Goal: Information Seeking & Learning: Learn about a topic

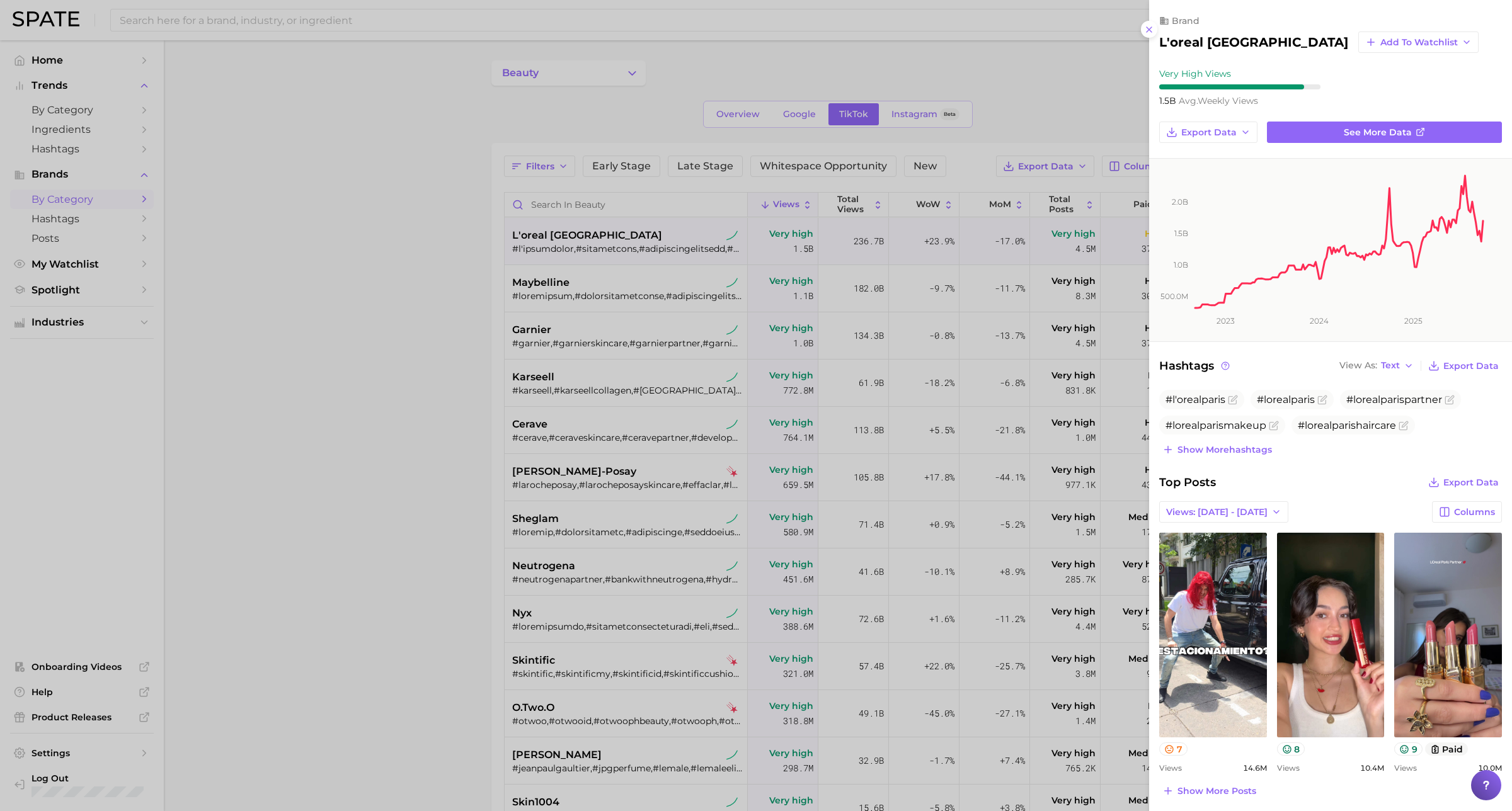
click at [432, 302] on div at bounding box center [756, 405] width 1512 height 811
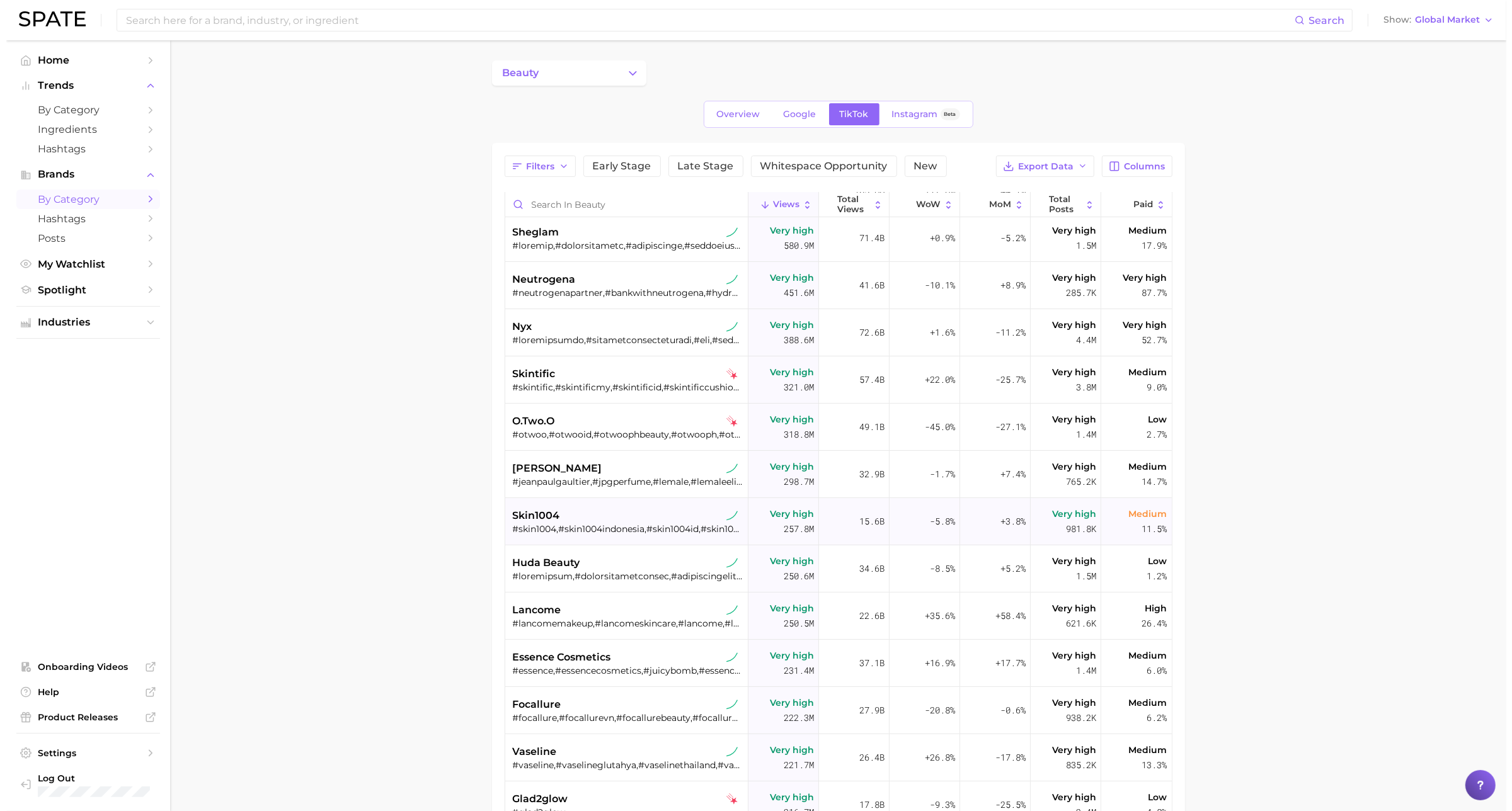
scroll to position [315, 0]
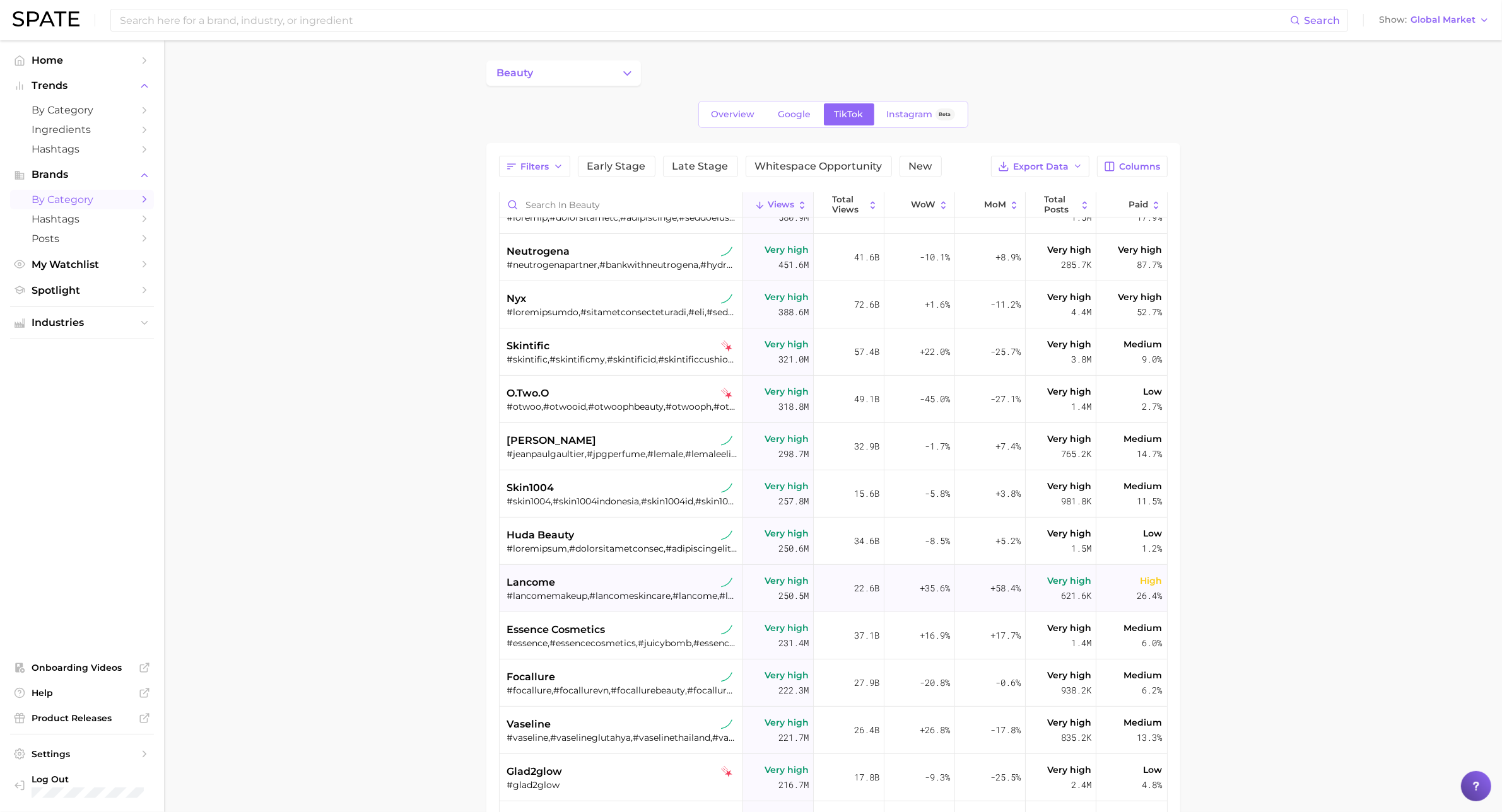
click at [604, 584] on div "lancome" at bounding box center [623, 582] width 231 height 15
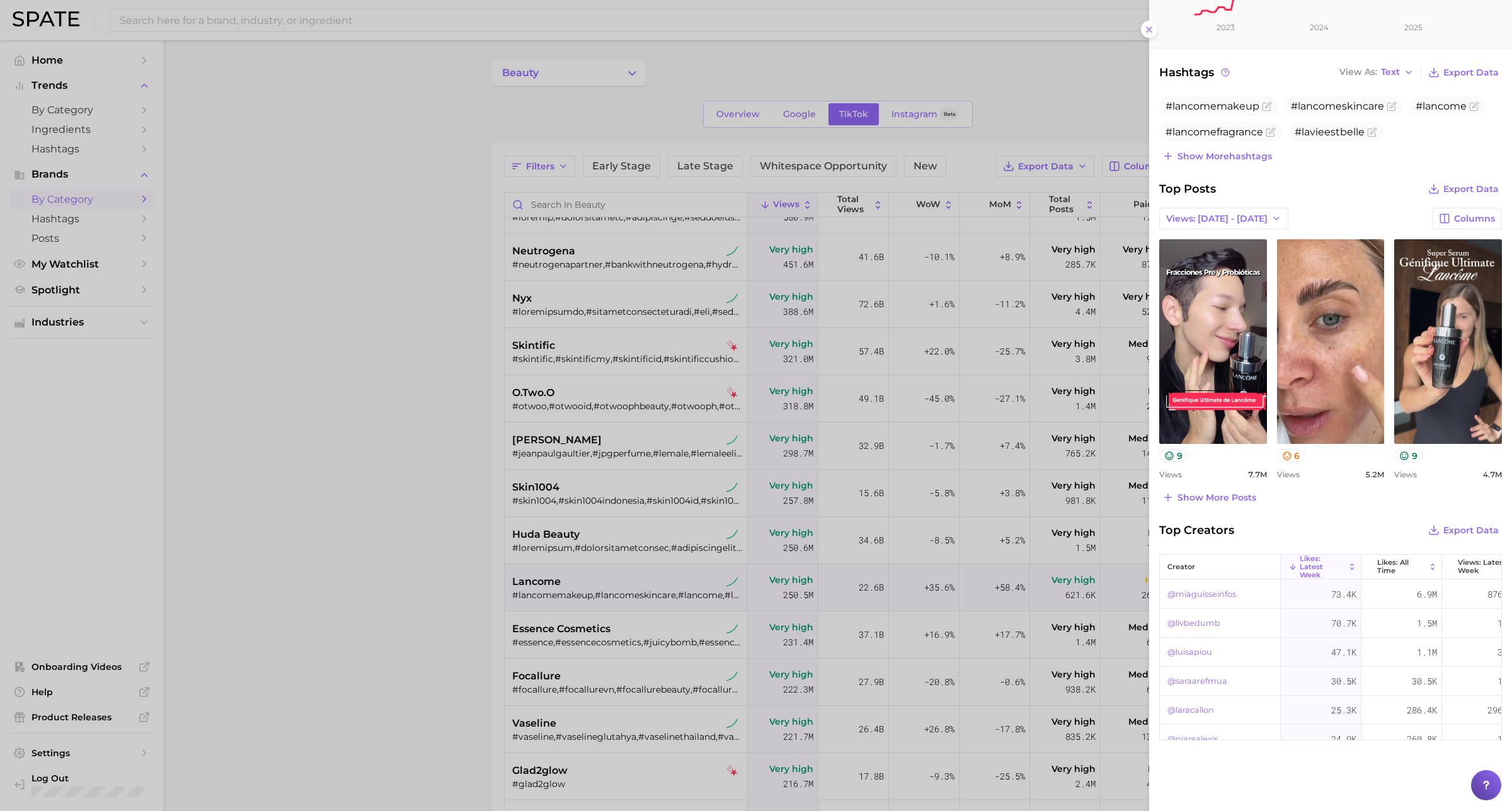
scroll to position [215, 0]
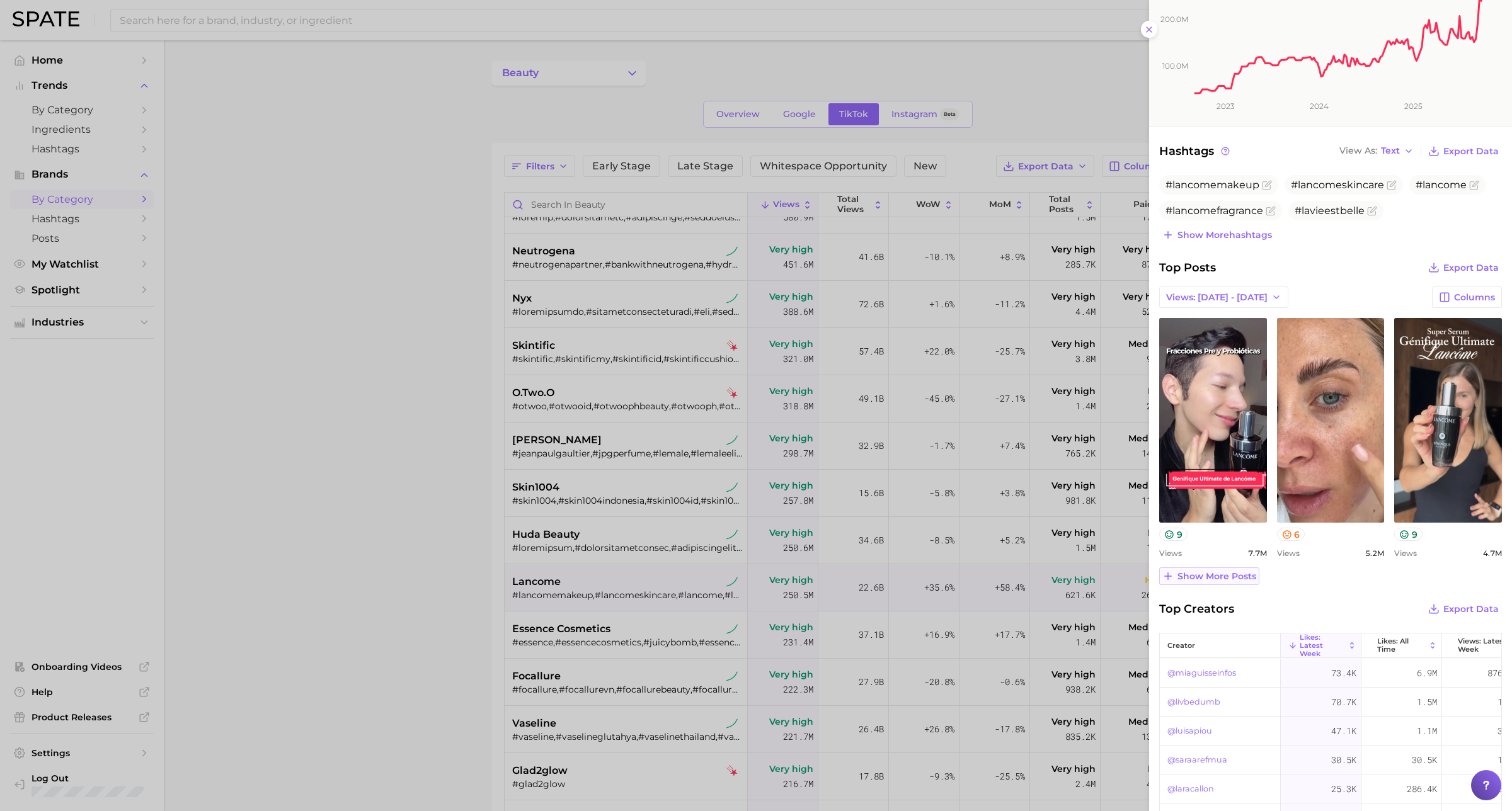
click at [1227, 575] on span "Show more posts" at bounding box center [1216, 576] width 79 height 11
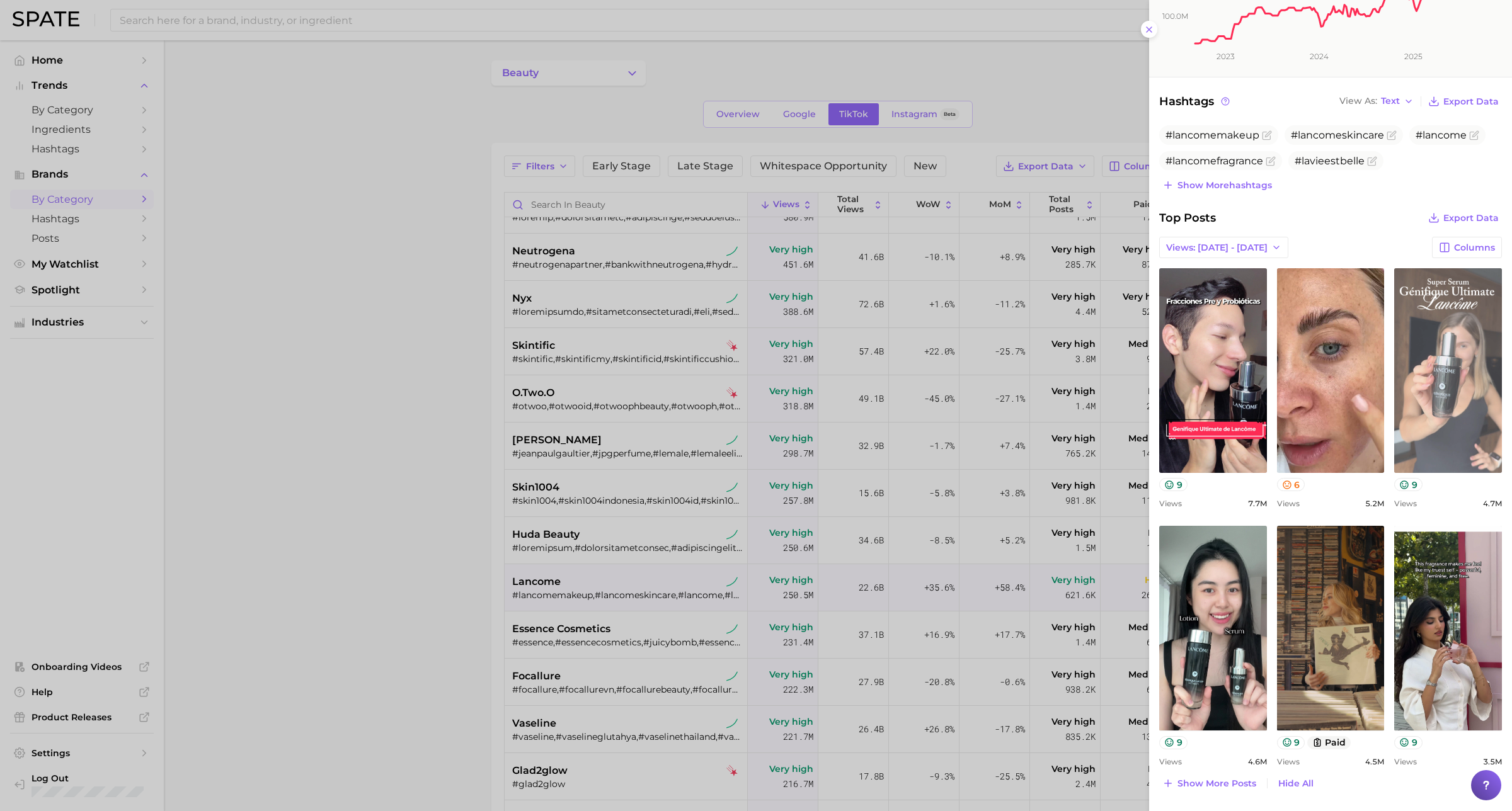
scroll to position [372, 0]
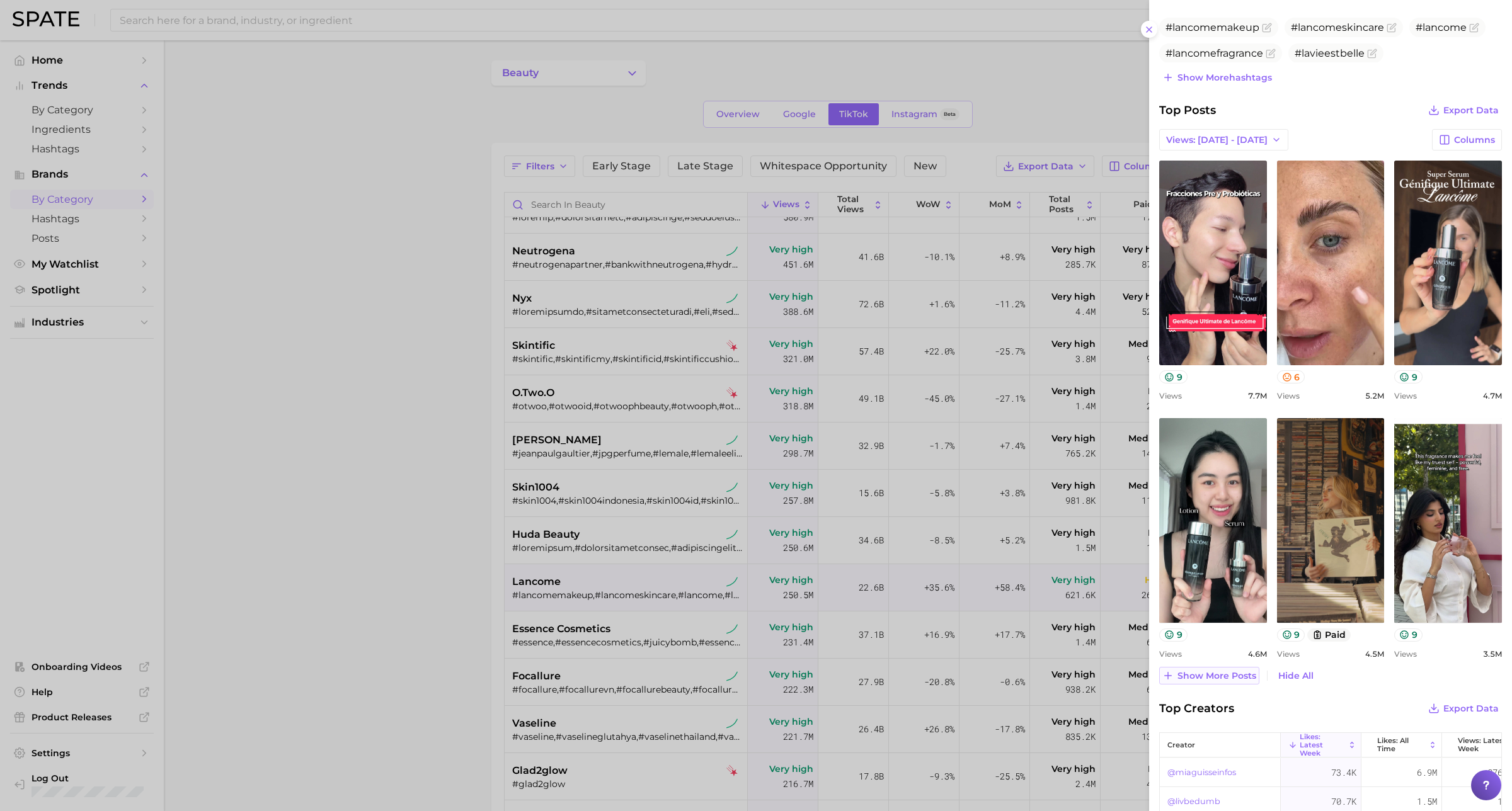
click at [1181, 674] on span "Show more posts" at bounding box center [1216, 676] width 79 height 11
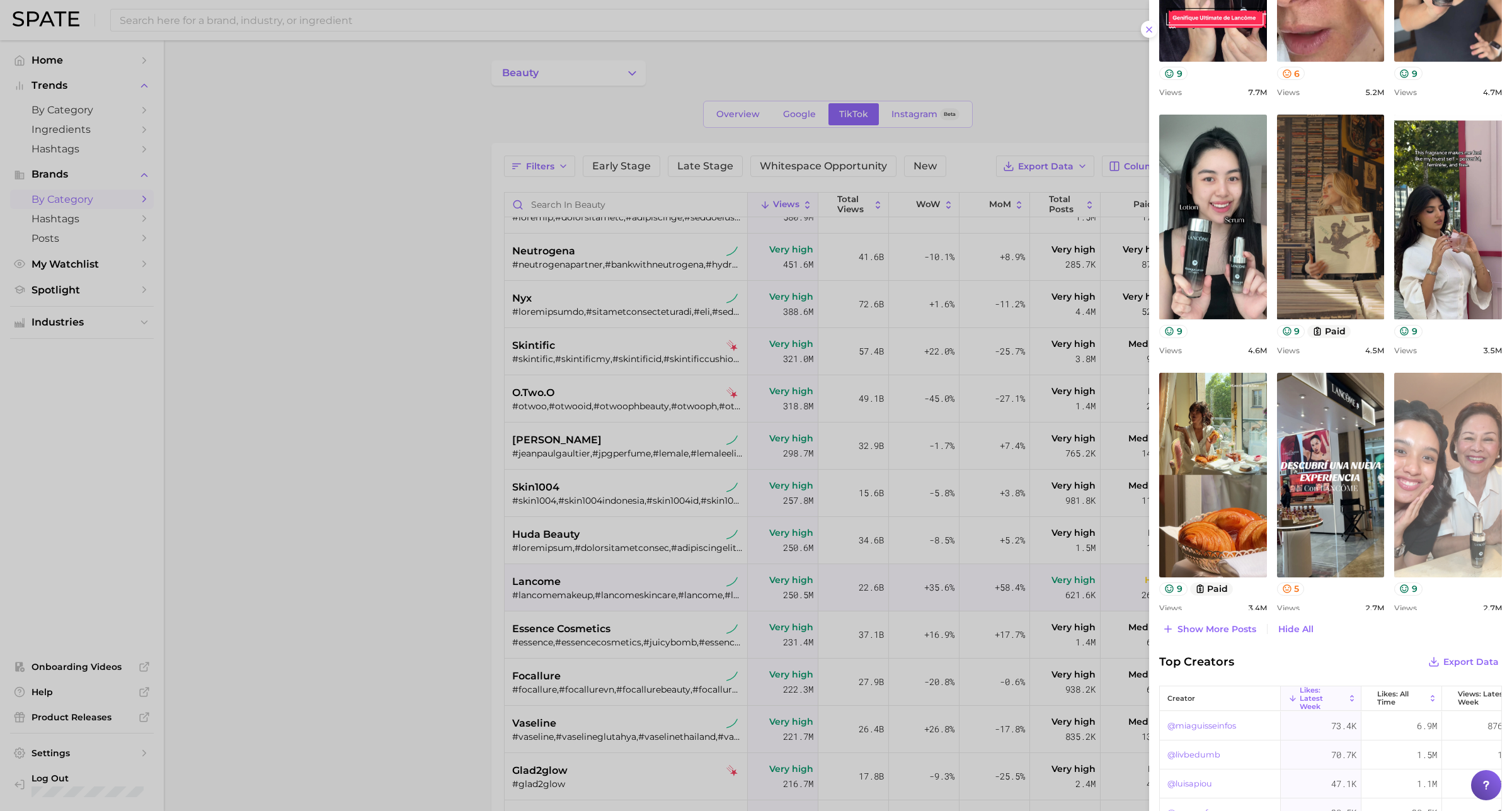
scroll to position [687, 0]
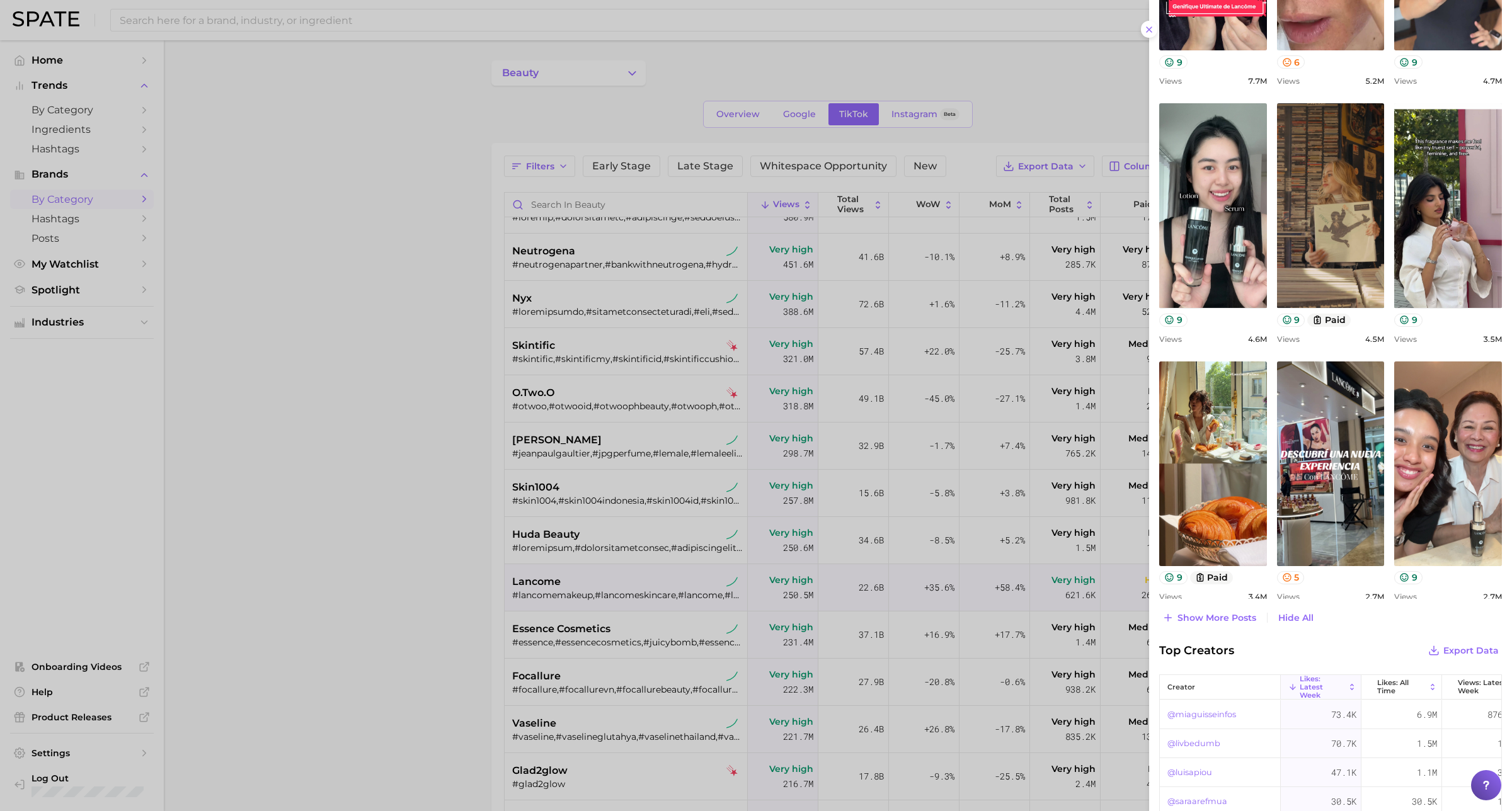
drag, startPoint x: 213, startPoint y: 296, endPoint x: 215, endPoint y: 2, distance: 294.0
click at [213, 296] on div at bounding box center [756, 405] width 1512 height 811
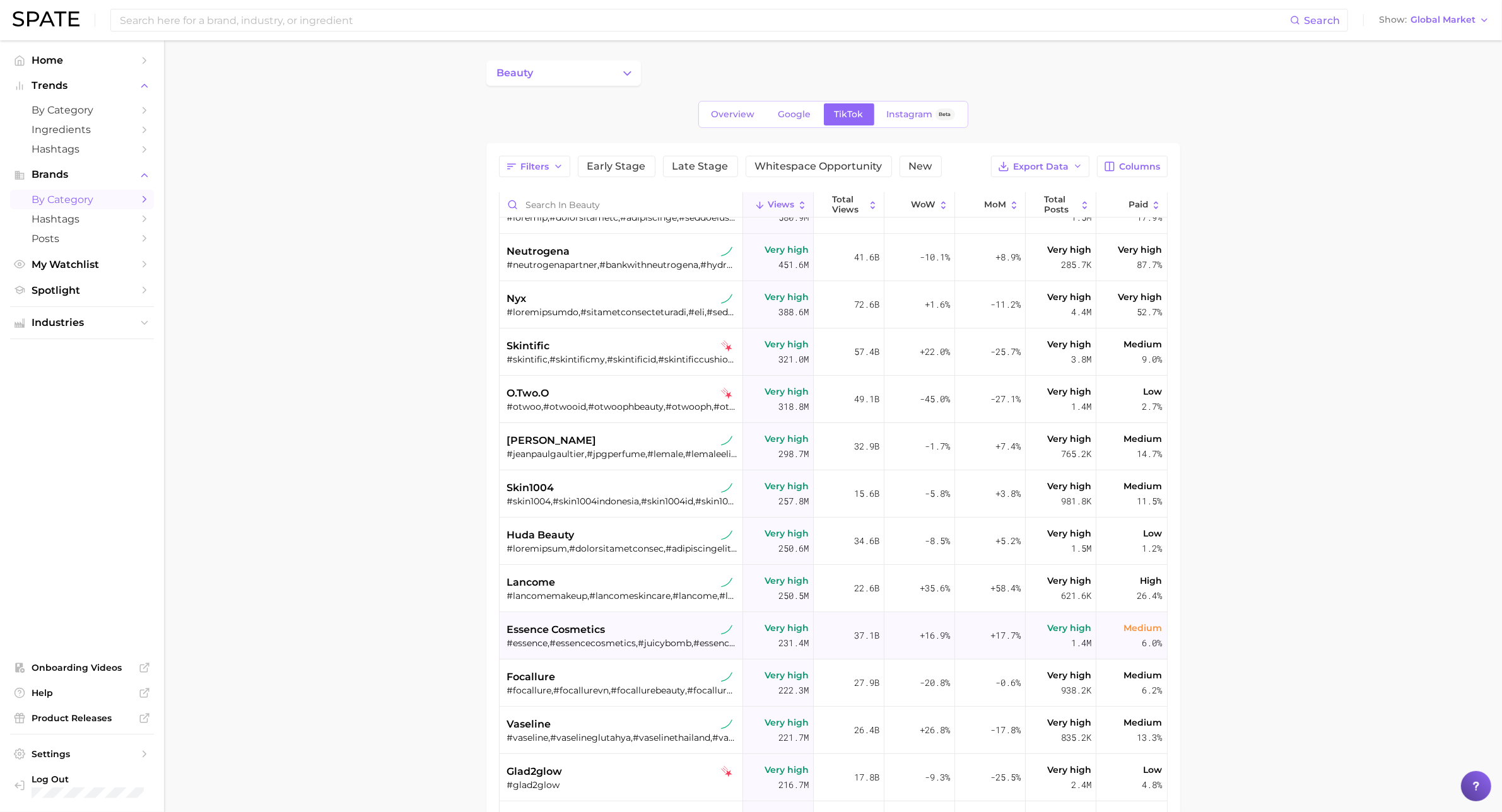
click at [610, 612] on div "essence cosmetics #essence,#essencecosmetics,#juicybomb,#essencemakeup,#lashpri…" at bounding box center [623, 636] width 231 height 47
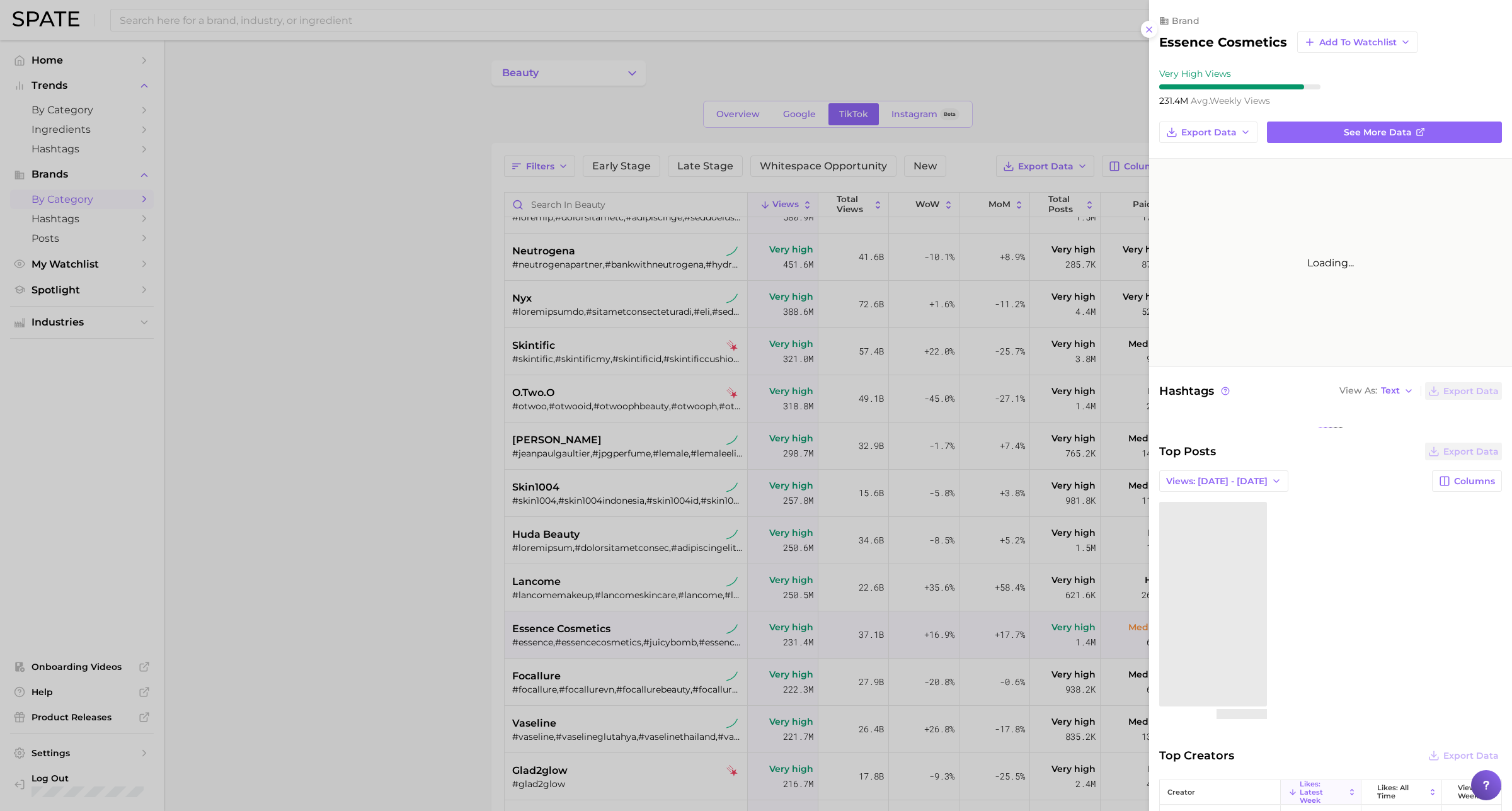
click at [616, 599] on div at bounding box center [756, 405] width 1512 height 811
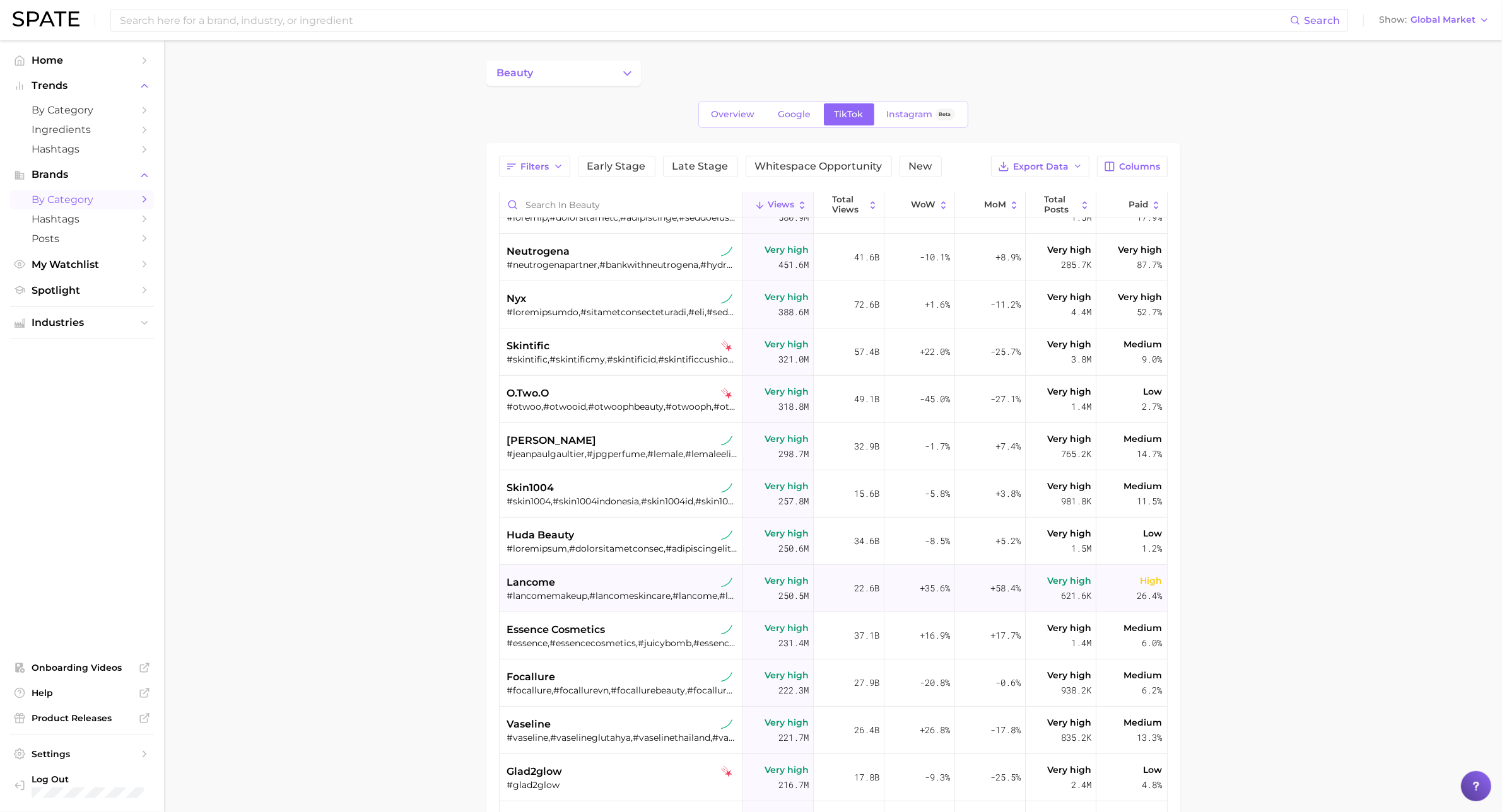
click at [645, 584] on div "lancome" at bounding box center [623, 582] width 231 height 15
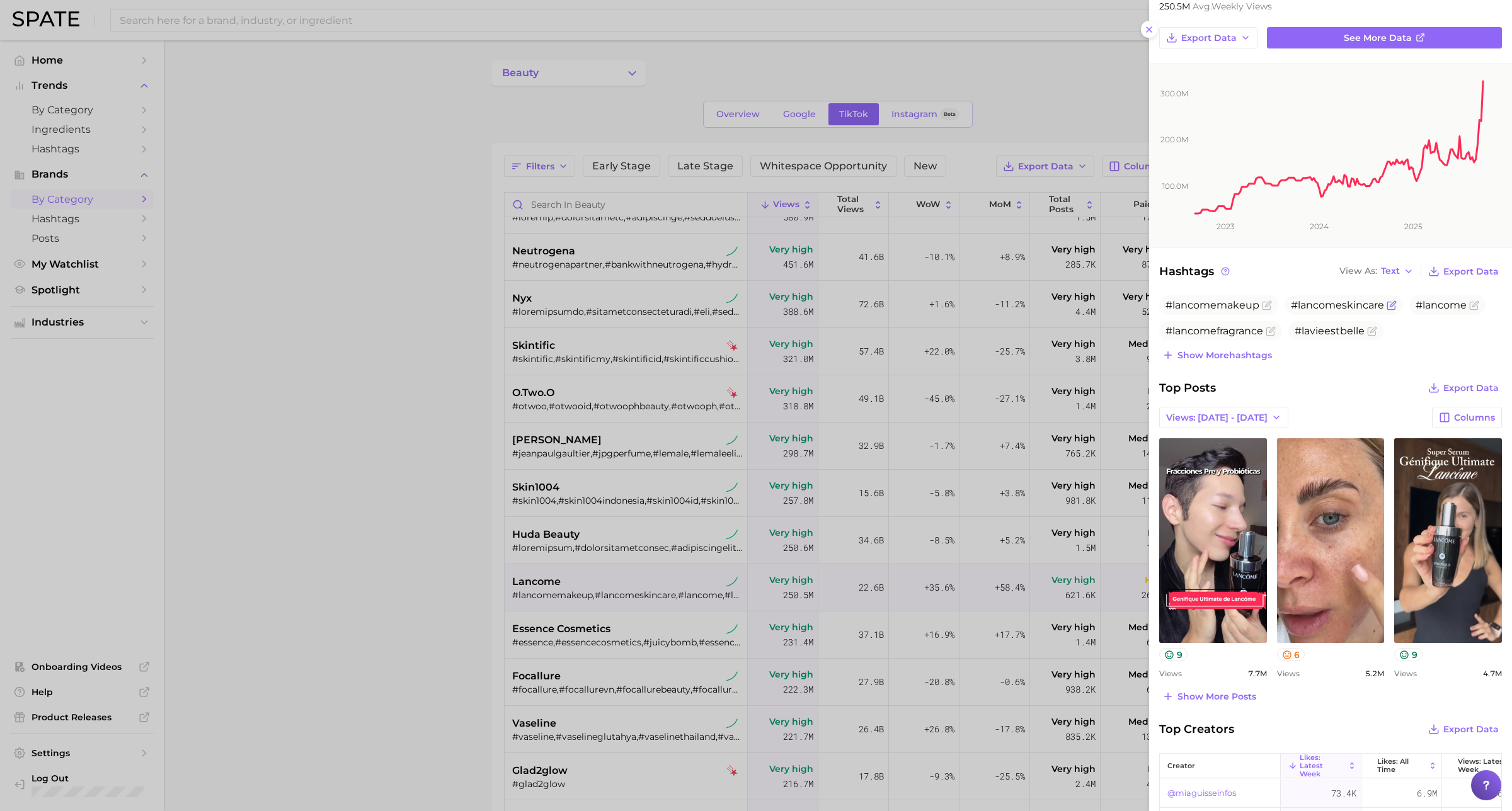
scroll to position [293, 0]
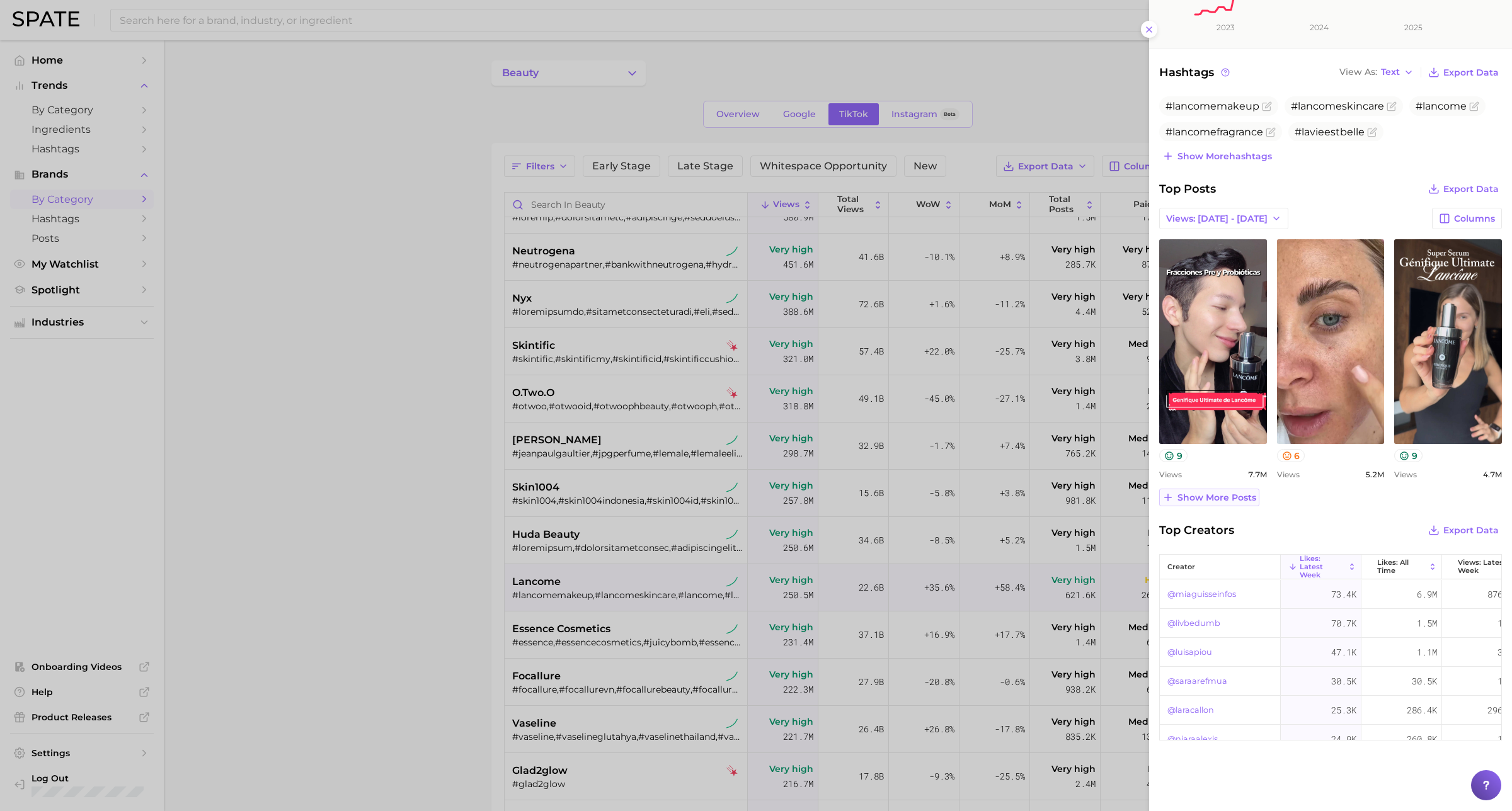
click at [1188, 493] on span "Show more posts" at bounding box center [1216, 498] width 79 height 11
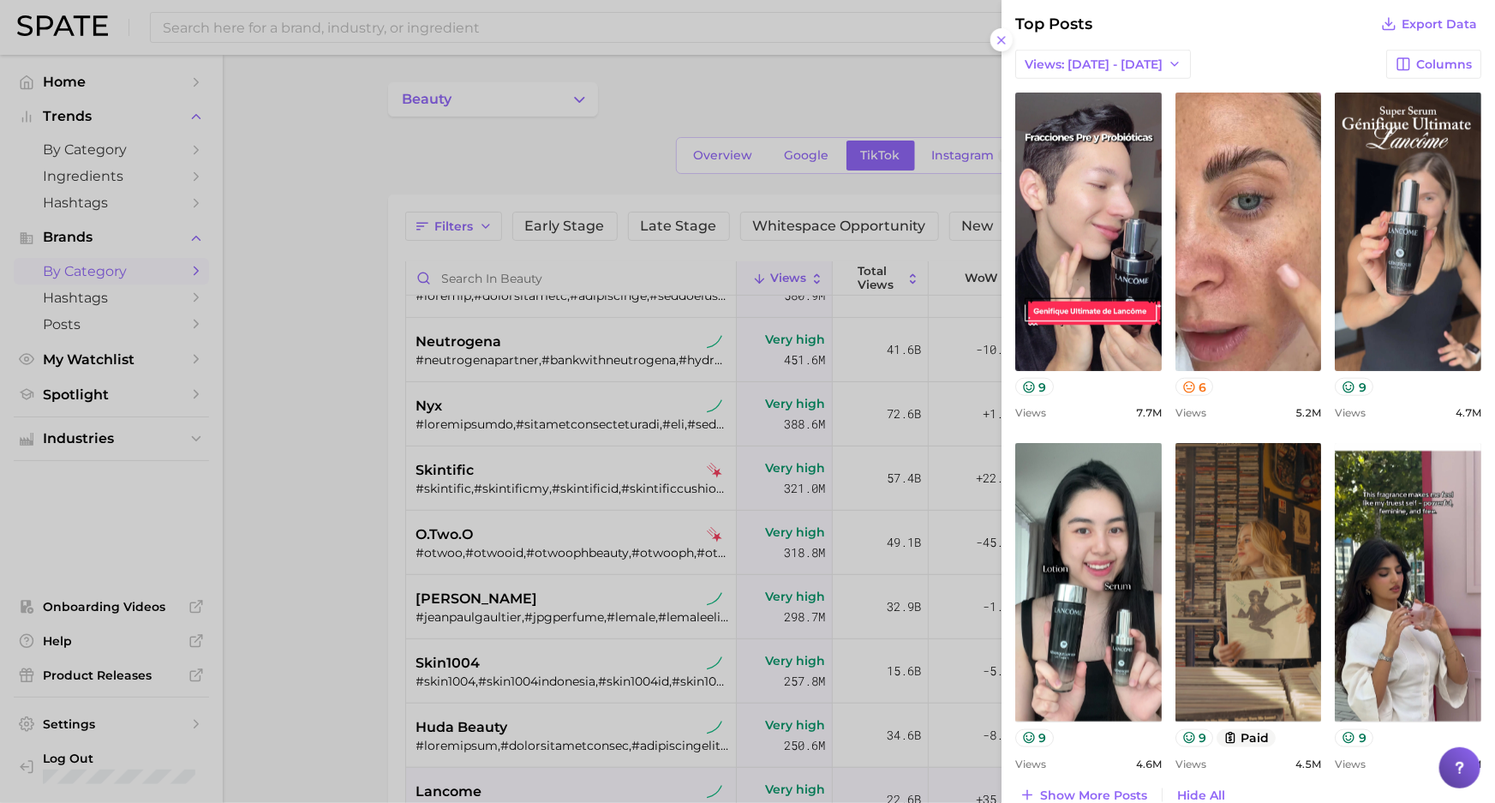
scroll to position [788, 0]
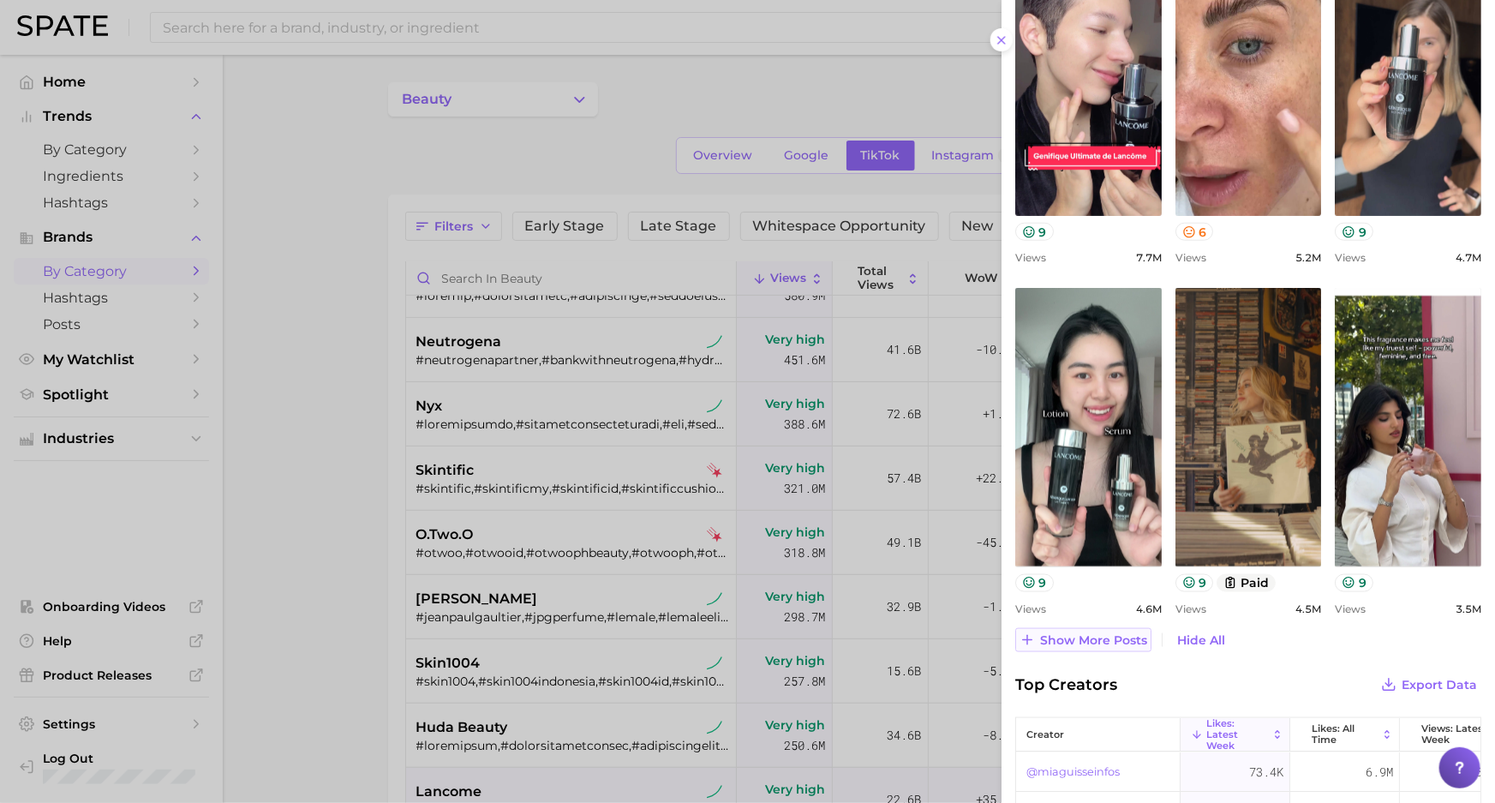
click at [1083, 640] on span "Show more posts" at bounding box center [1093, 640] width 107 height 15
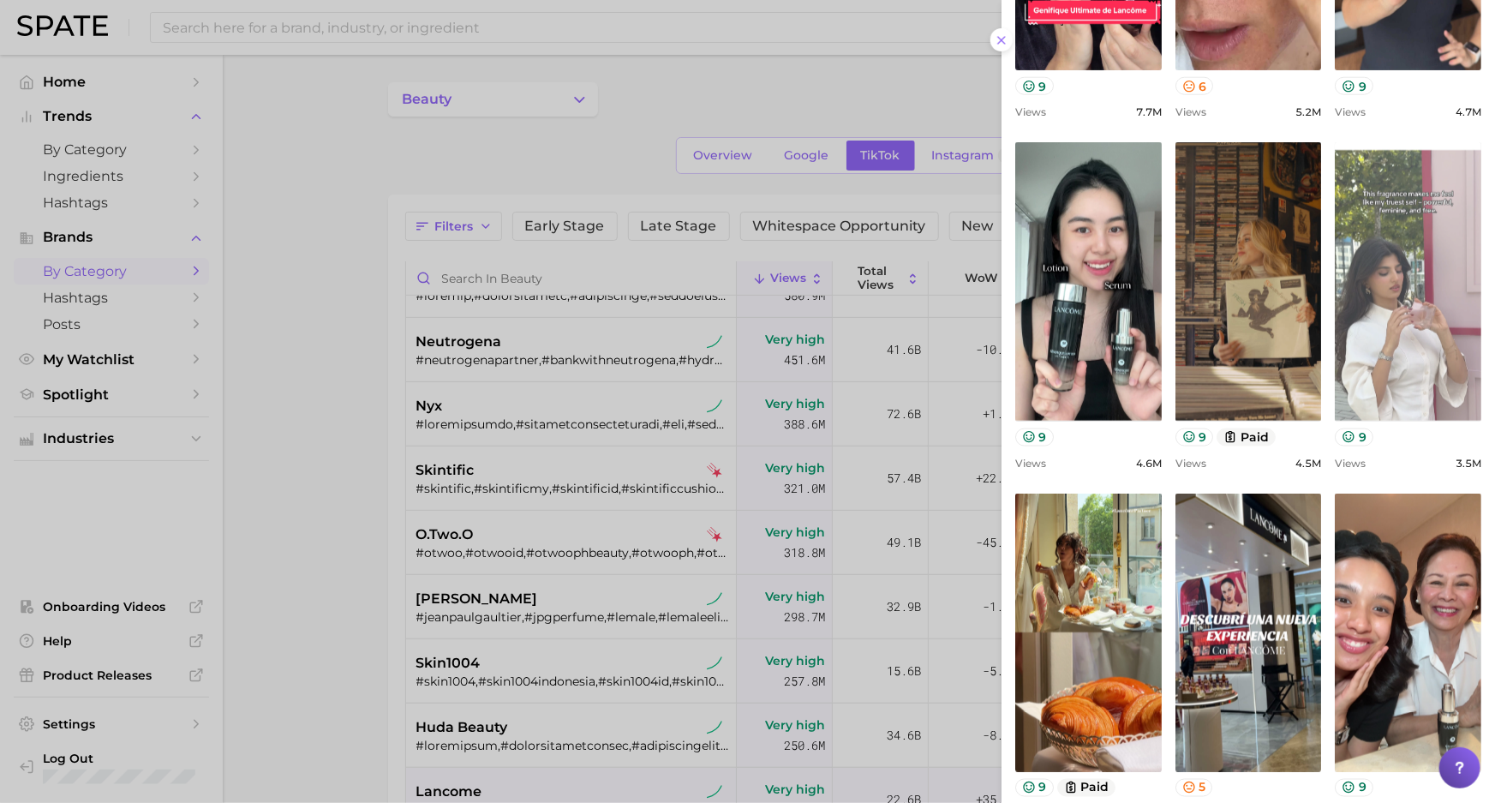
scroll to position [1100, 0]
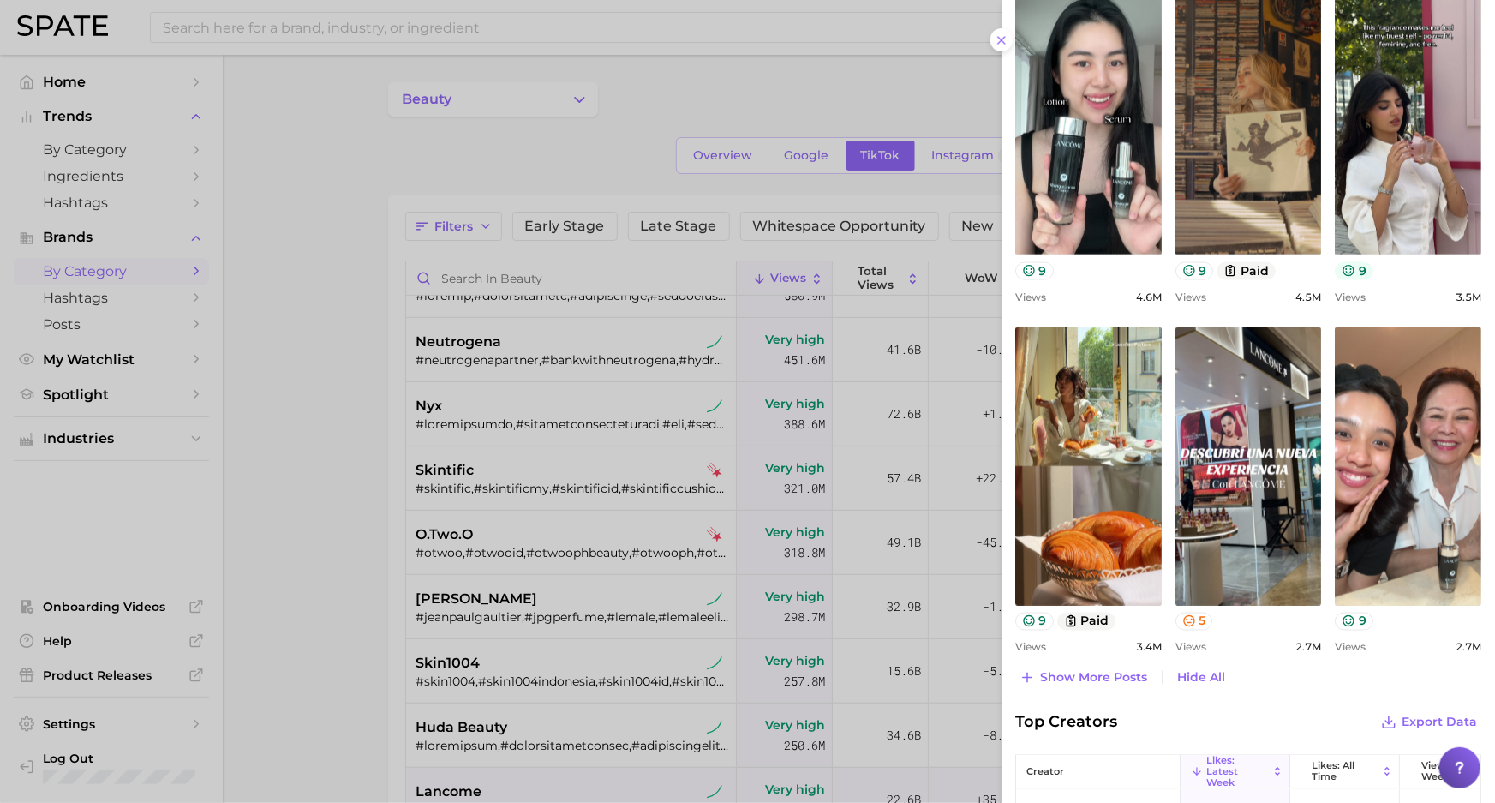
click at [1349, 266] on button "9" at bounding box center [1354, 271] width 39 height 18
click at [1051, 268] on button "9" at bounding box center [1034, 271] width 39 height 18
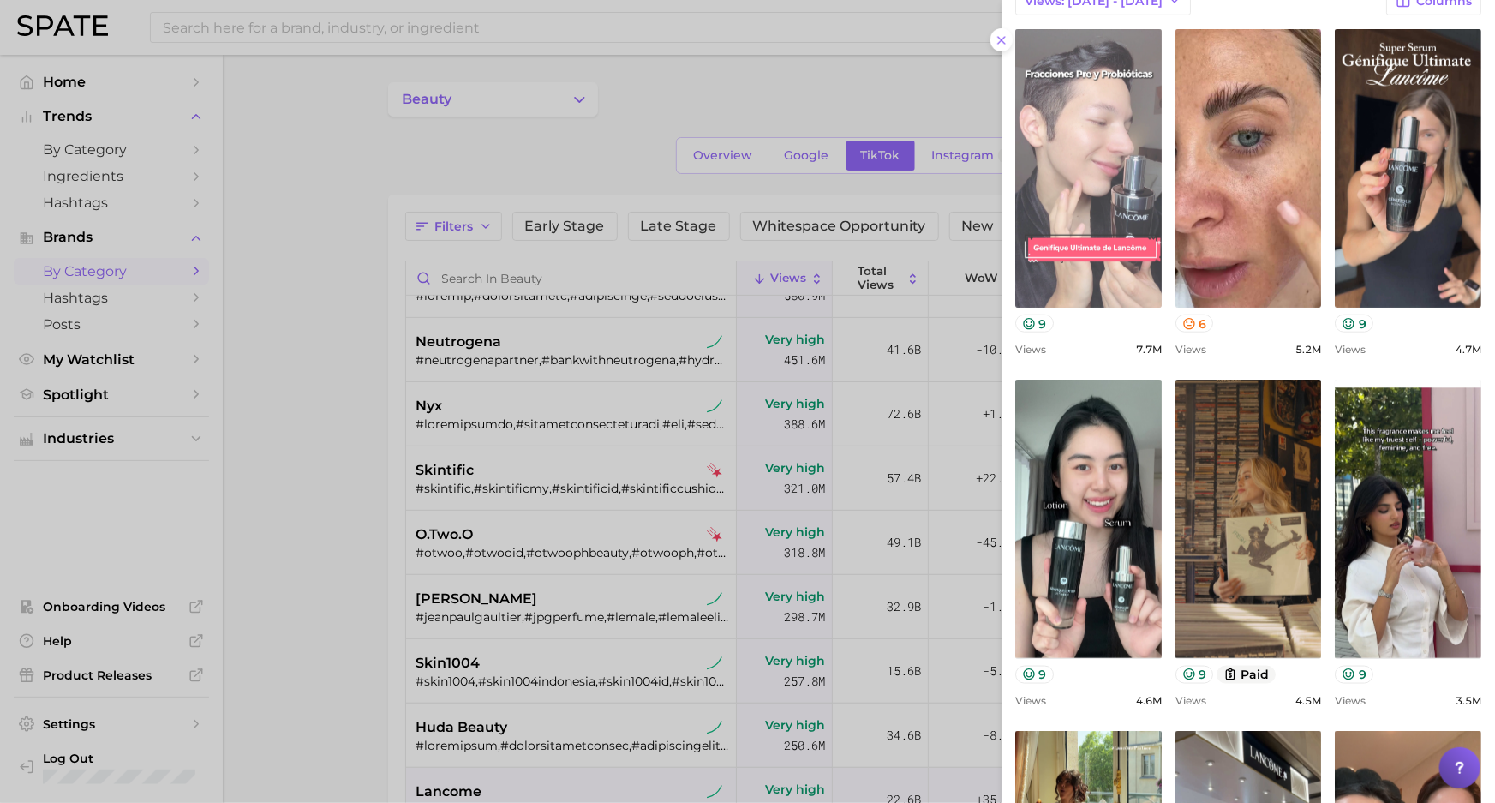
scroll to position [633, 0]
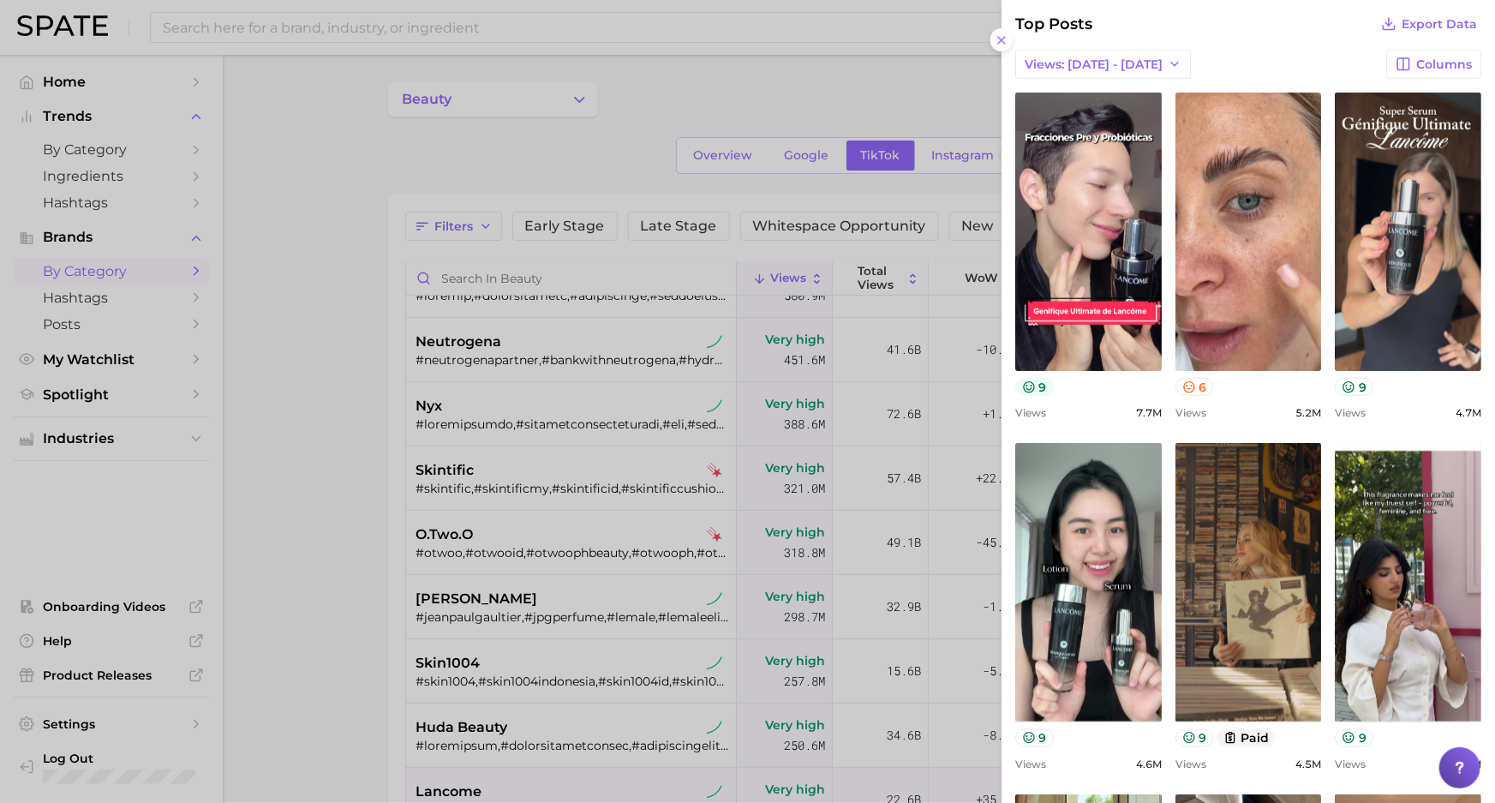
click at [1042, 390] on button "9" at bounding box center [1034, 387] width 39 height 18
click at [1025, 380] on icon at bounding box center [1029, 387] width 14 height 14
click at [1361, 386] on button "9" at bounding box center [1354, 387] width 39 height 18
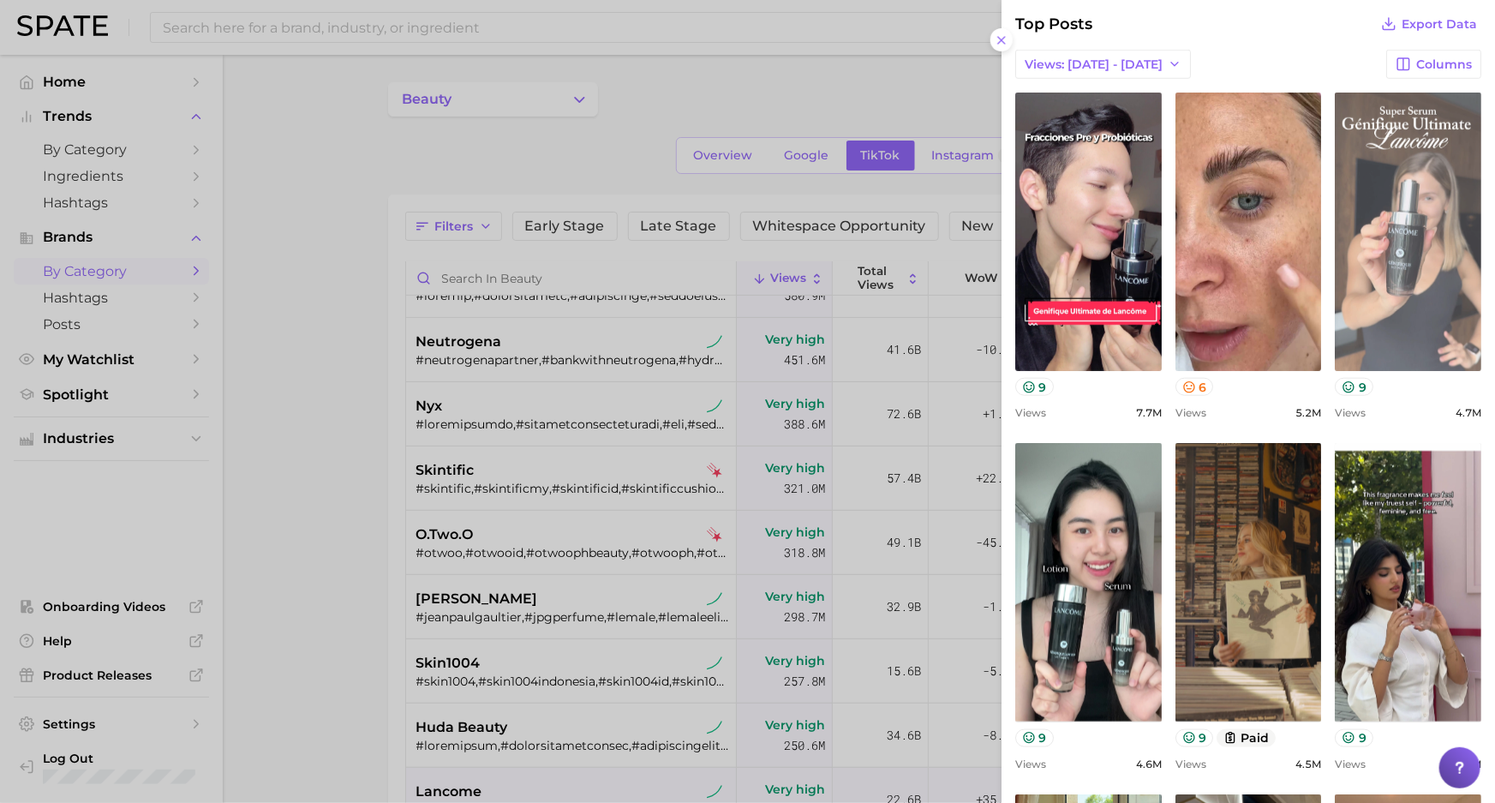
click at [1396, 248] on link "view post on TikTok" at bounding box center [1408, 232] width 146 height 278
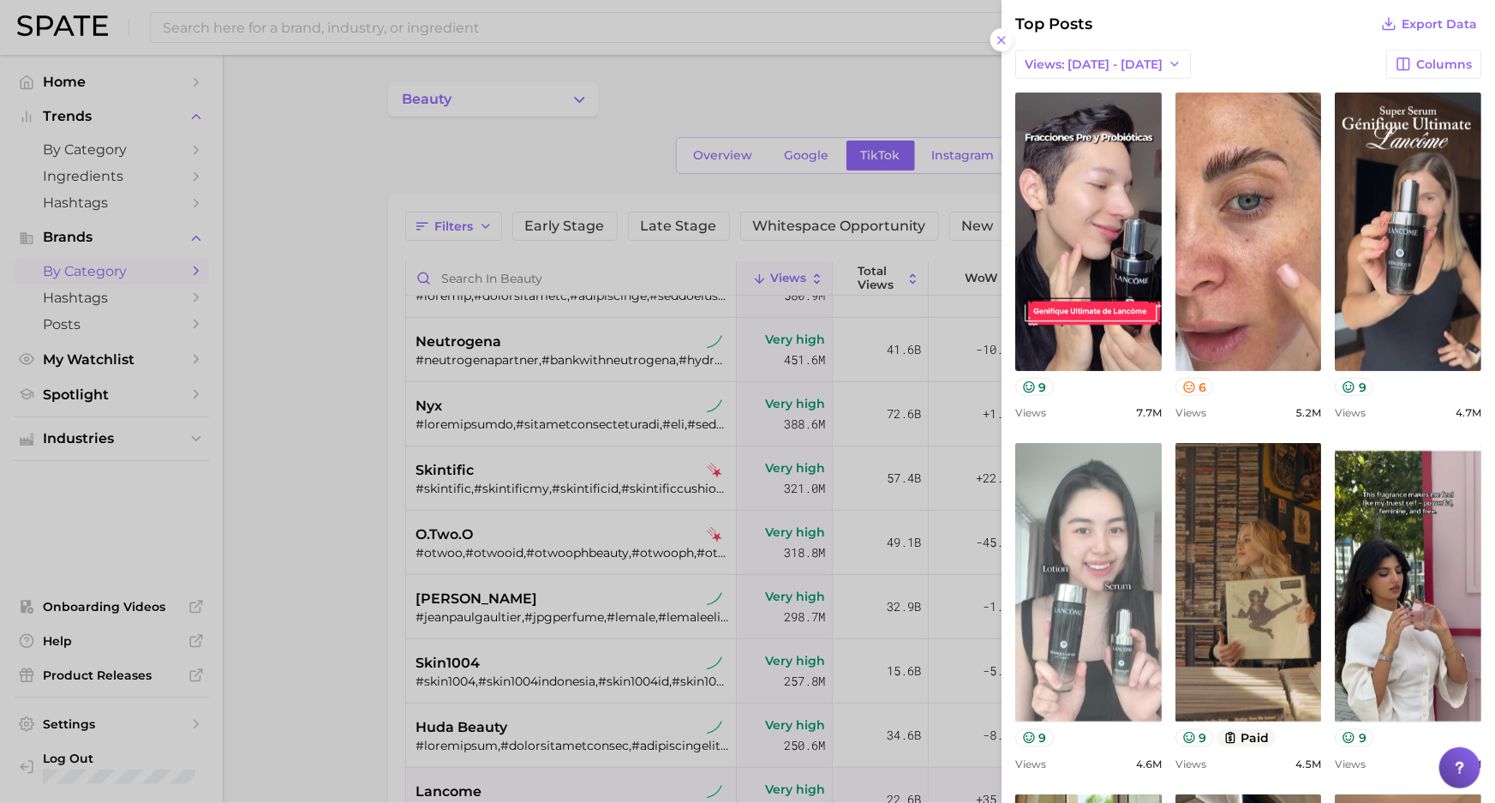
click at [1101, 559] on link "view post on TikTok" at bounding box center [1088, 582] width 146 height 278
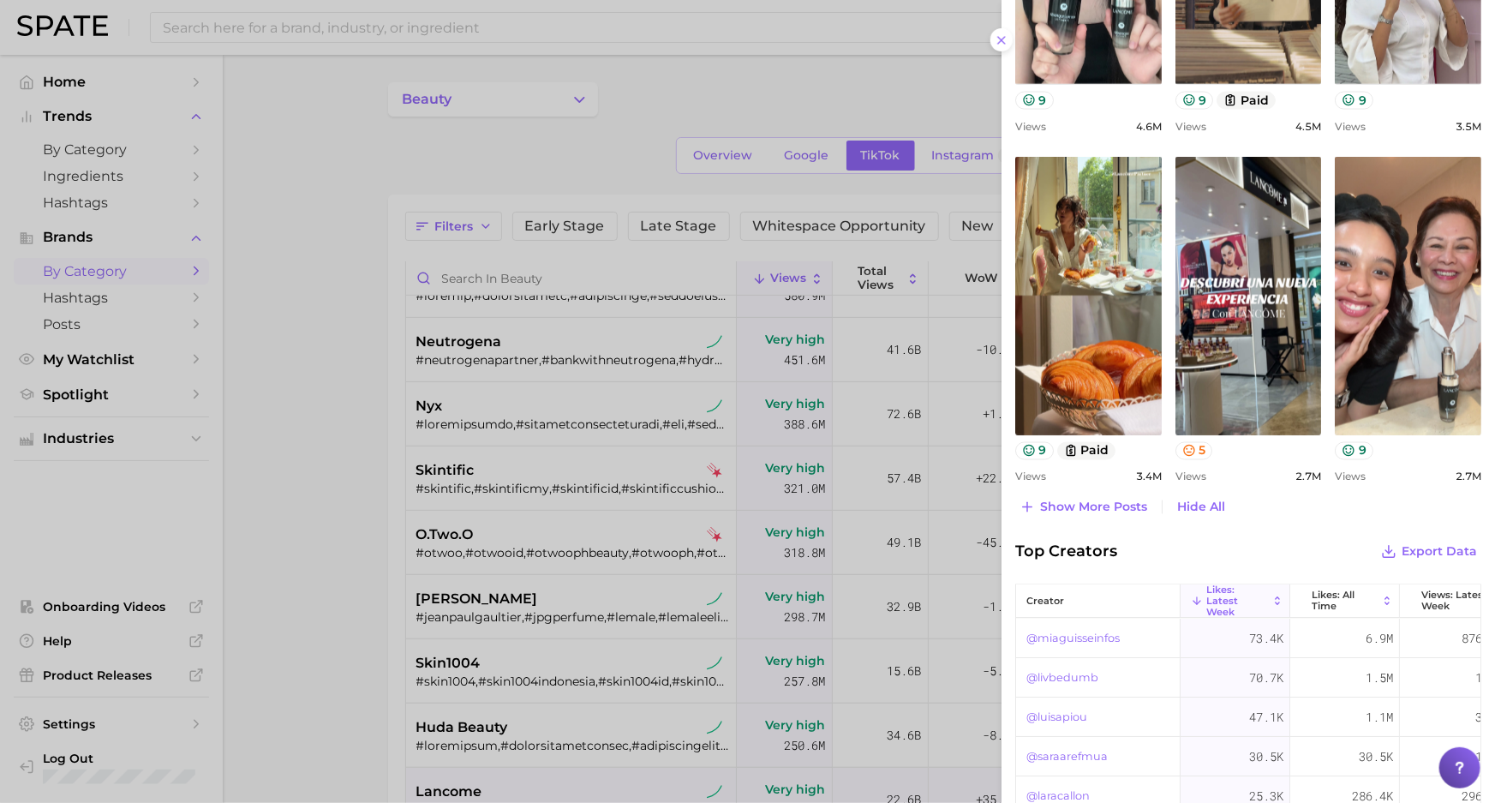
scroll to position [1399, 0]
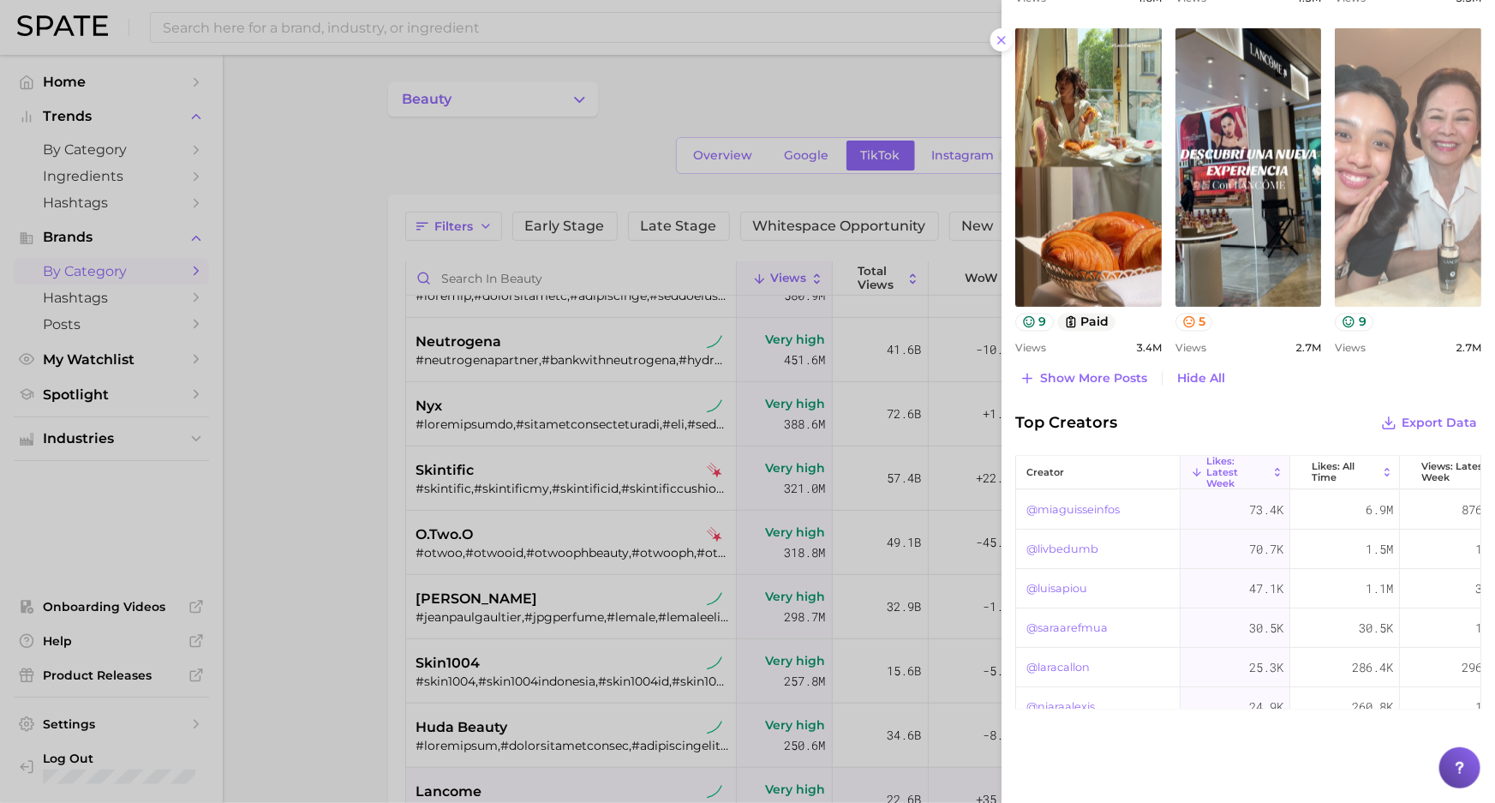
click at [1436, 143] on link "view post on TikTok" at bounding box center [1408, 167] width 146 height 278
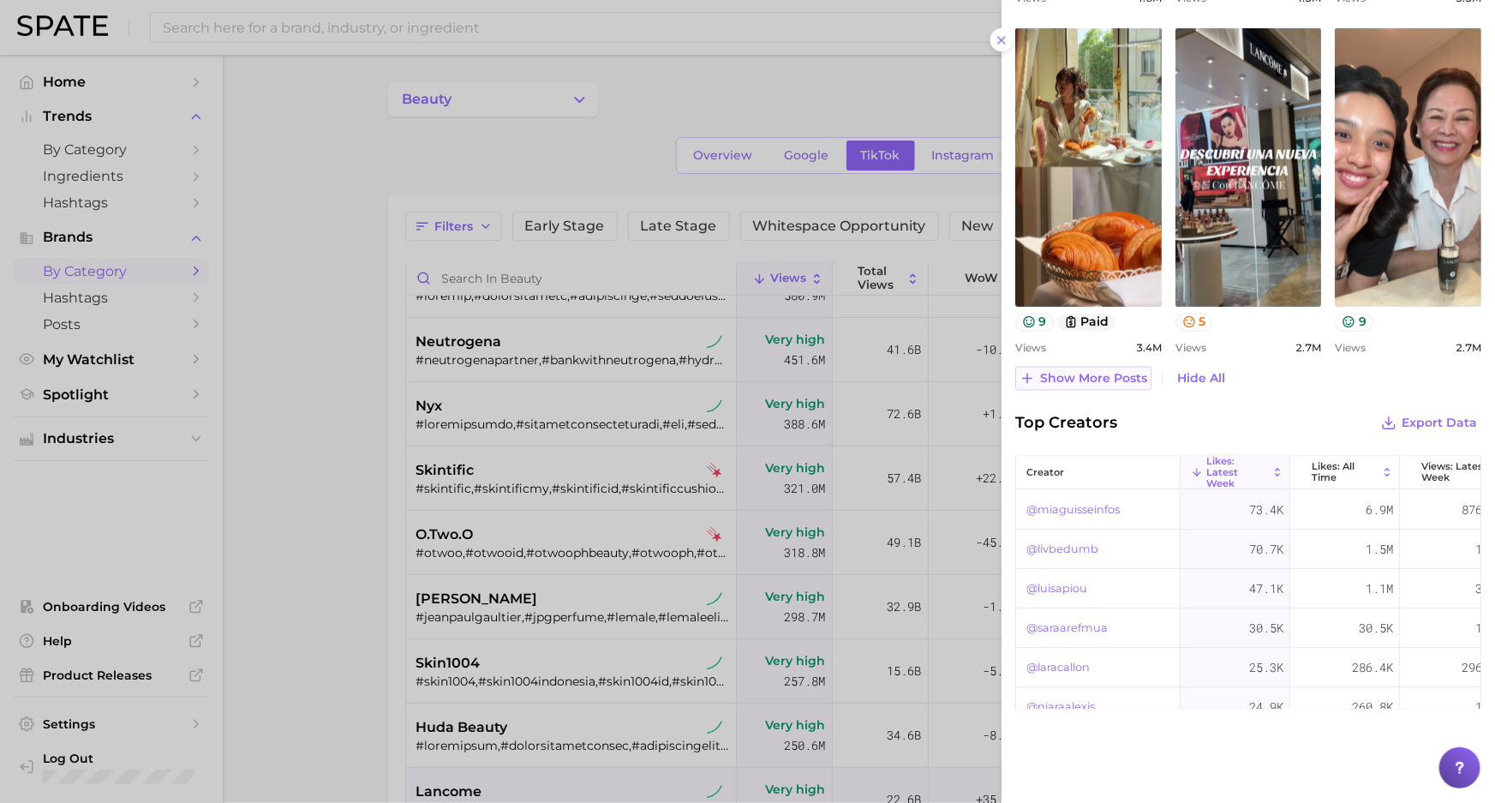
click at [1066, 372] on span "Show more posts" at bounding box center [1093, 379] width 107 height 15
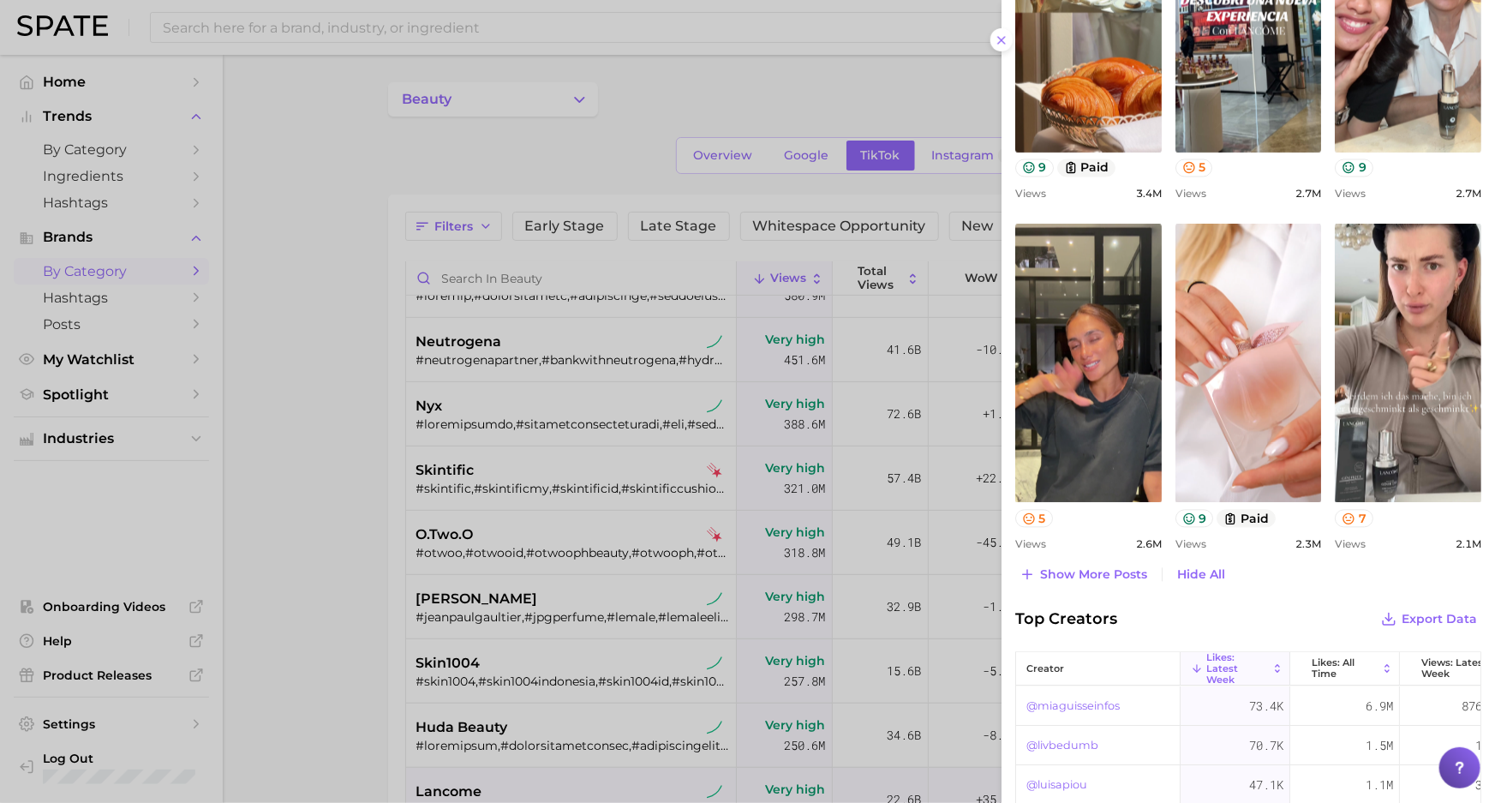
scroll to position [1555, 0]
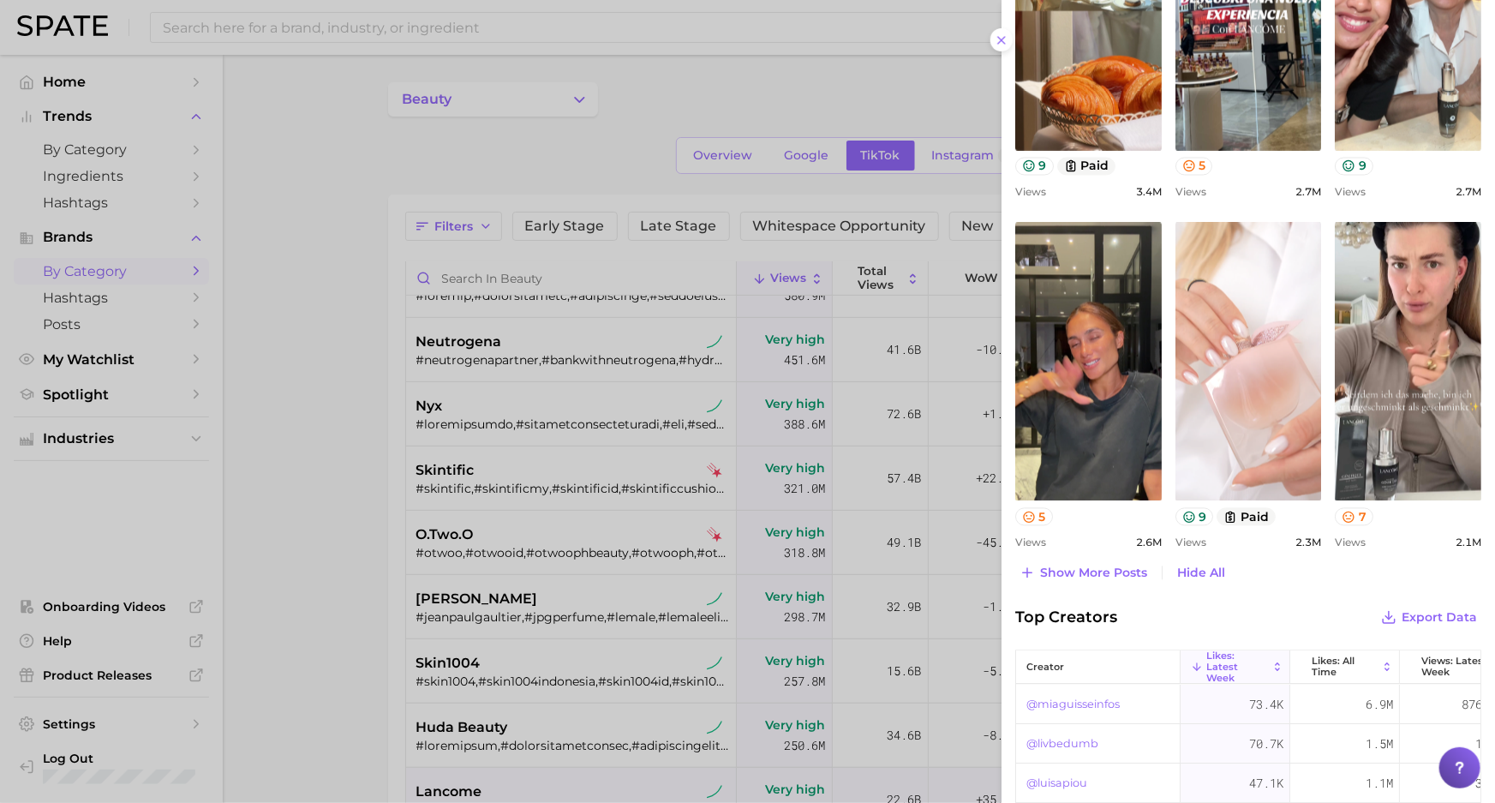
click at [1258, 439] on link "view post on TikTok" at bounding box center [1248, 362] width 146 height 278
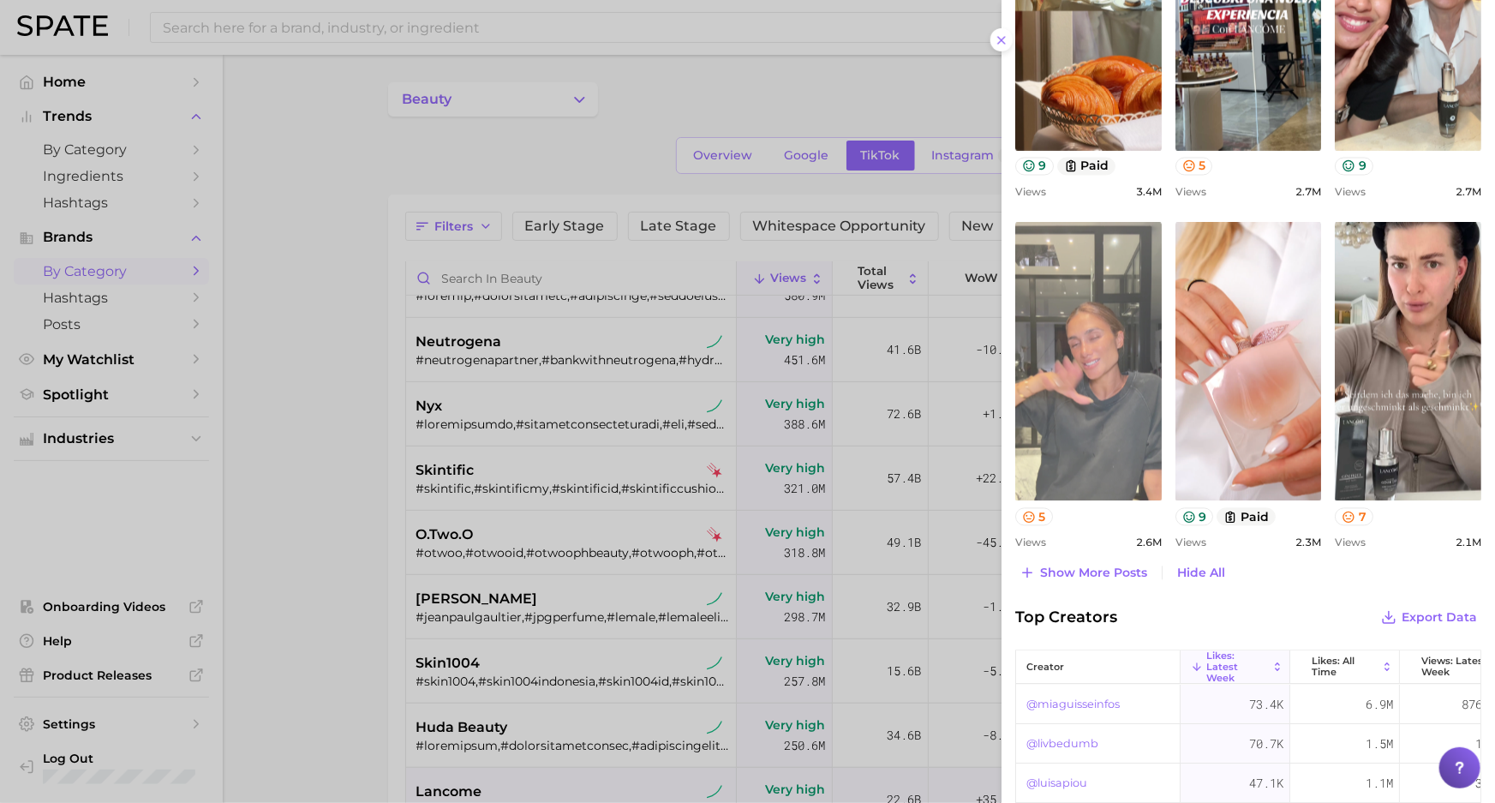
click at [1102, 366] on link "view post on TikTok" at bounding box center [1088, 362] width 146 height 278
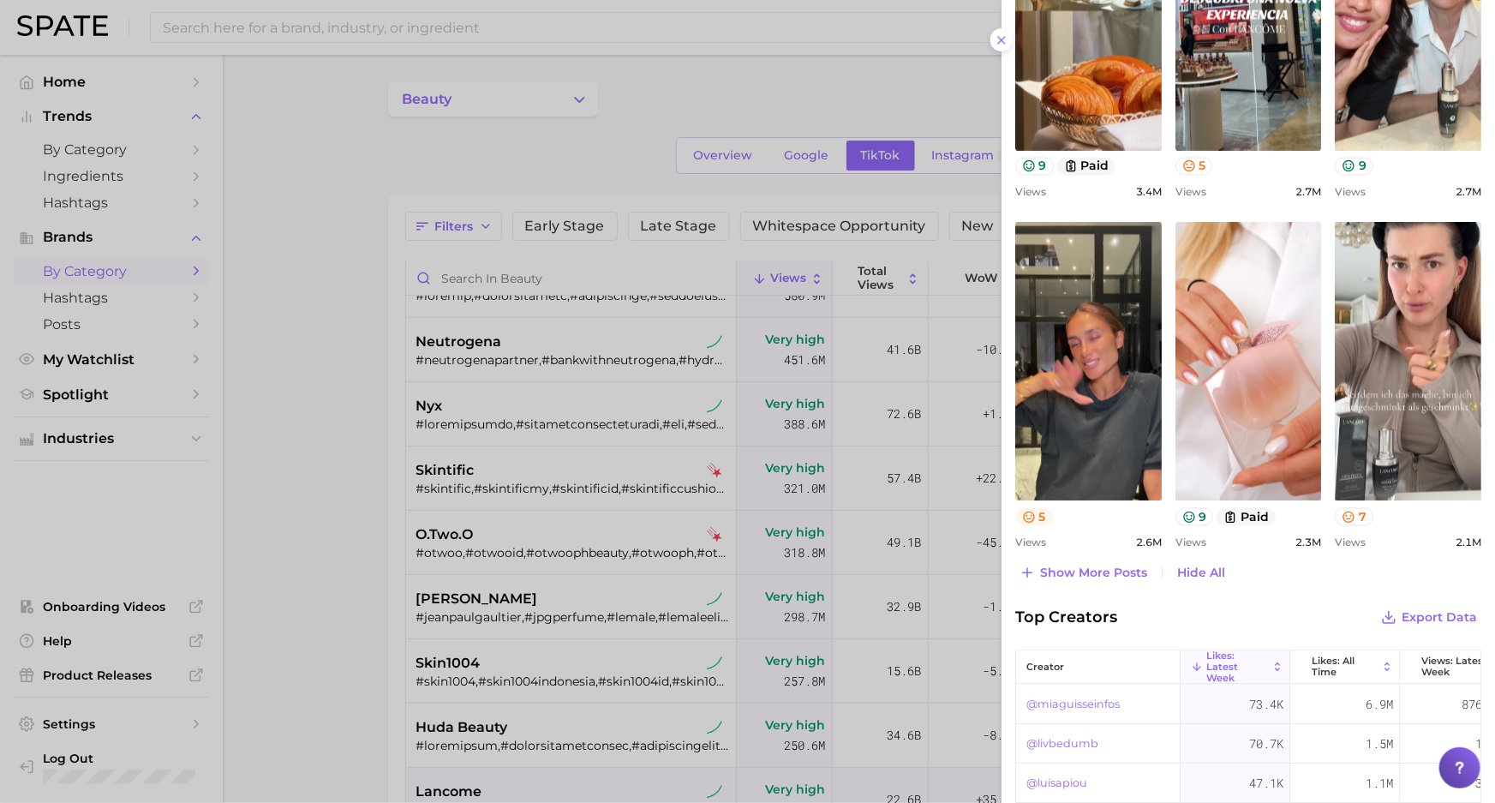
click at [1031, 511] on icon at bounding box center [1028, 516] width 11 height 11
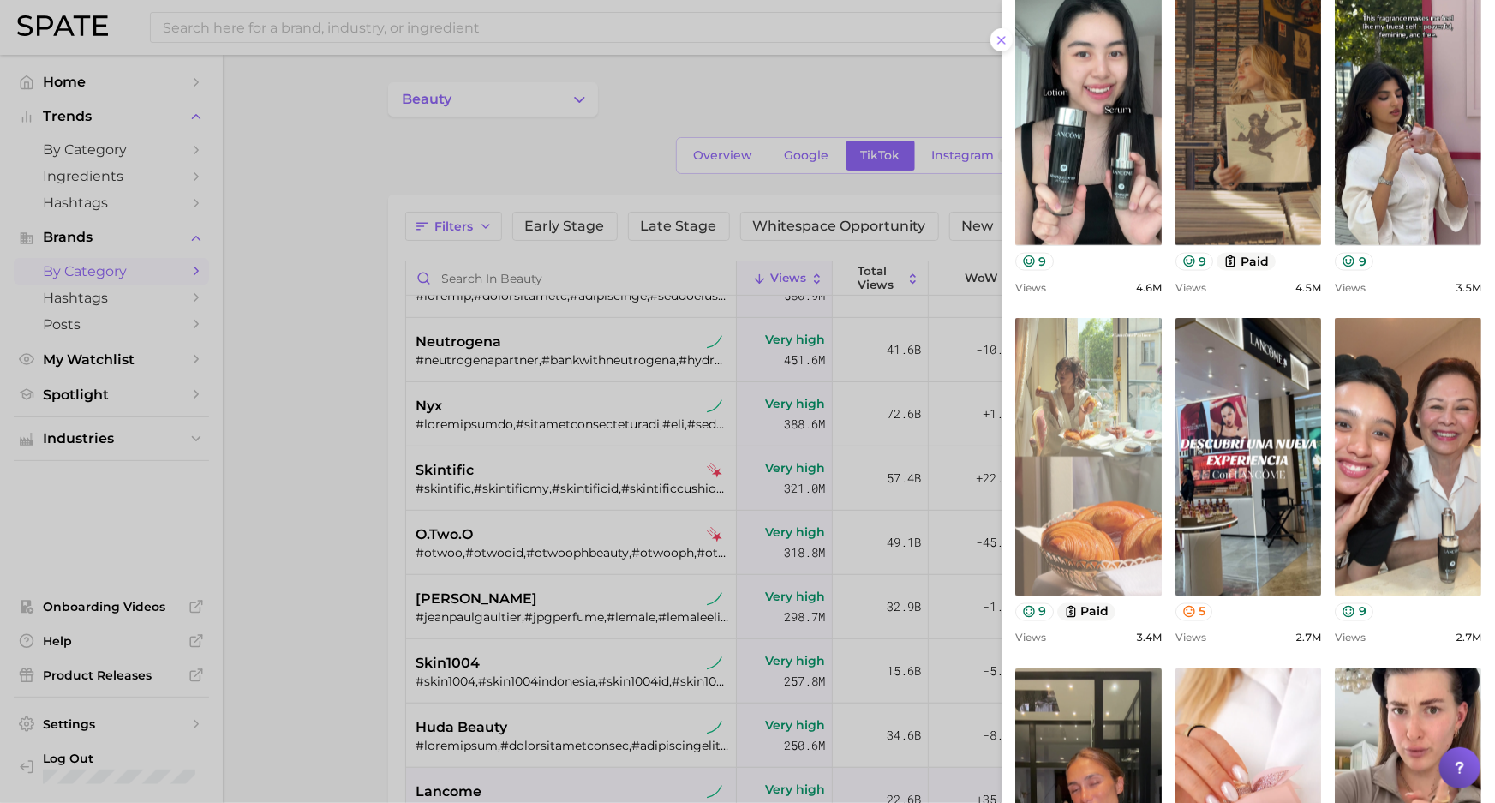
scroll to position [1088, 0]
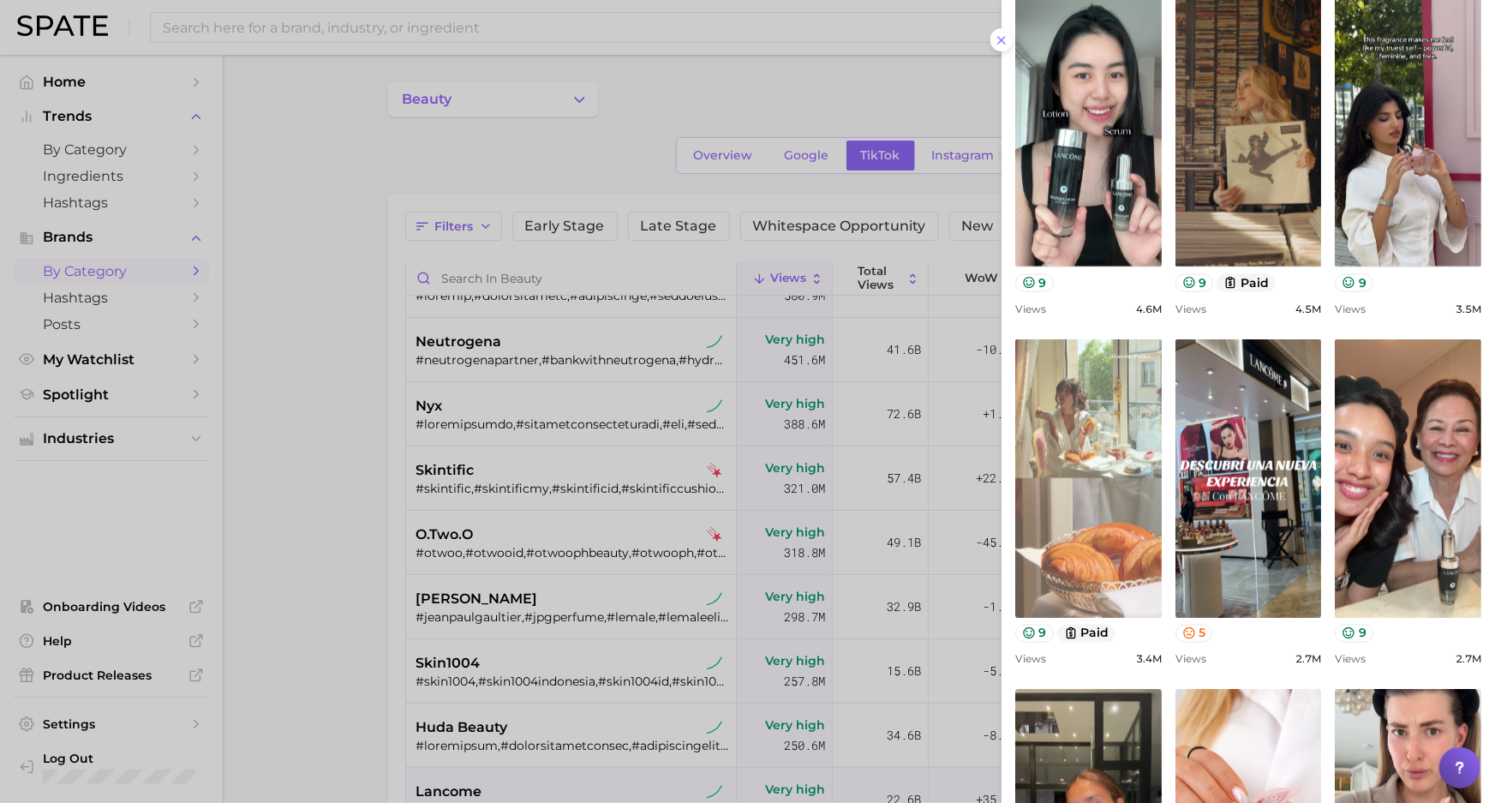
click at [1090, 454] on link "view post on TikTok" at bounding box center [1088, 478] width 146 height 278
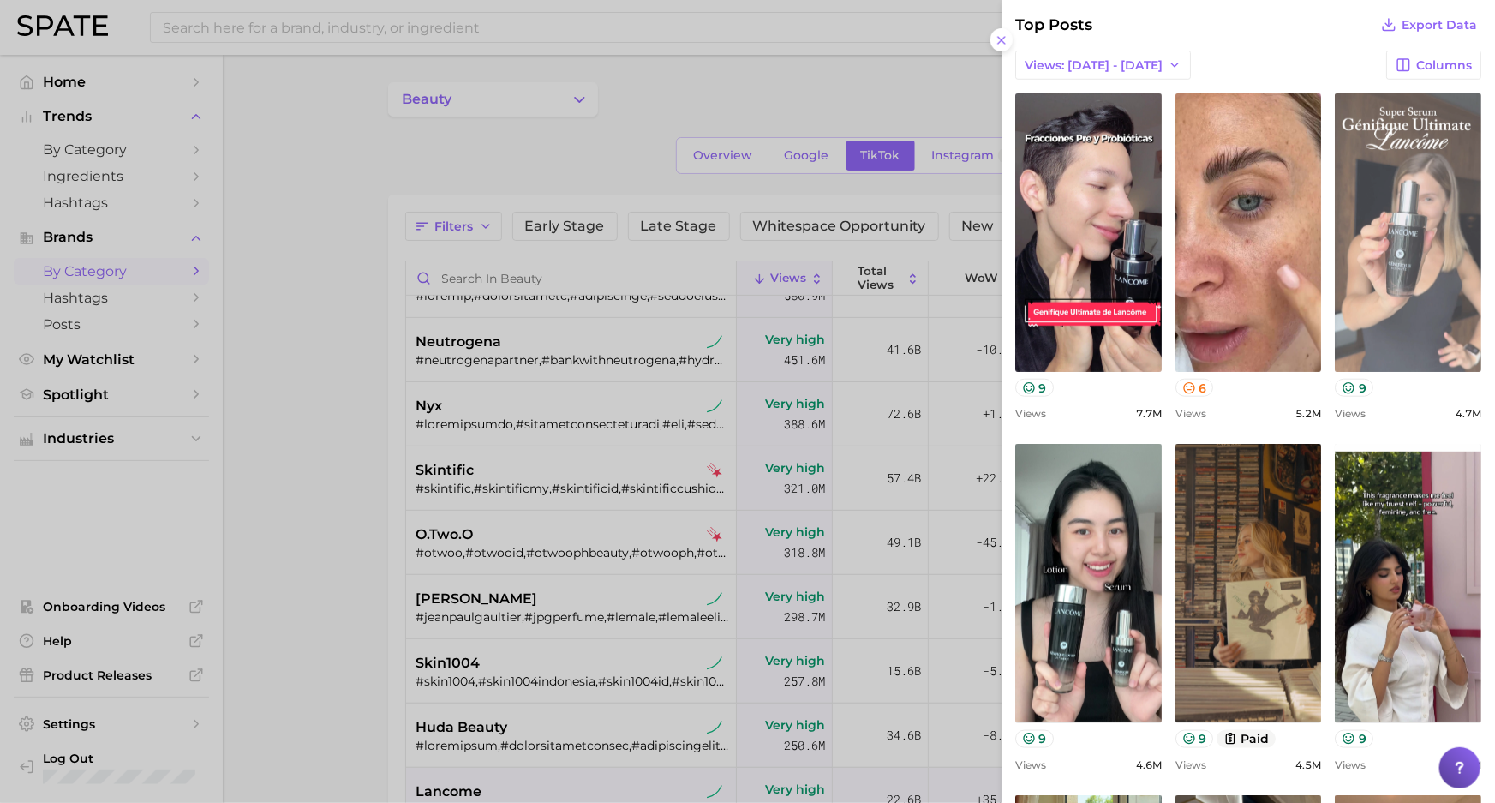
scroll to position [620, 0]
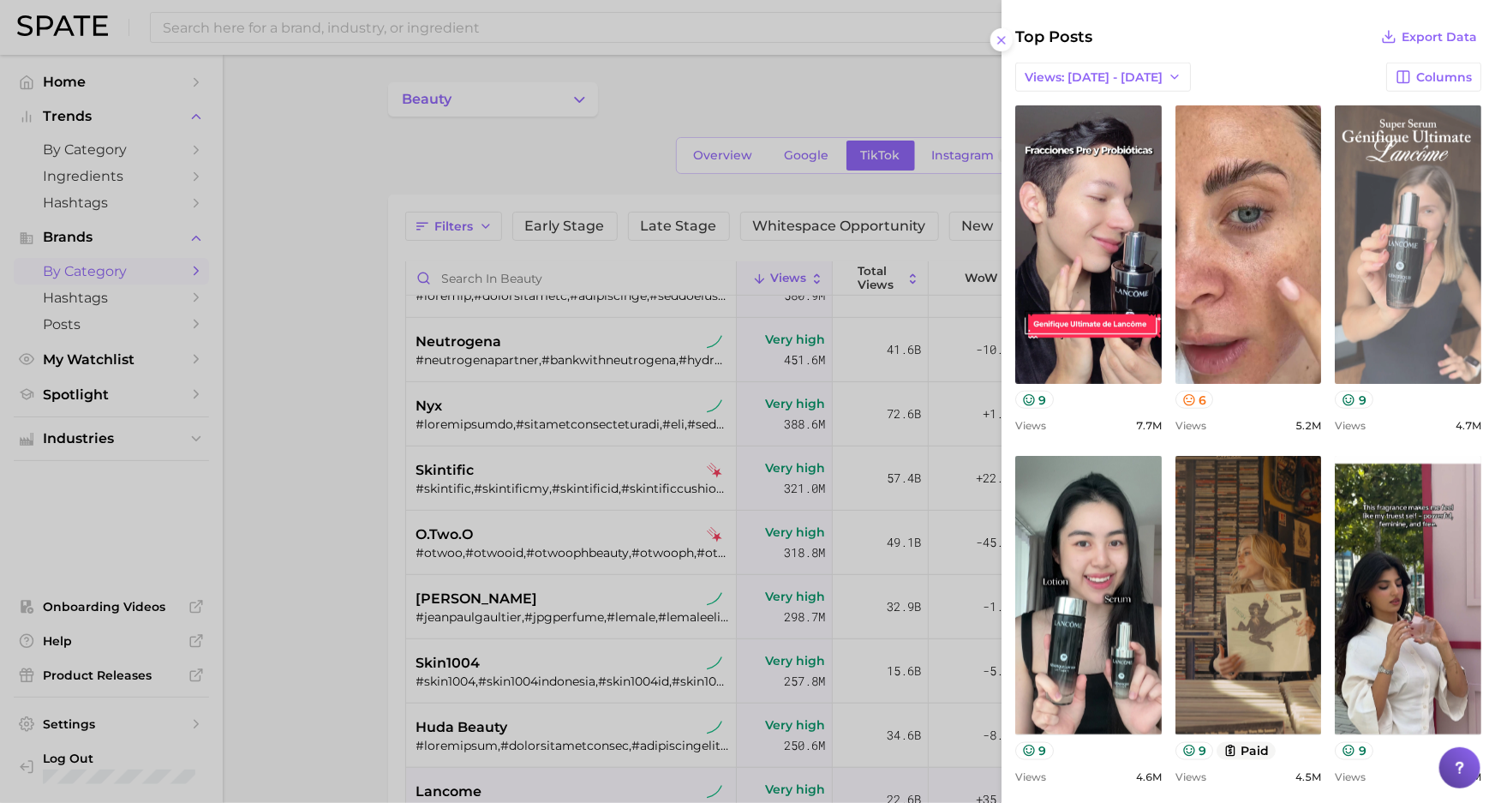
click at [1393, 251] on link "view post on TikTok" at bounding box center [1408, 244] width 146 height 278
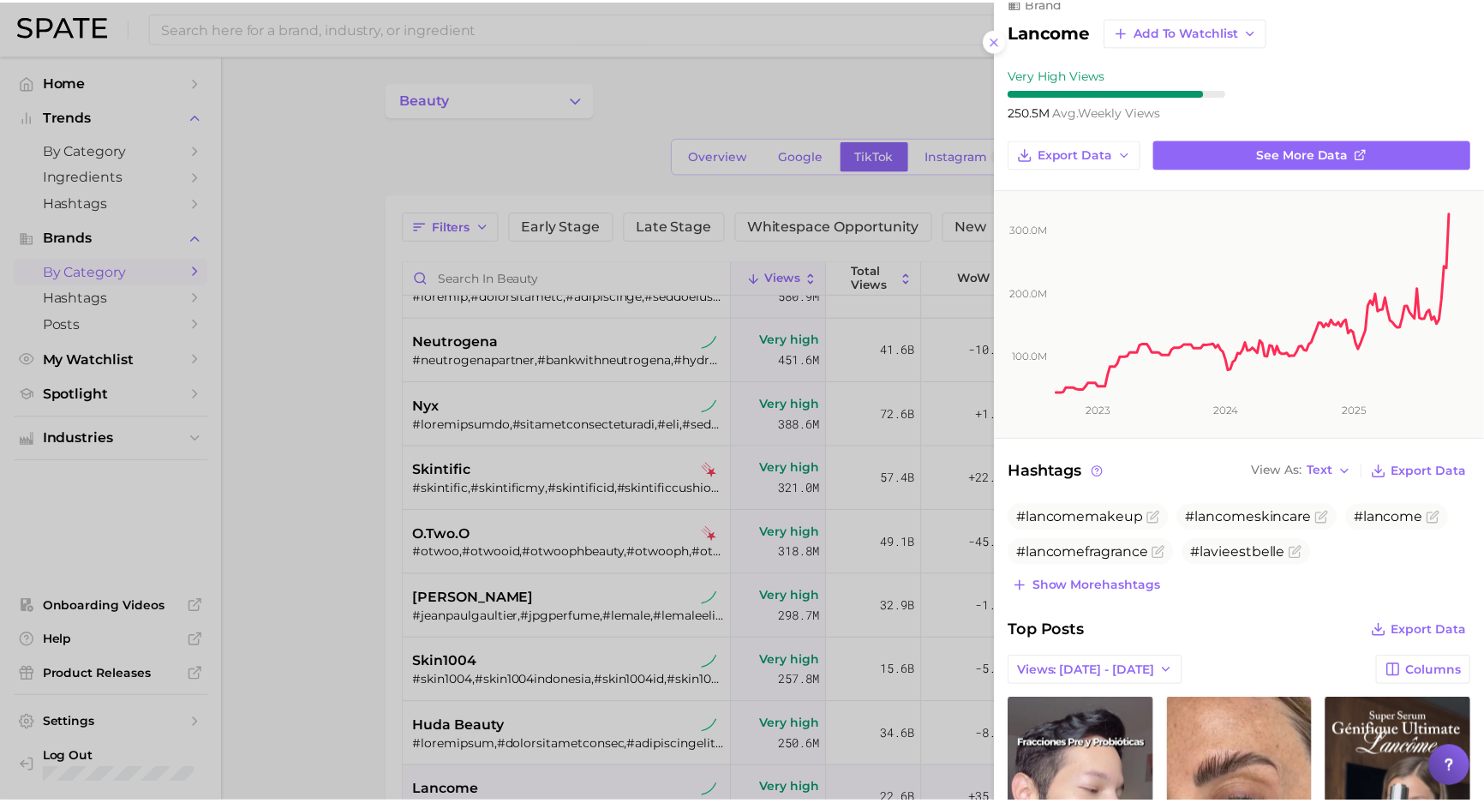
scroll to position [0, 0]
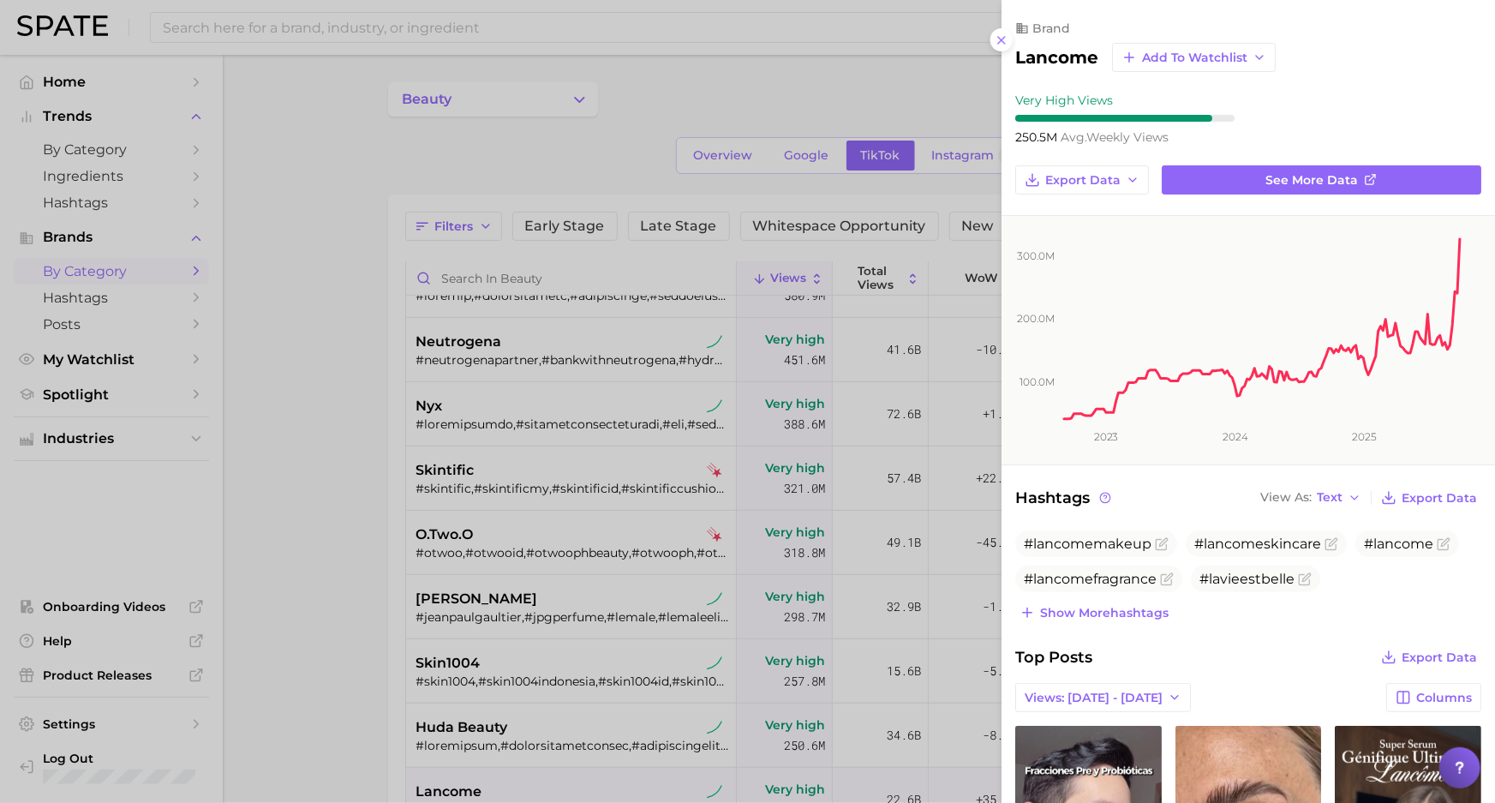
click at [606, 182] on div at bounding box center [747, 401] width 1495 height 803
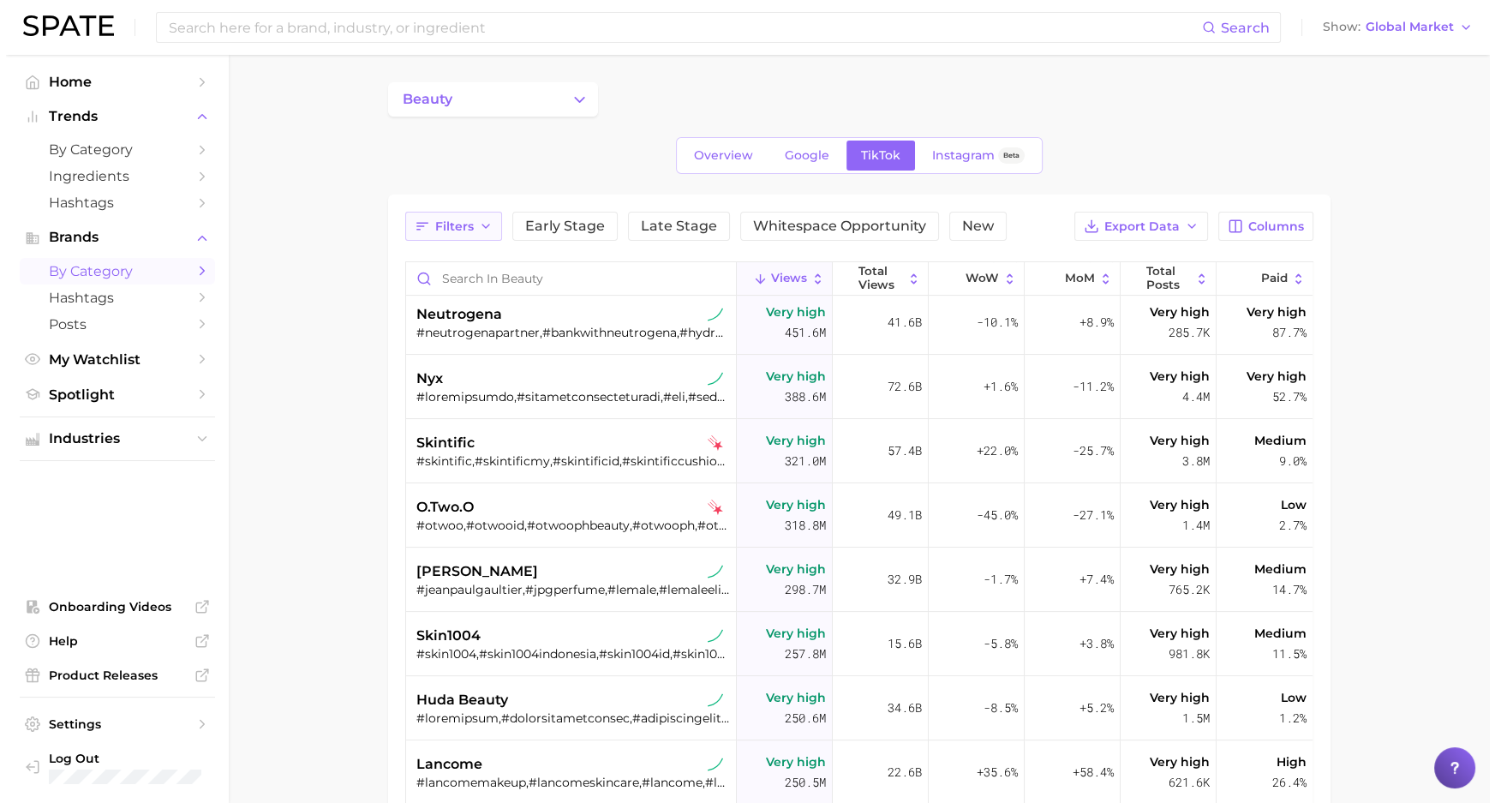
scroll to position [350, 0]
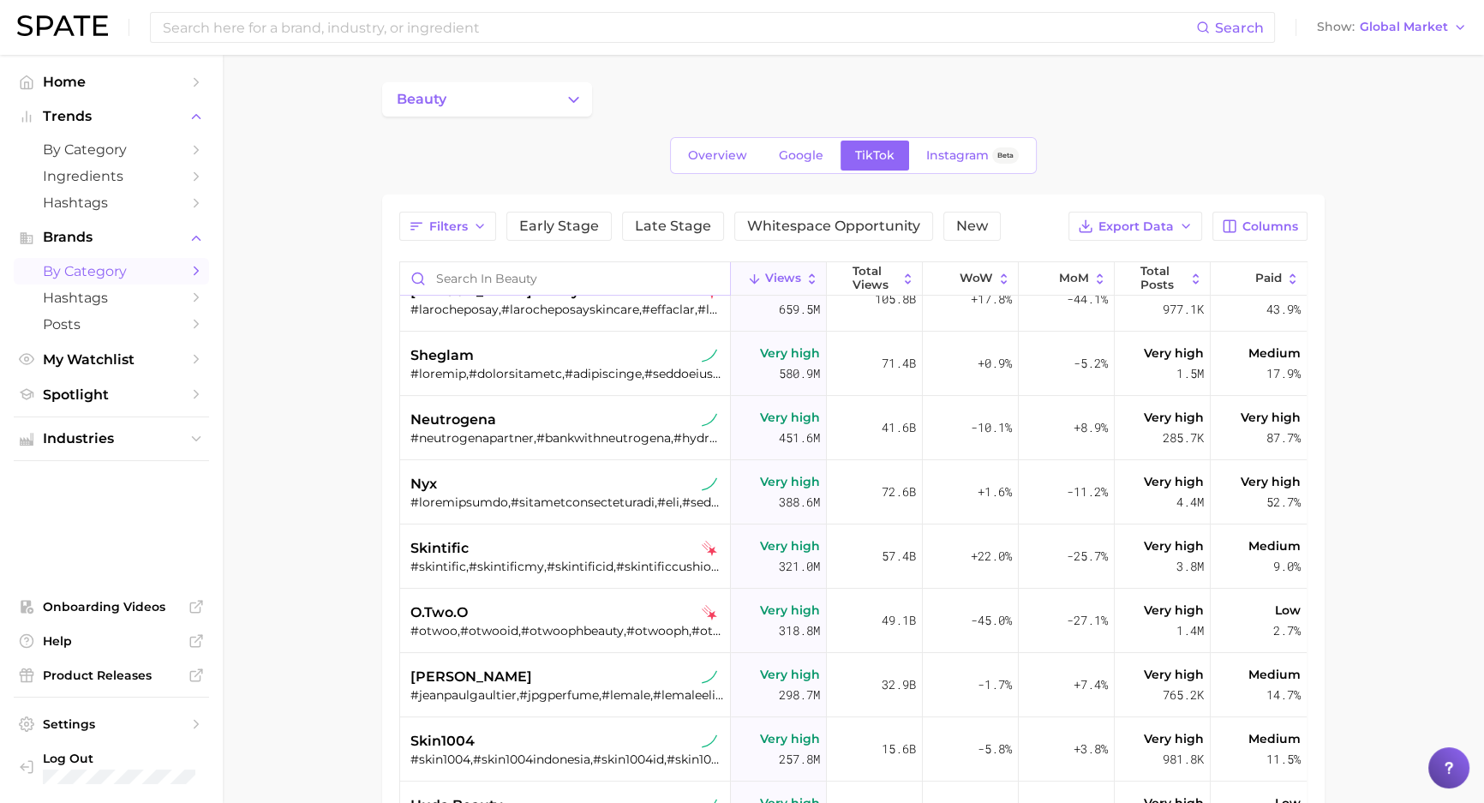
click at [497, 278] on input "Search in beauty" at bounding box center [565, 278] width 330 height 33
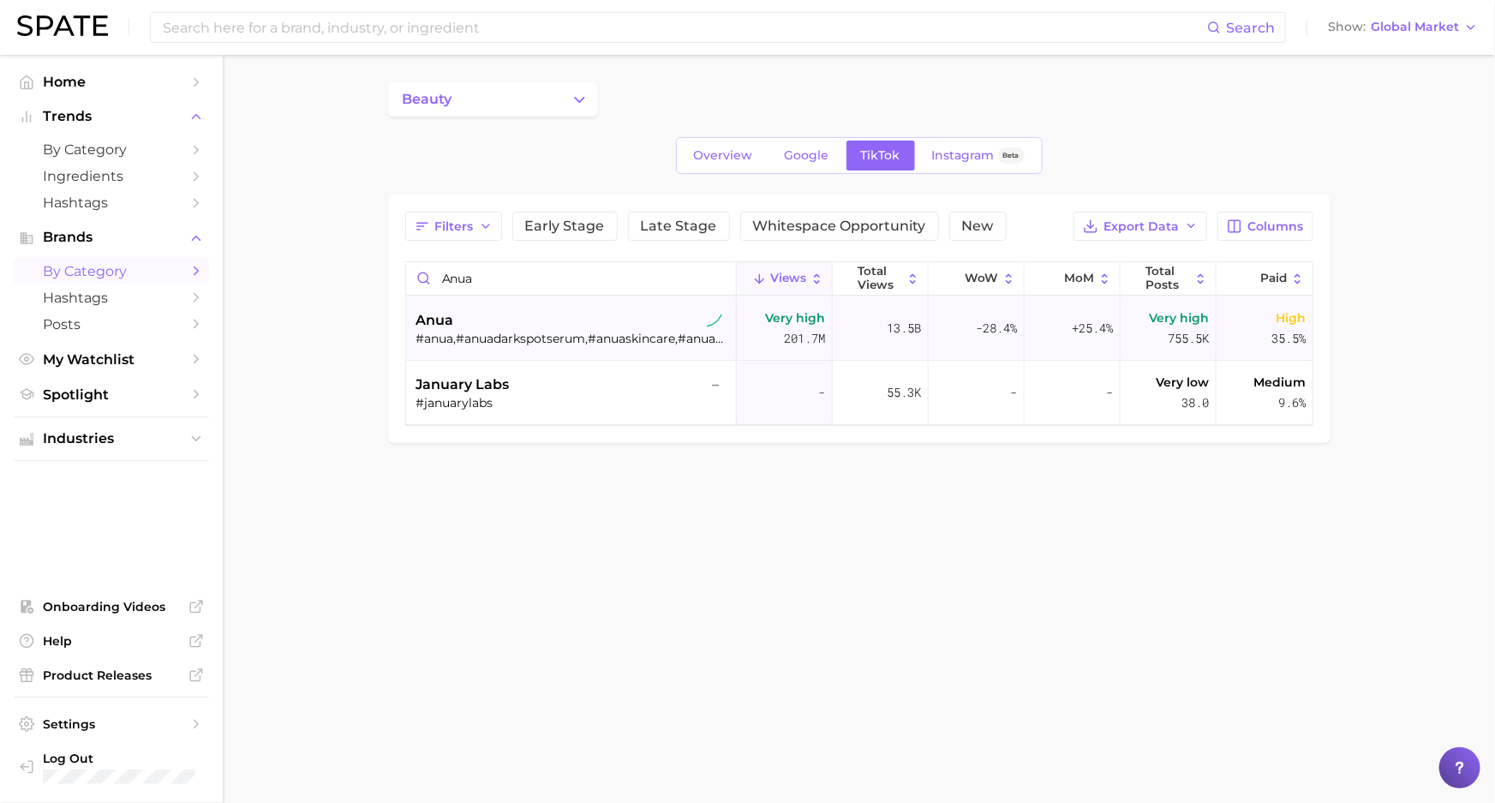
click at [537, 328] on div "anua" at bounding box center [573, 320] width 314 height 21
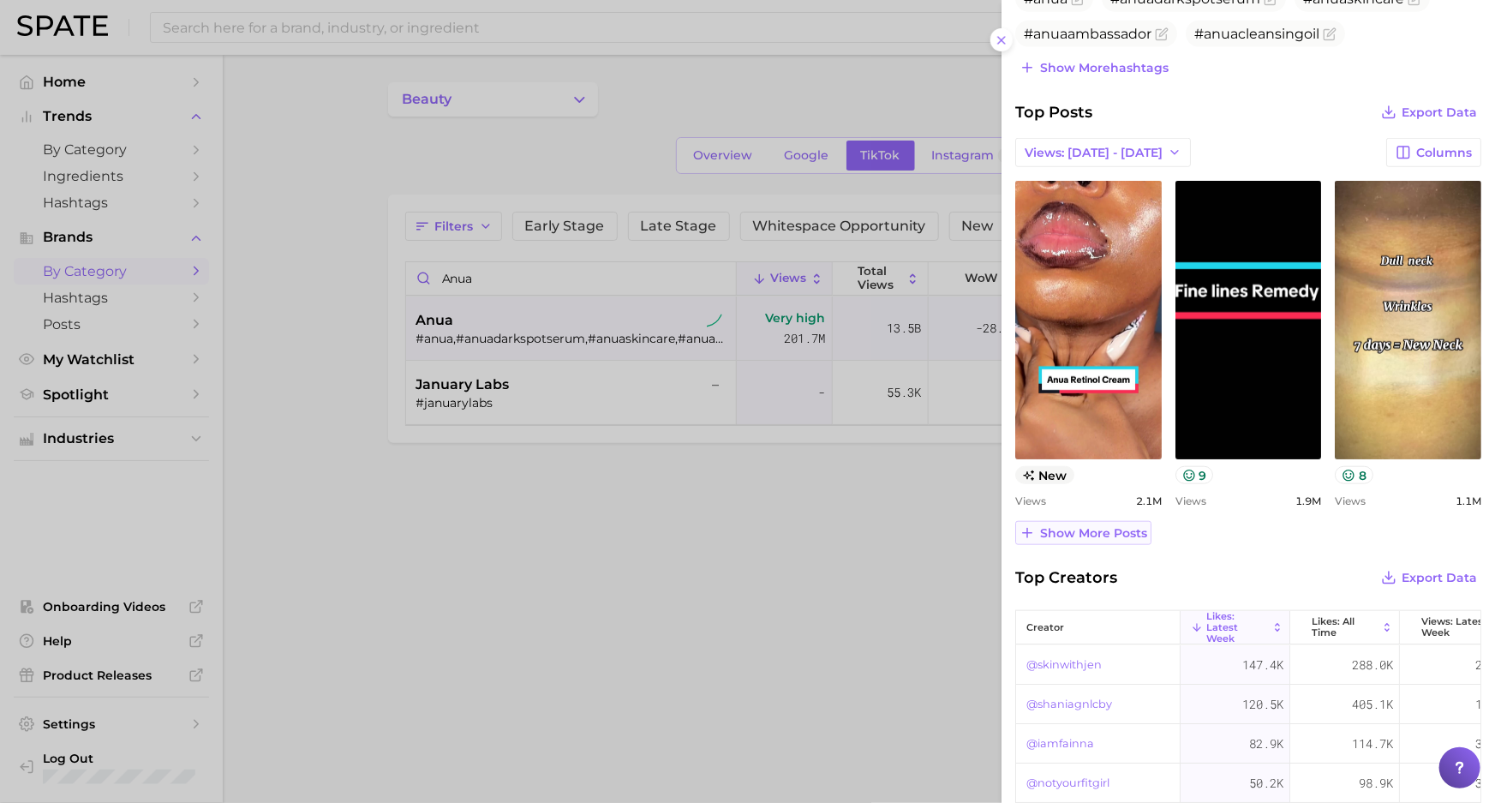
click at [1076, 539] on button "Show more posts" at bounding box center [1083, 533] width 136 height 24
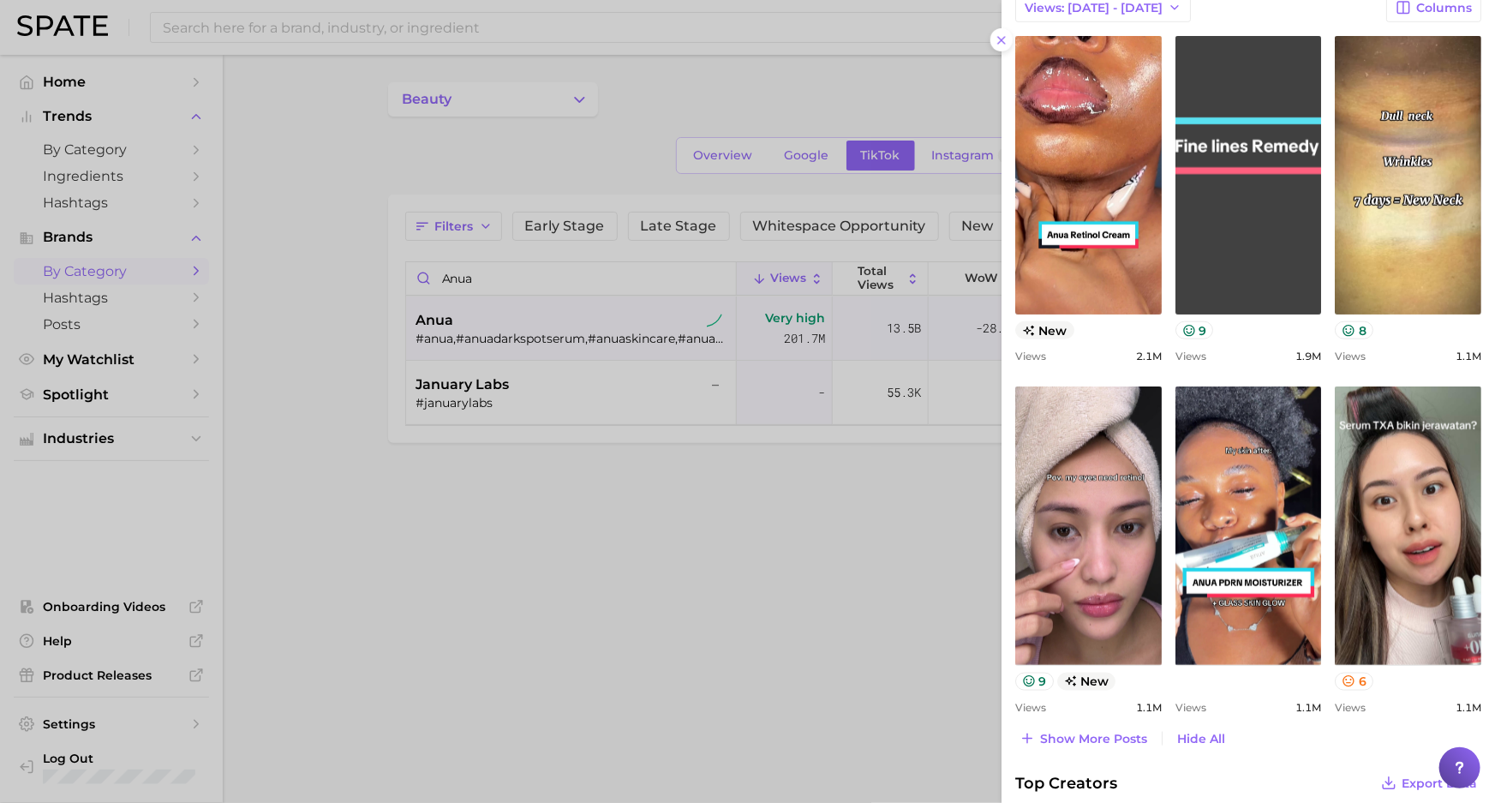
scroll to position [701, 0]
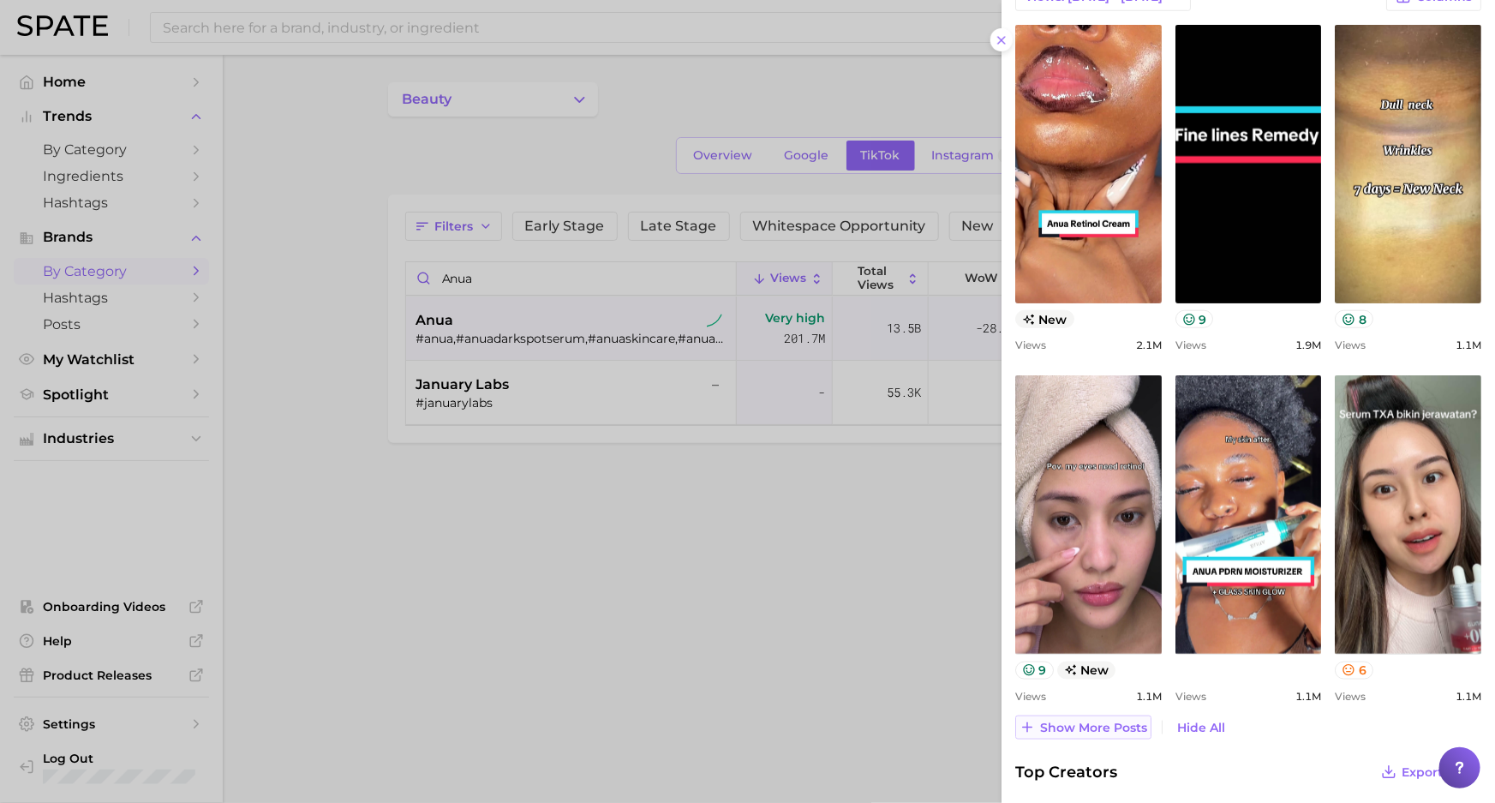
click at [1081, 716] on button "Show more posts" at bounding box center [1083, 727] width 136 height 24
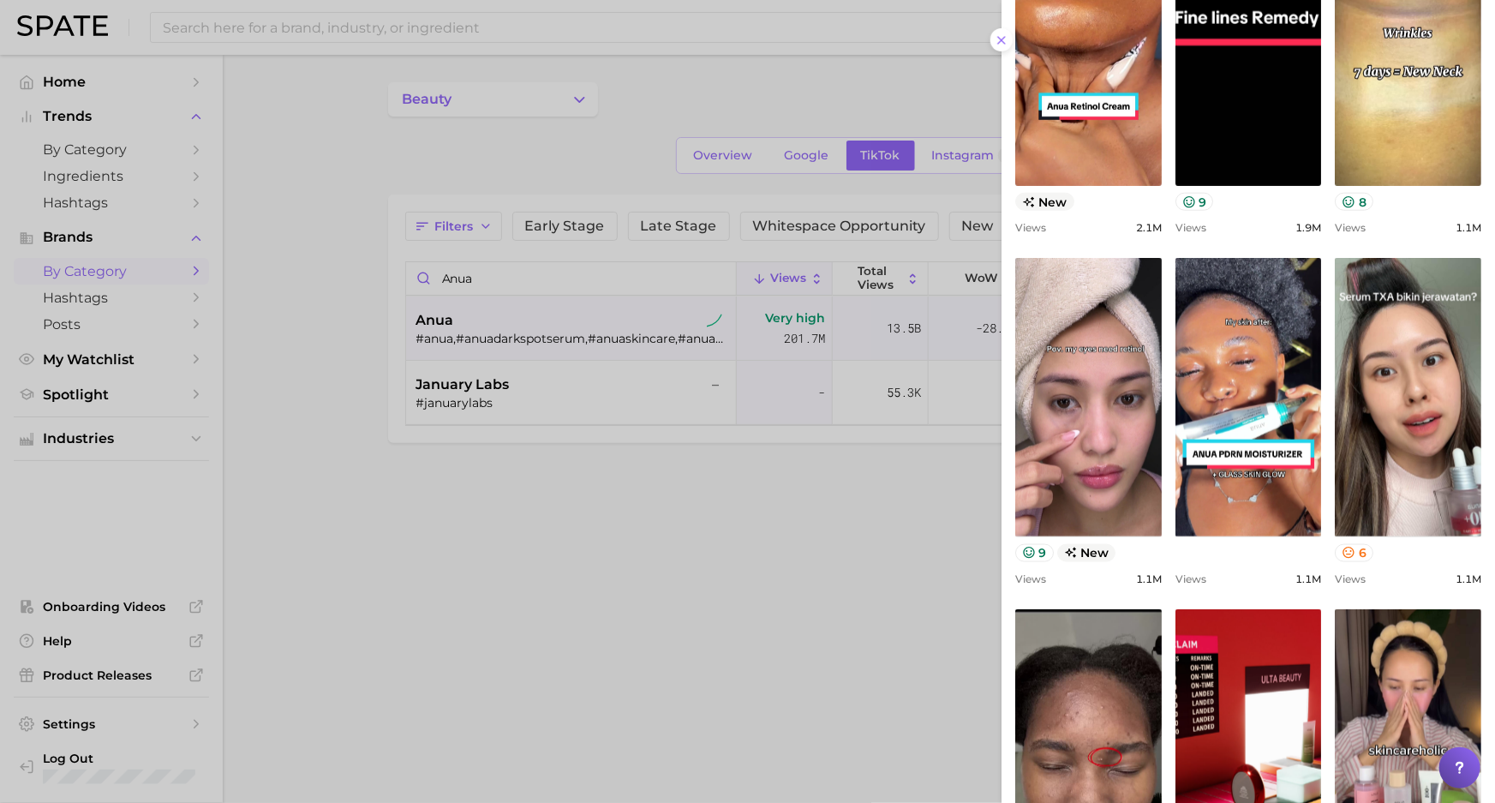
scroll to position [934, 0]
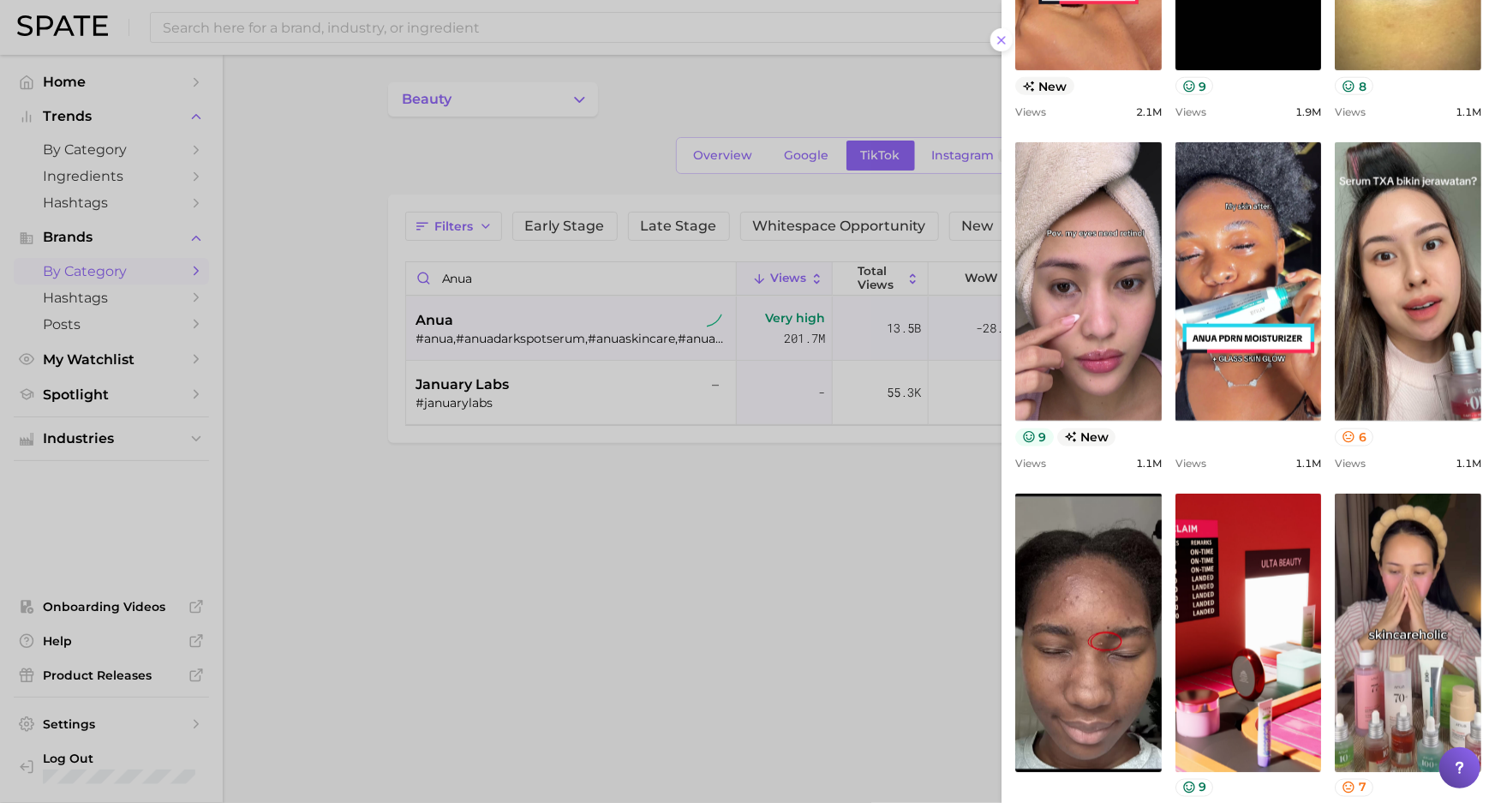
click at [1034, 434] on icon at bounding box center [1028, 437] width 11 height 11
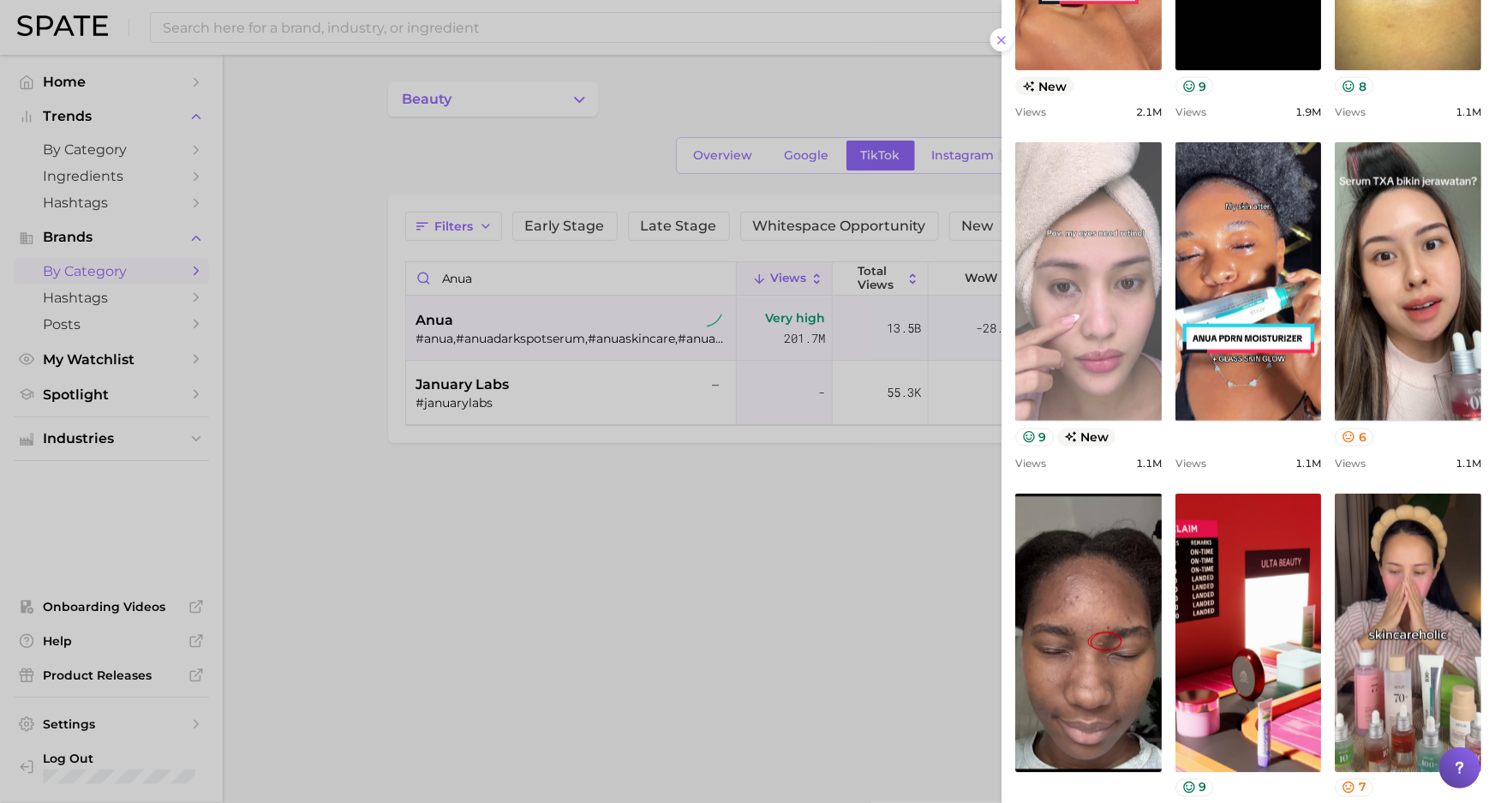
click at [1115, 223] on link "view post on TikTok" at bounding box center [1088, 281] width 146 height 278
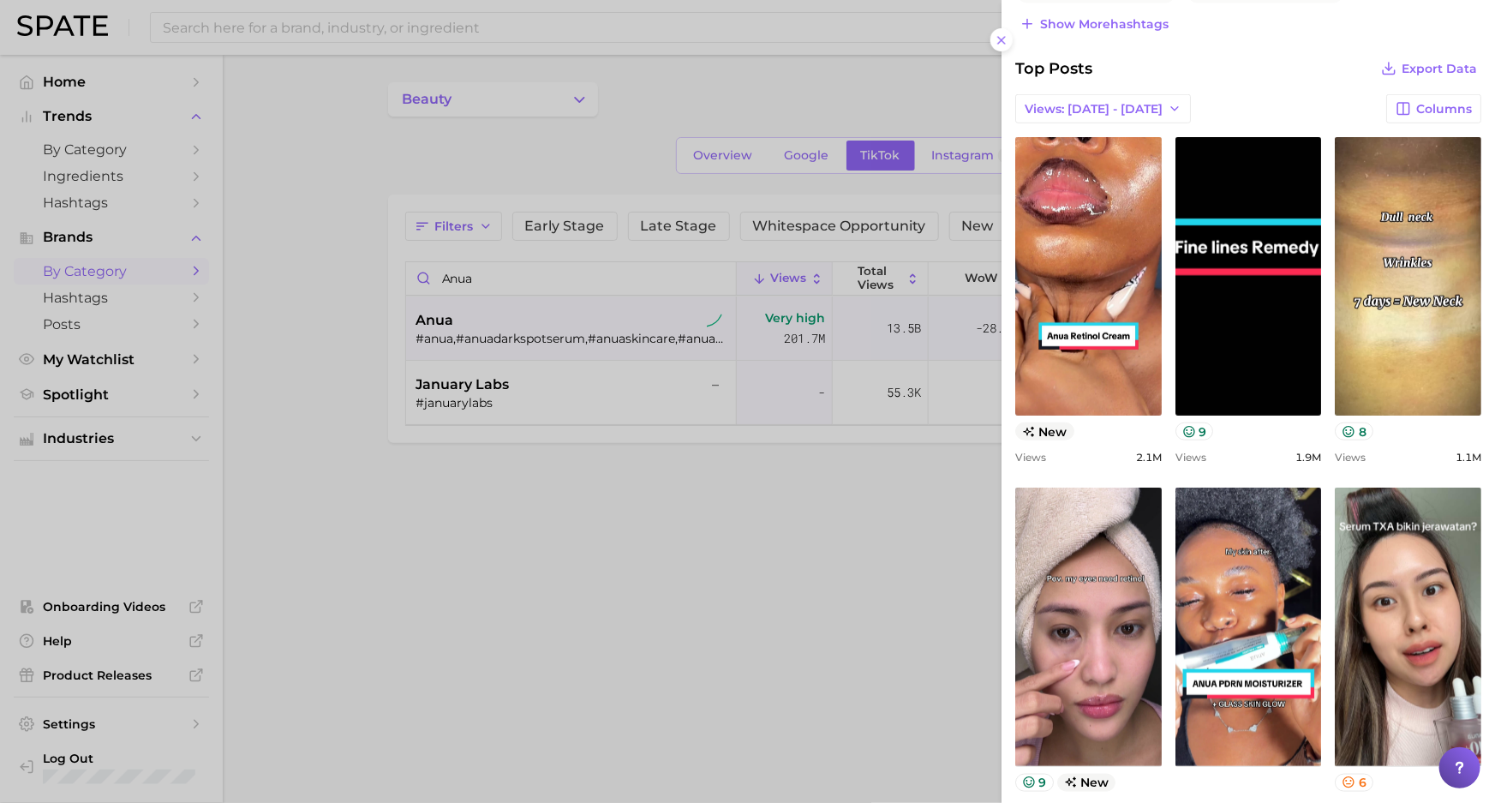
scroll to position [545, 0]
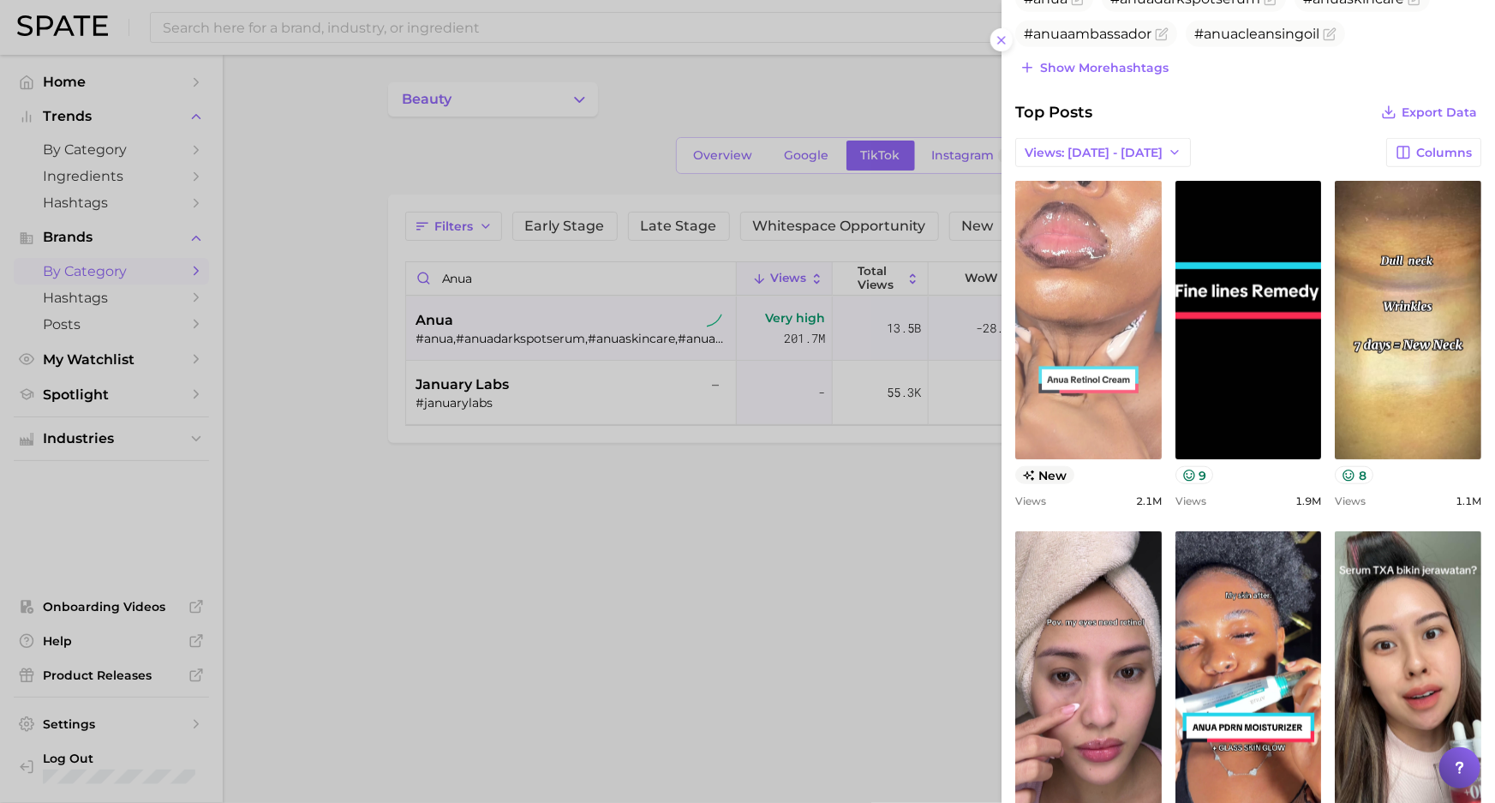
click at [1110, 327] on link "view post on TikTok" at bounding box center [1088, 320] width 146 height 278
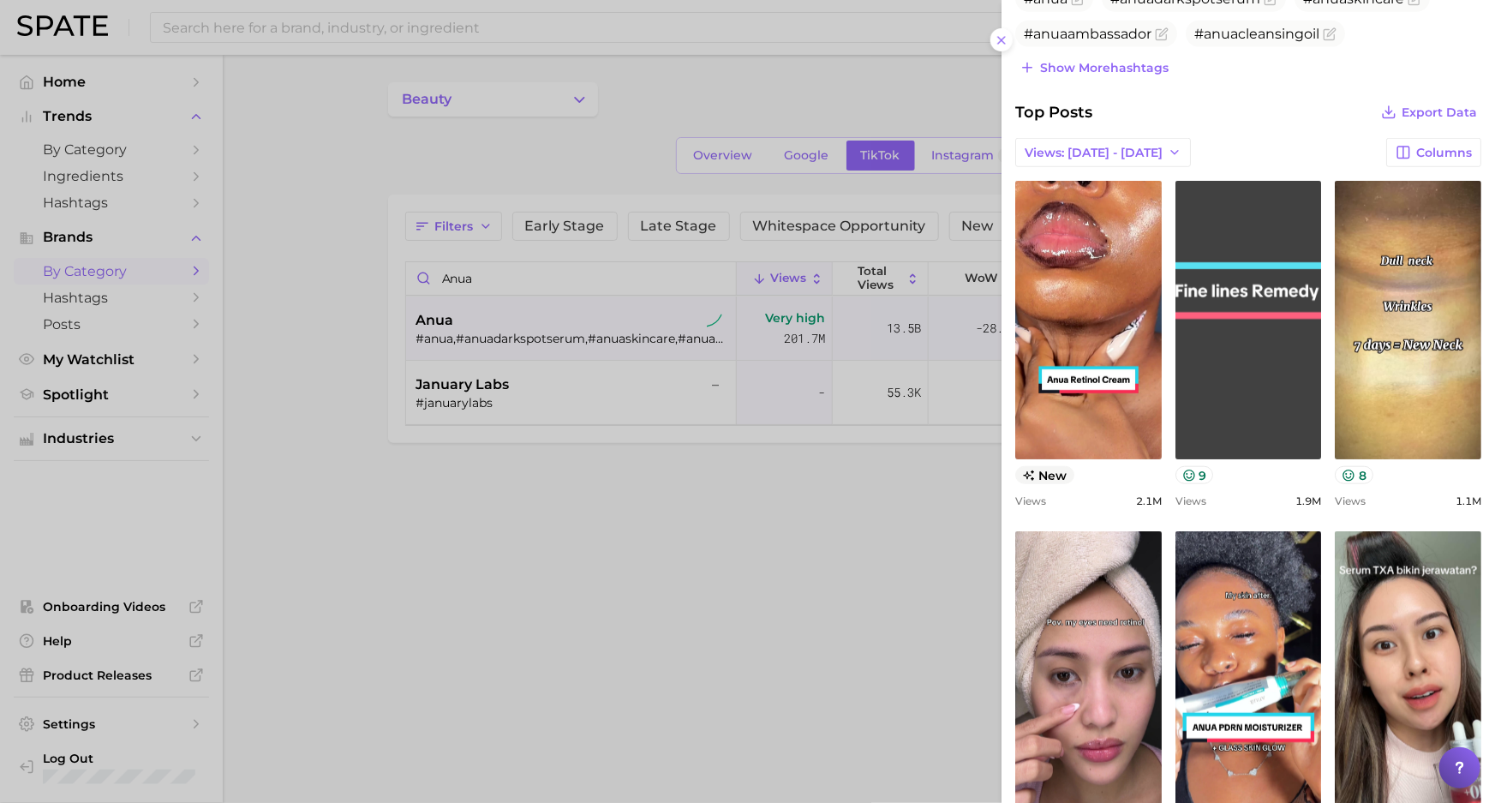
click at [1250, 419] on link "view post on TikTok" at bounding box center [1248, 320] width 146 height 278
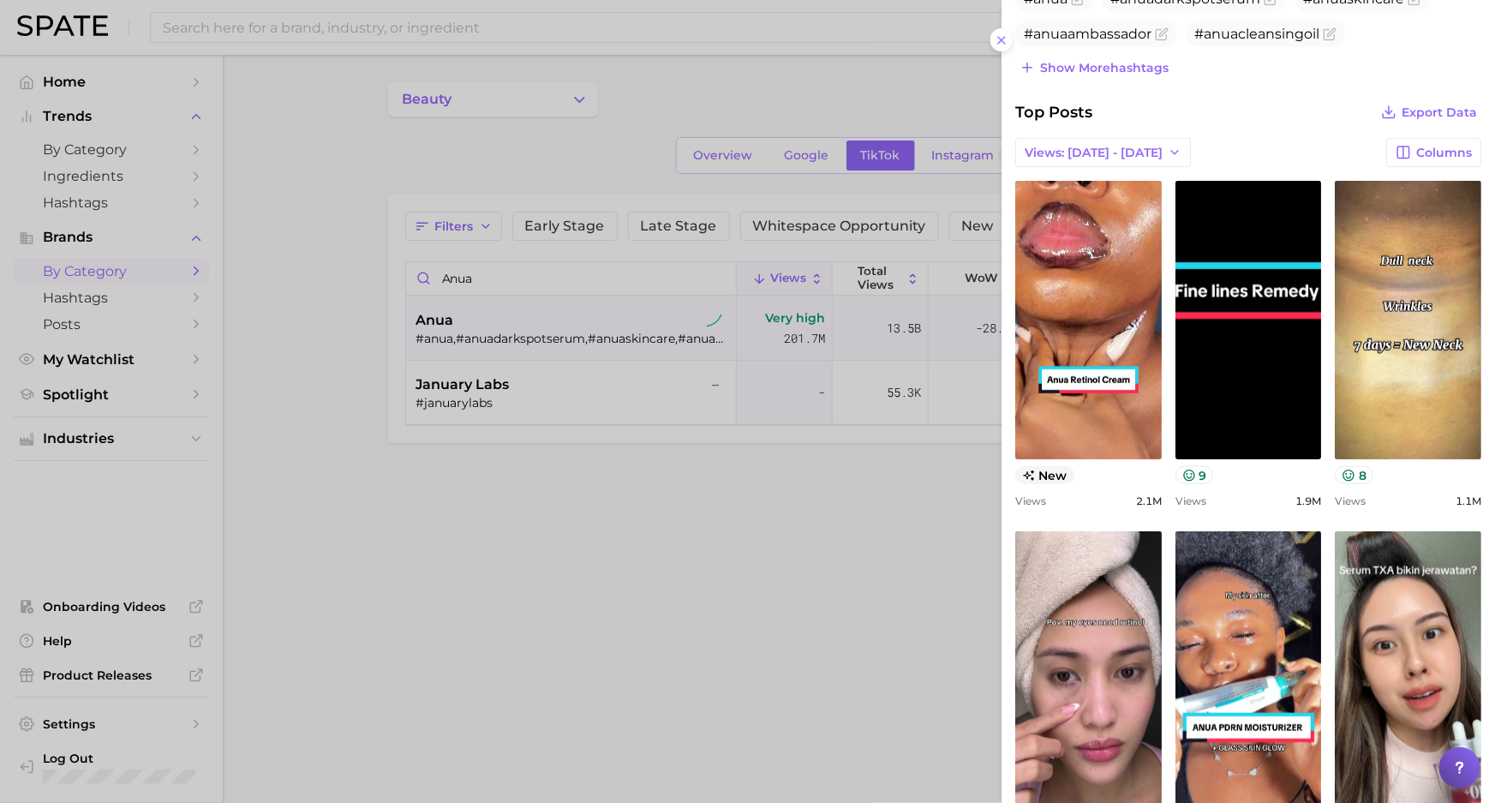
click at [517, 125] on div at bounding box center [747, 401] width 1495 height 803
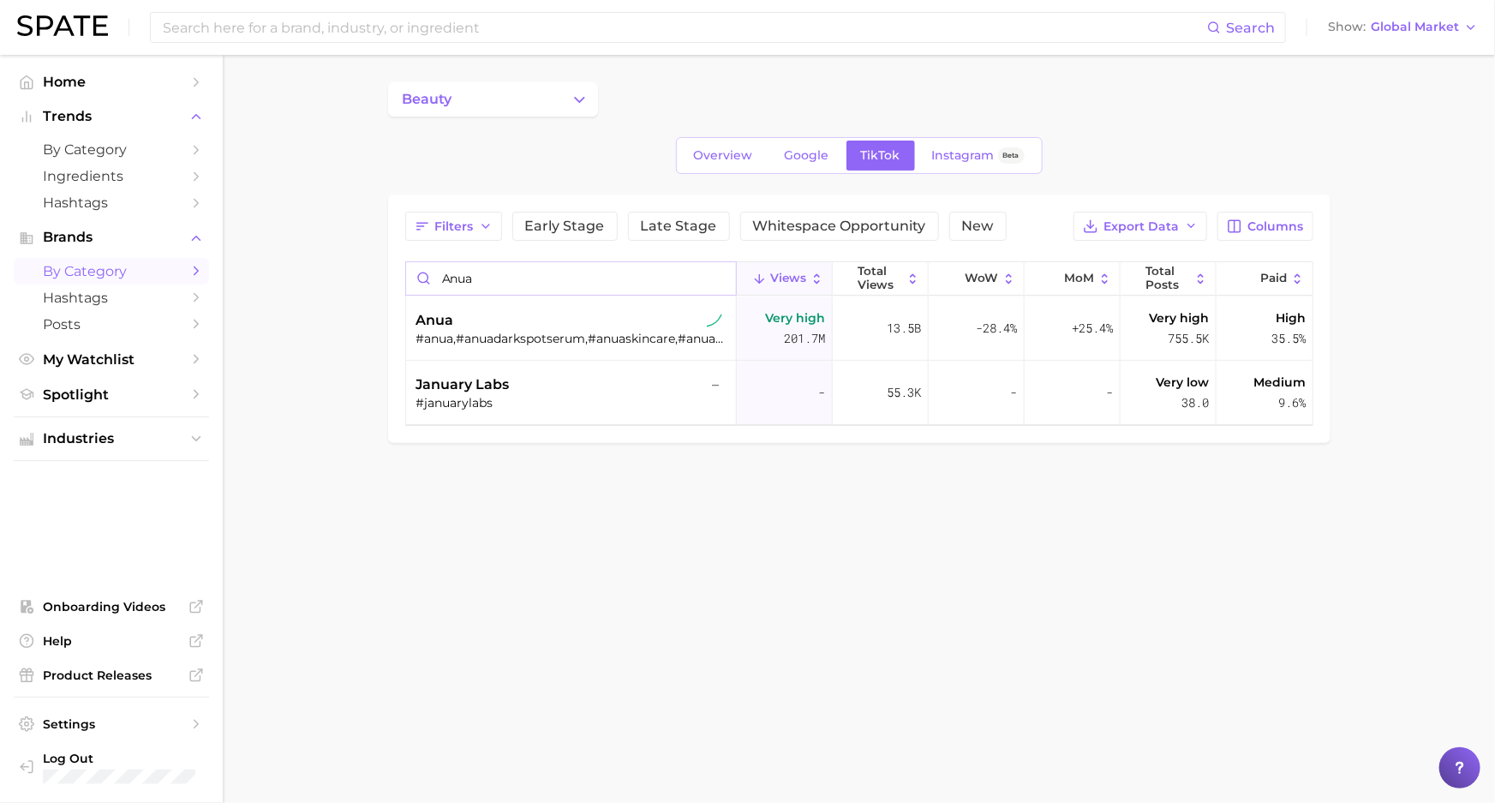
click at [487, 285] on input "anua" at bounding box center [571, 278] width 330 height 33
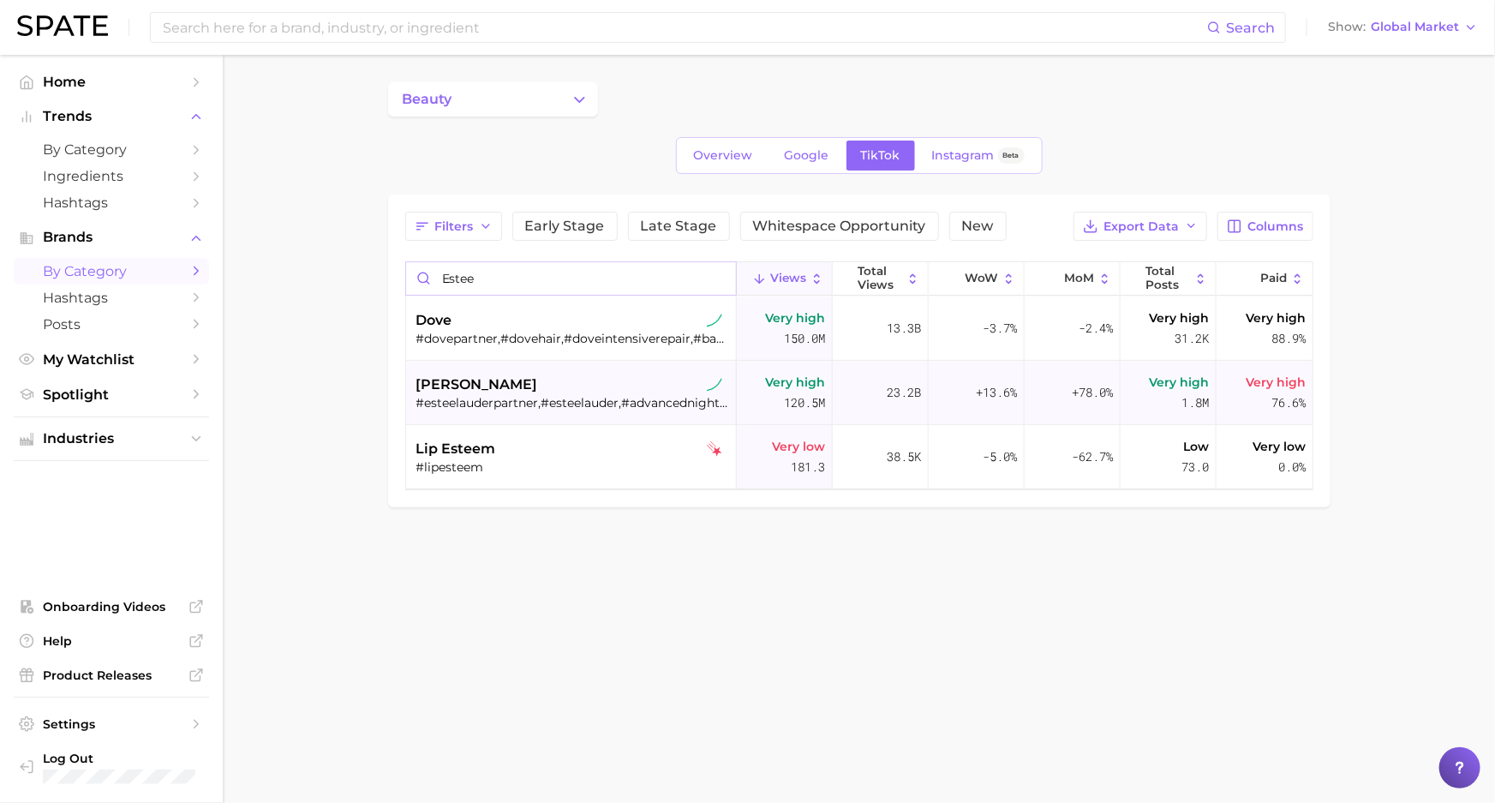
type input "estee"
click at [559, 399] on div "#esteelauderpartner,#esteelauder,#advancednightrepair,#myshademystory,#esteepar…" at bounding box center [573, 402] width 314 height 15
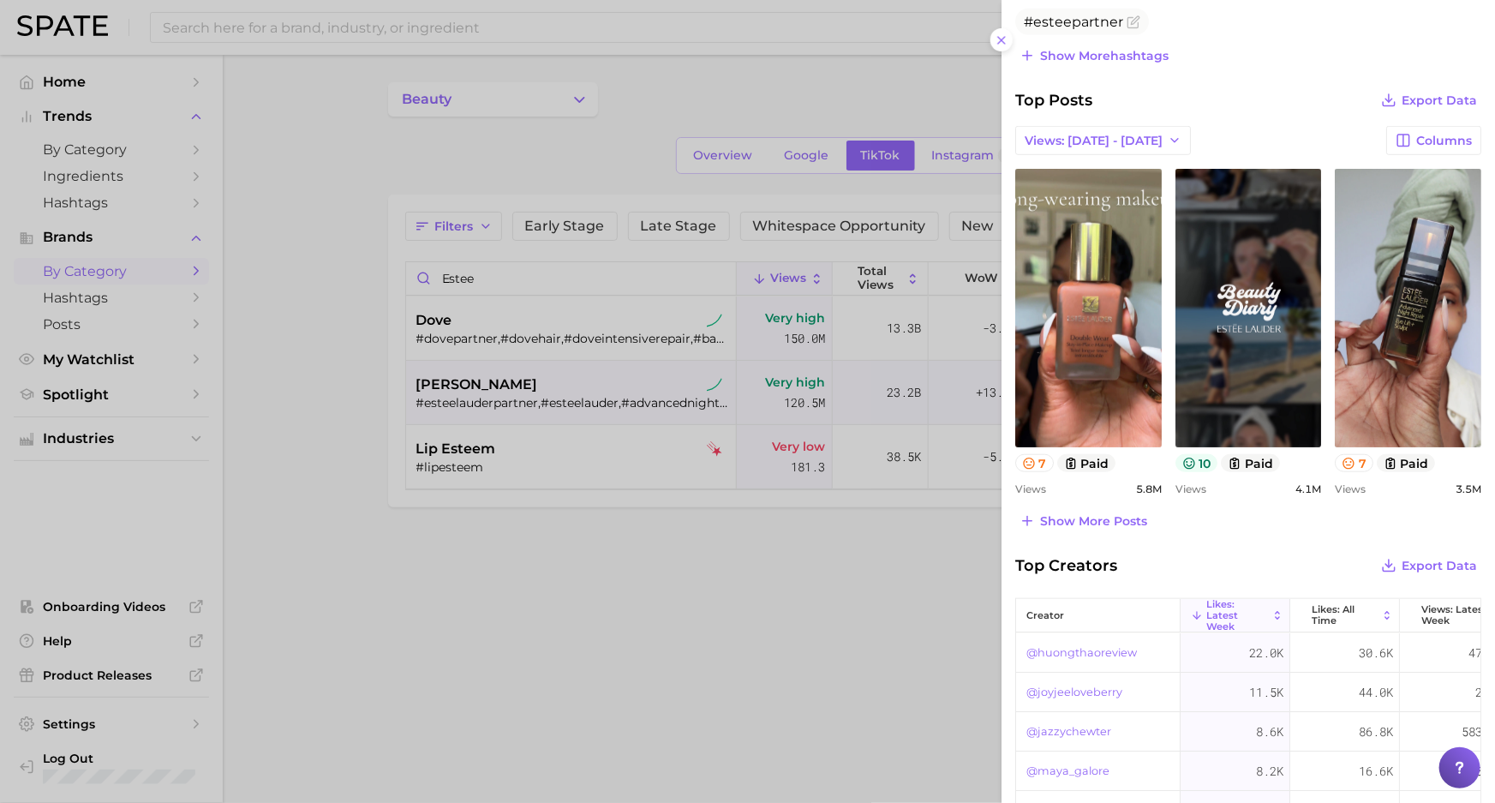
scroll to position [578, 0]
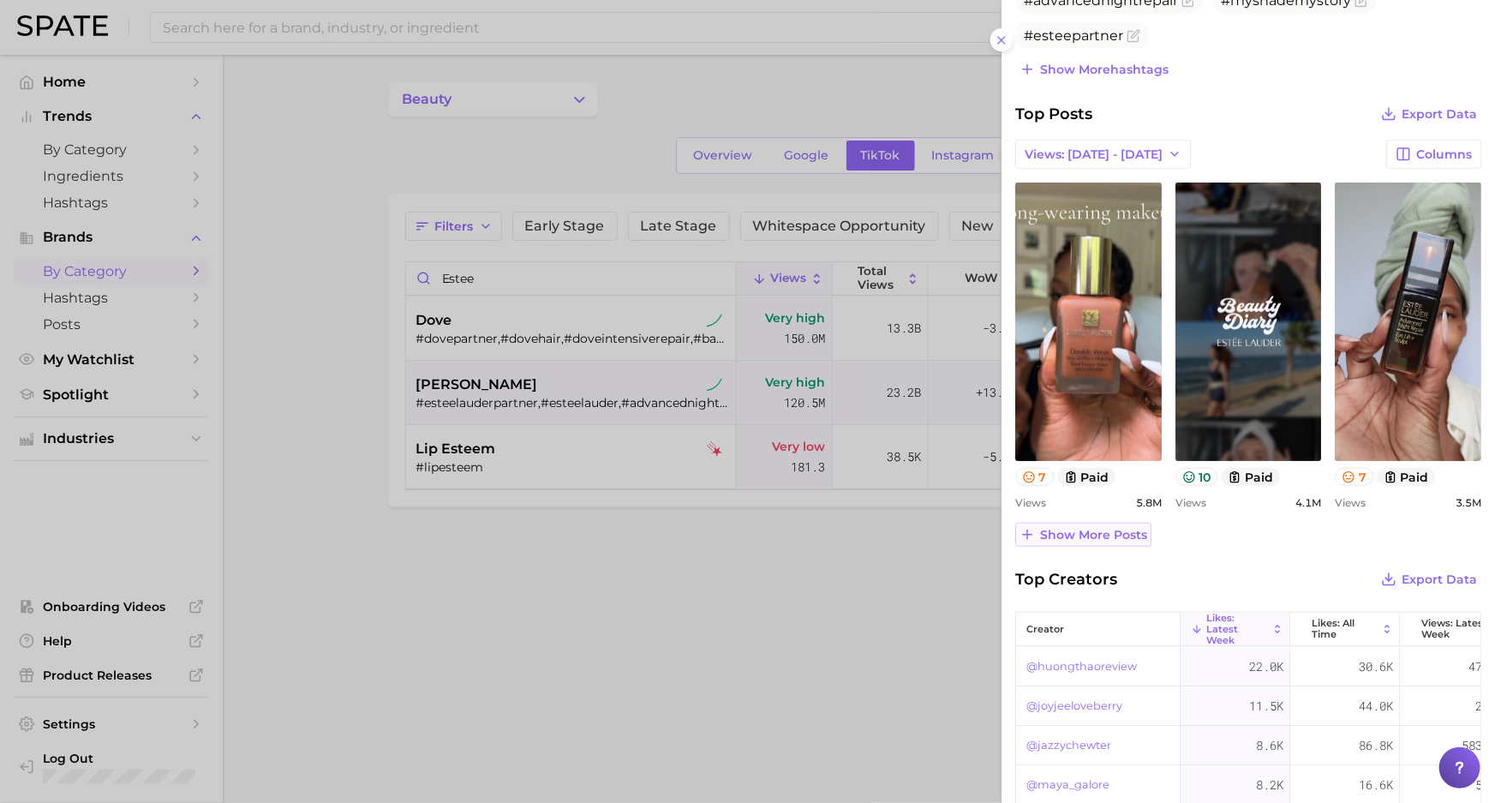
click at [1114, 529] on span "Show more posts" at bounding box center [1093, 535] width 107 height 15
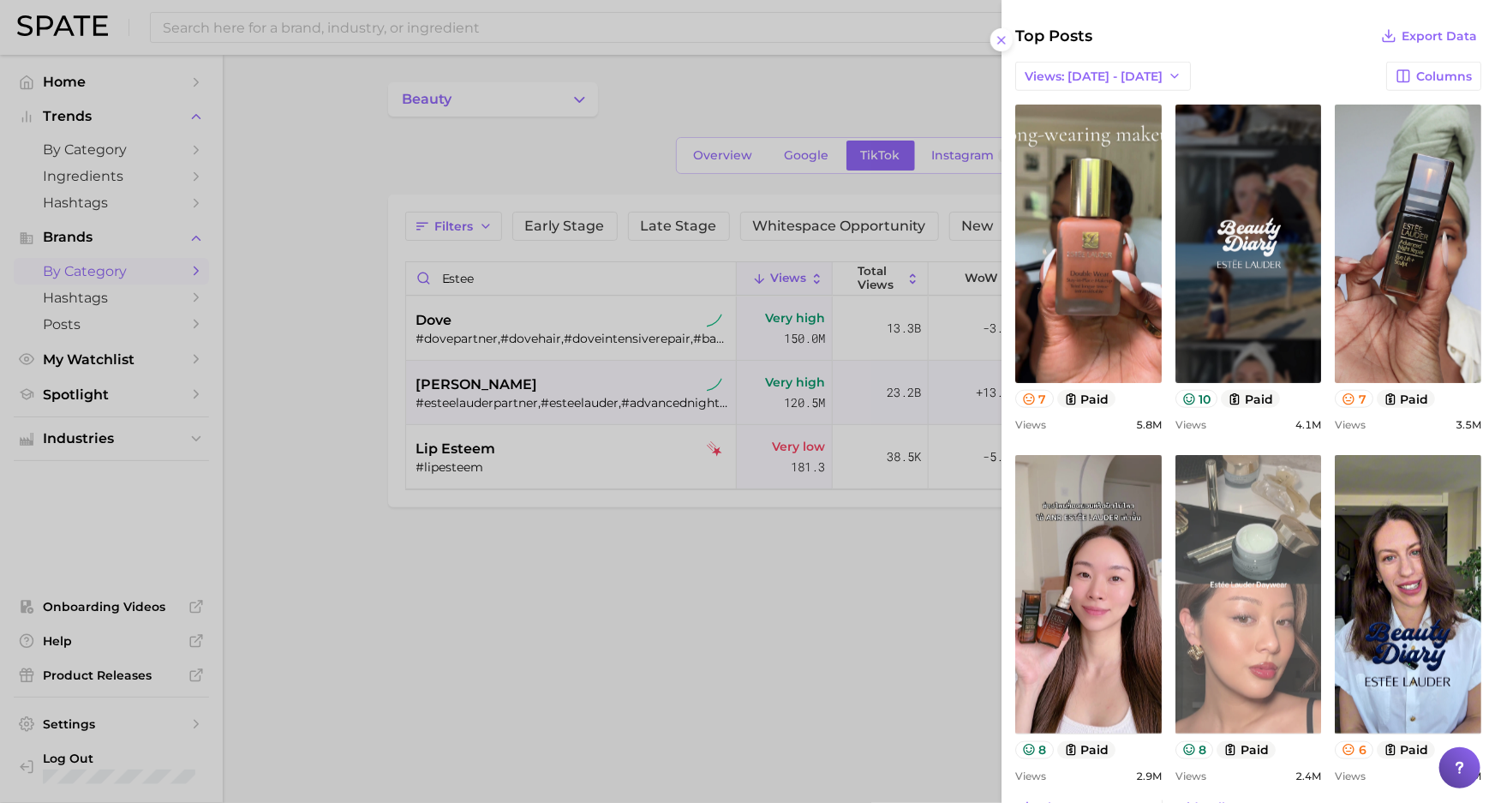
scroll to position [890, 0]
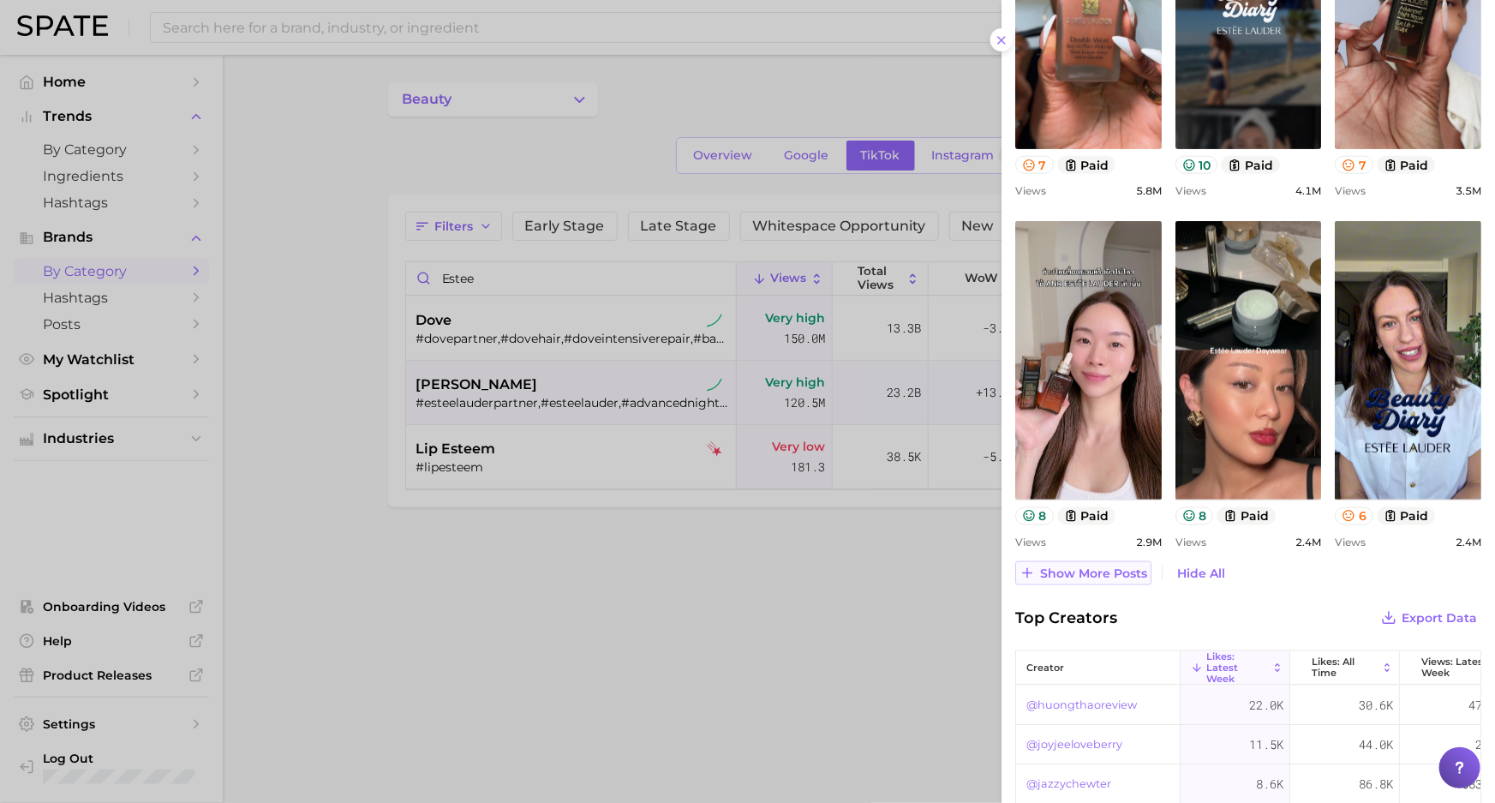
click at [1075, 576] on span "Show more posts" at bounding box center [1093, 573] width 107 height 15
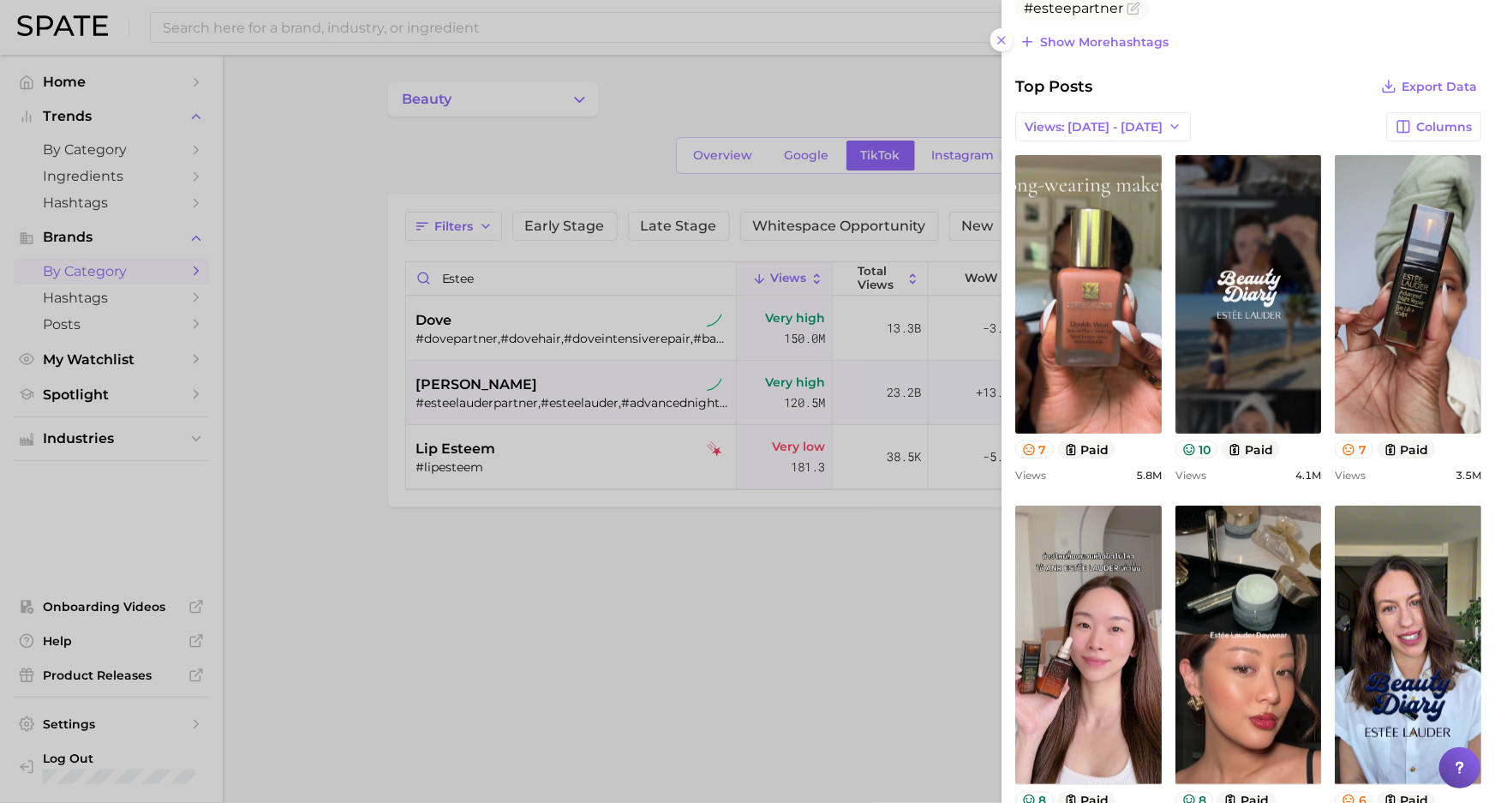
scroll to position [578, 0]
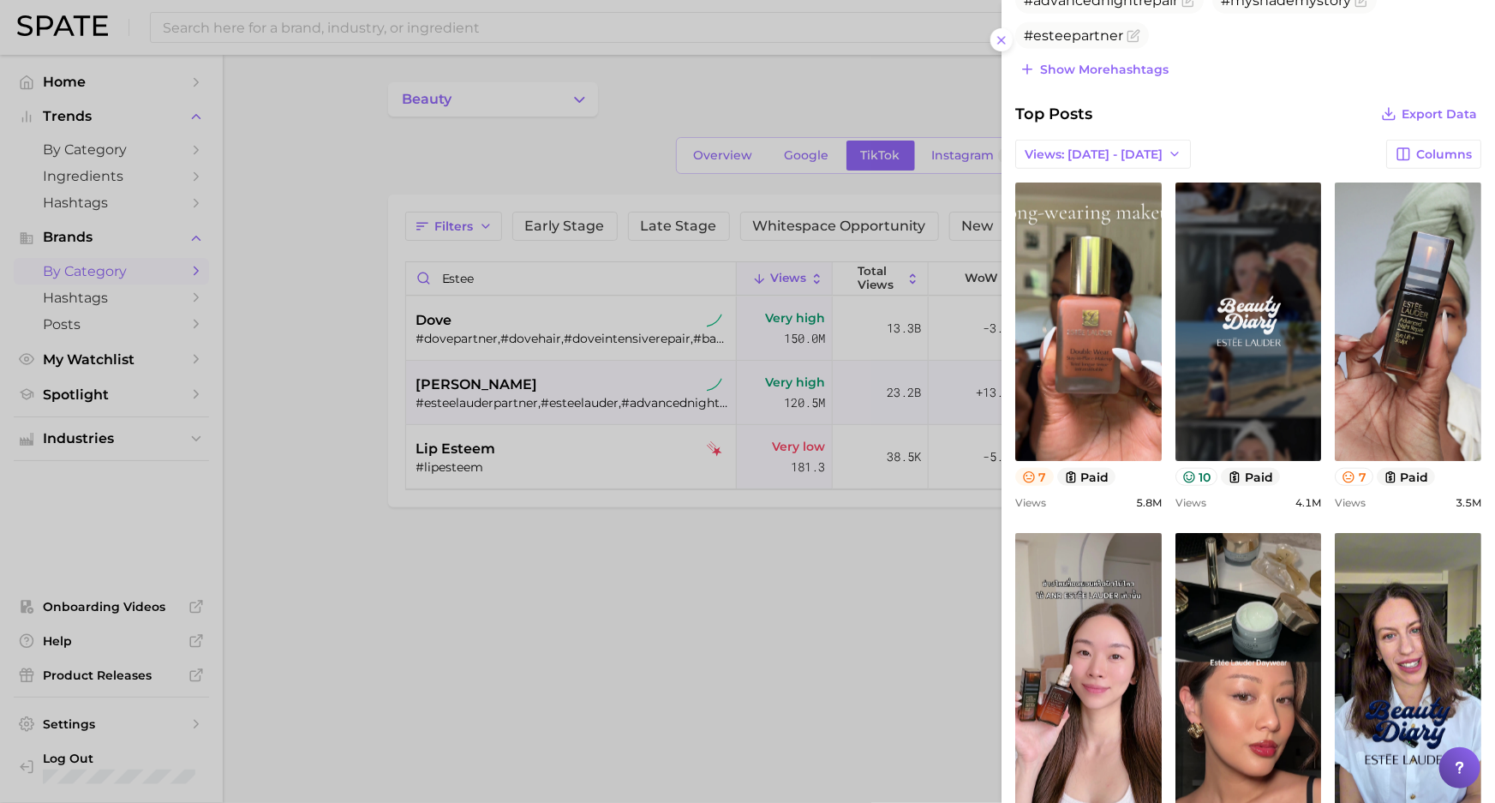
click at [1036, 472] on button "7" at bounding box center [1034, 477] width 39 height 18
click at [1204, 475] on button "10" at bounding box center [1196, 477] width 43 height 18
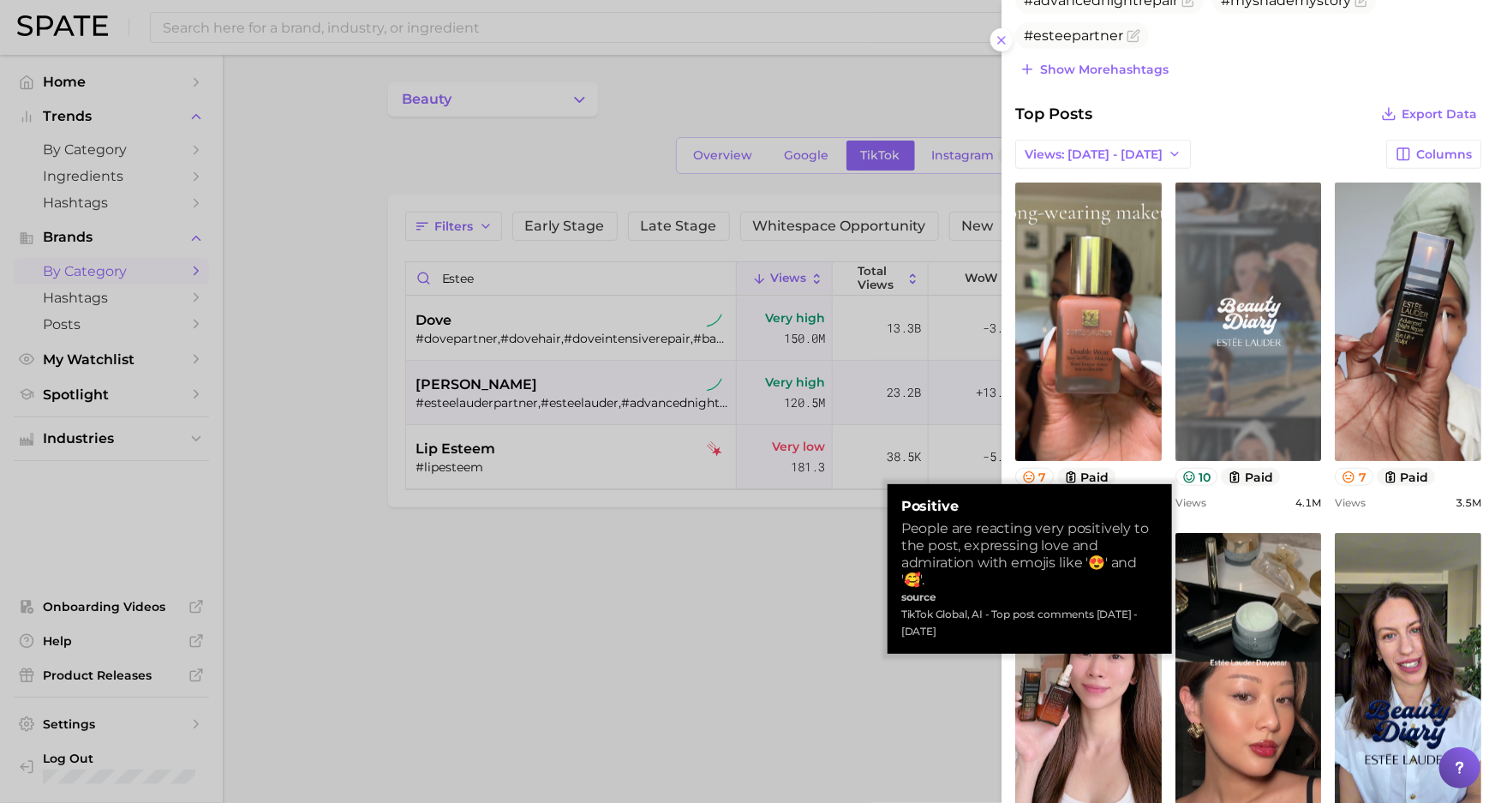
click at [1233, 388] on link "view post on TikTok" at bounding box center [1248, 321] width 146 height 278
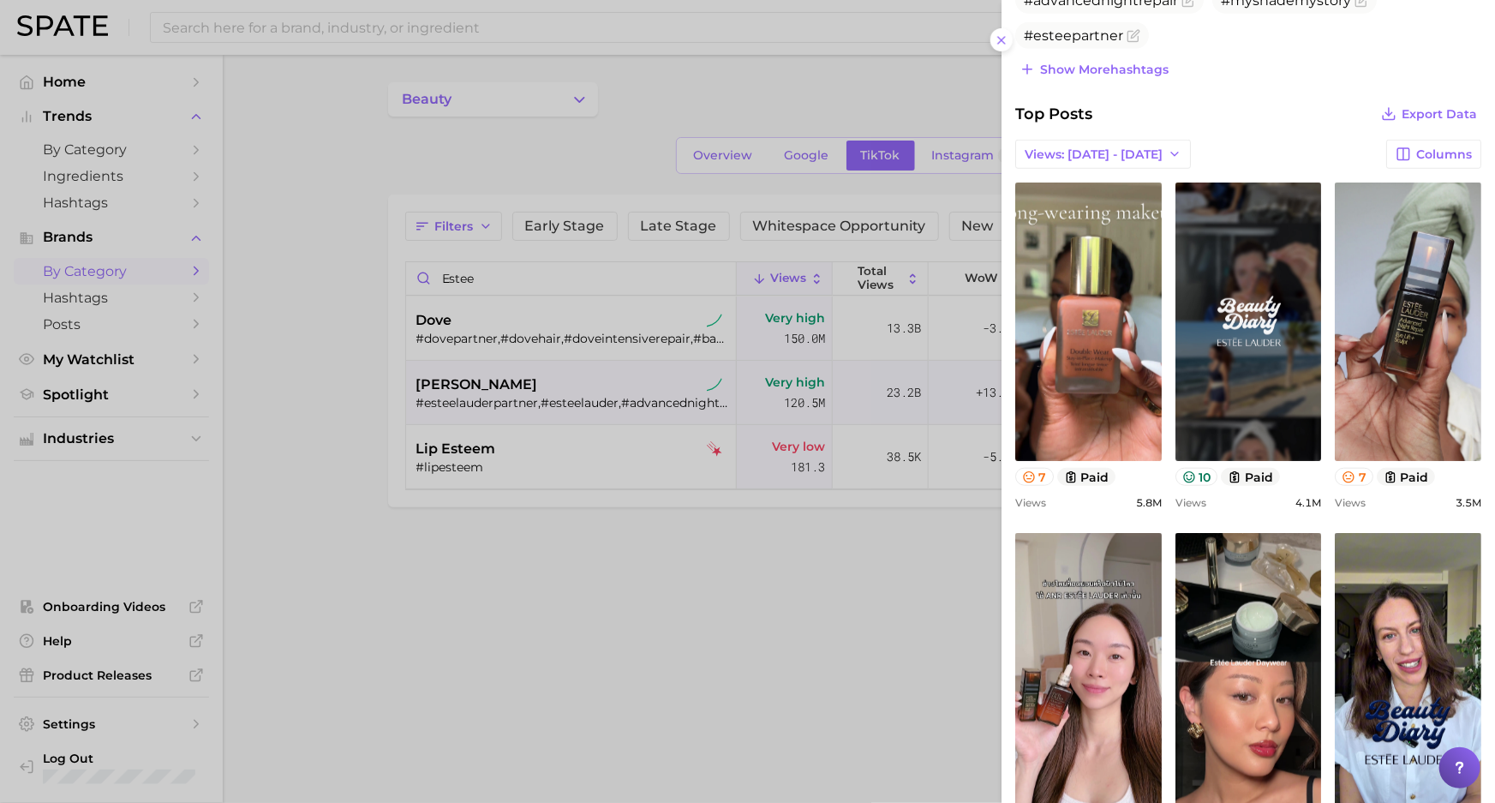
click at [561, 186] on div at bounding box center [747, 401] width 1495 height 803
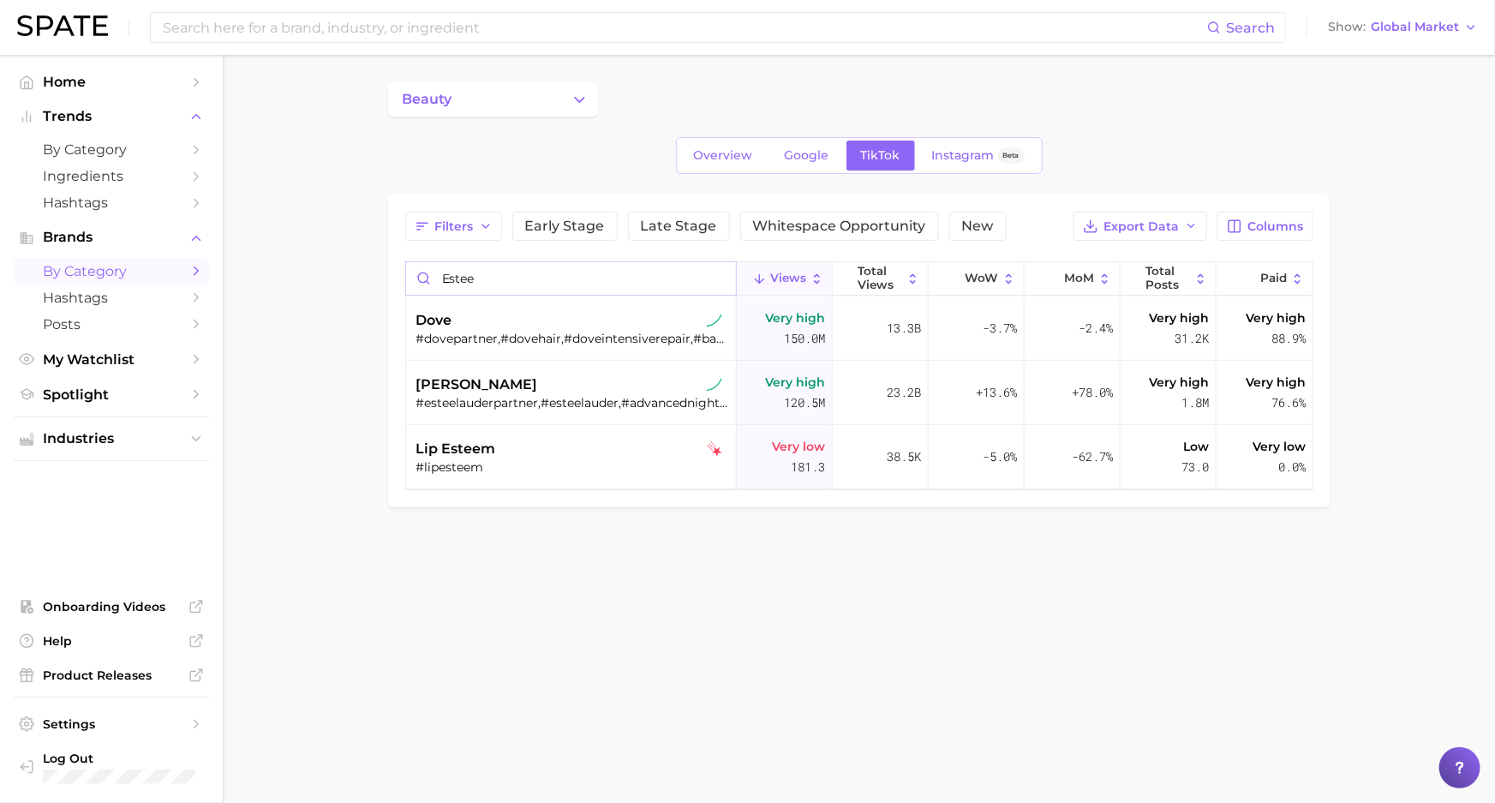
click at [499, 283] on input "estee" at bounding box center [571, 278] width 330 height 33
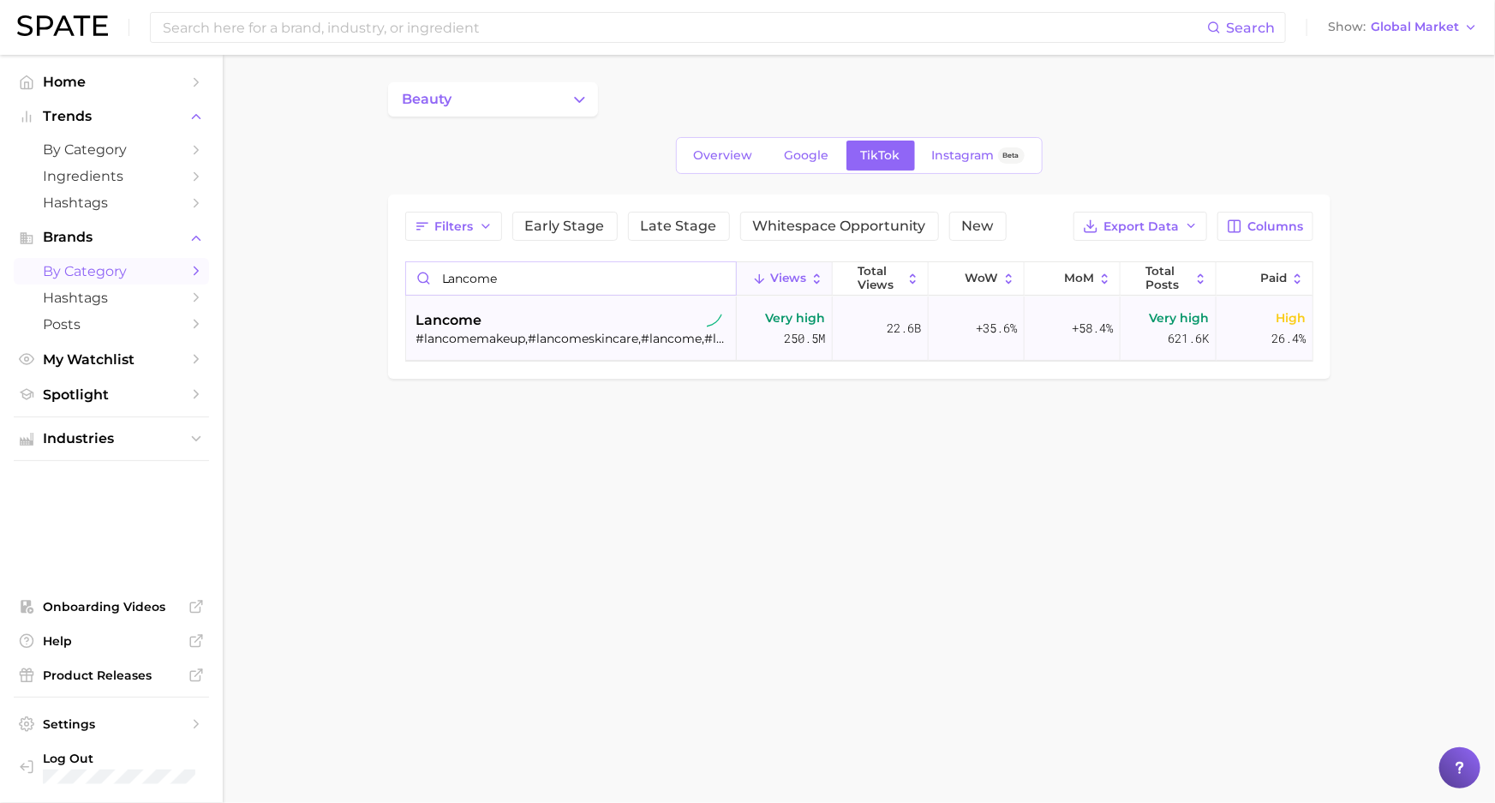
type input "lancome"
click at [531, 346] on div "lancome #lancomemakeup,#lancomeskincare,#lancome,#lancomefragrance,#lavieestbel…" at bounding box center [573, 328] width 314 height 64
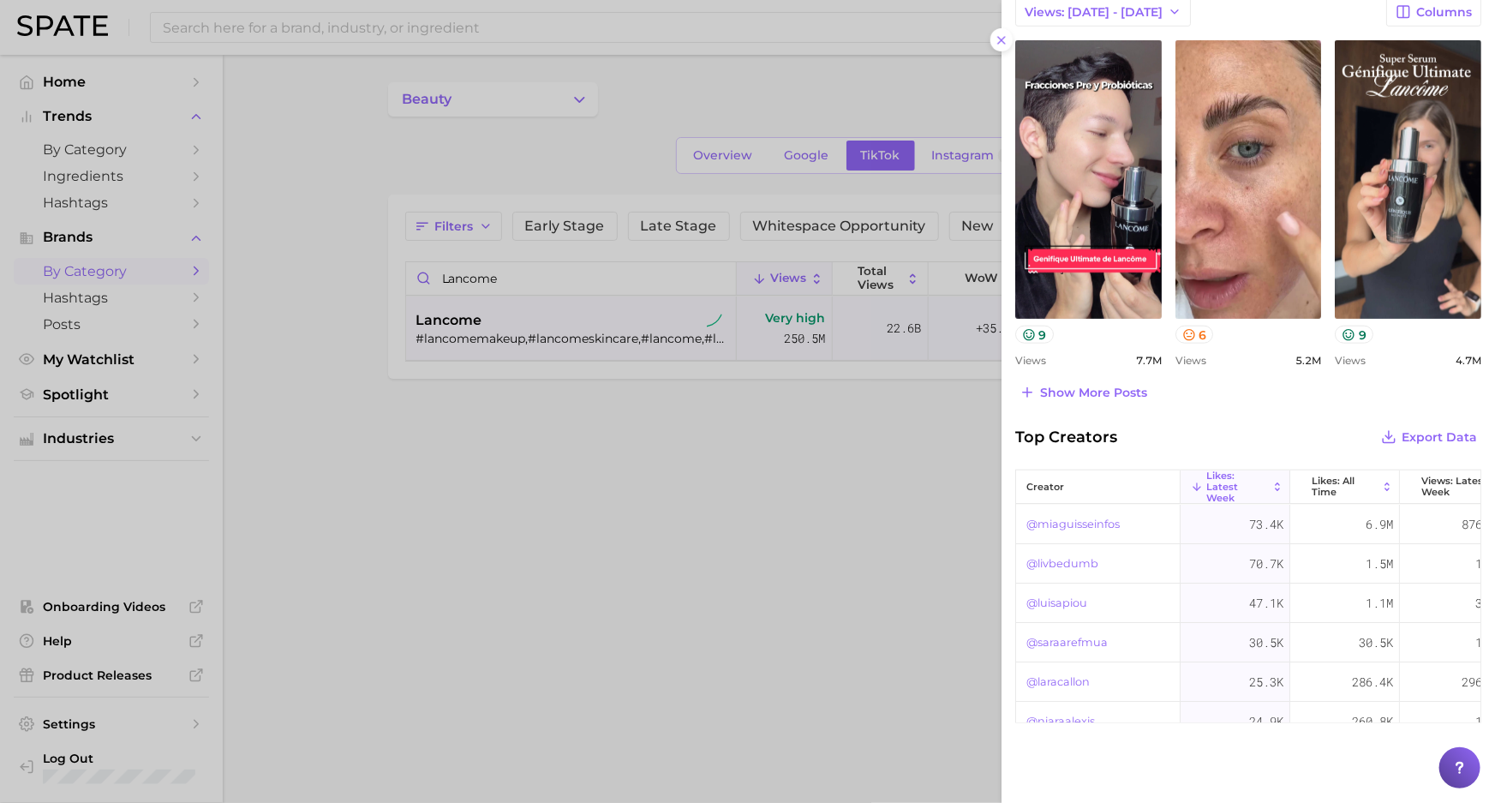
scroll to position [699, 0]
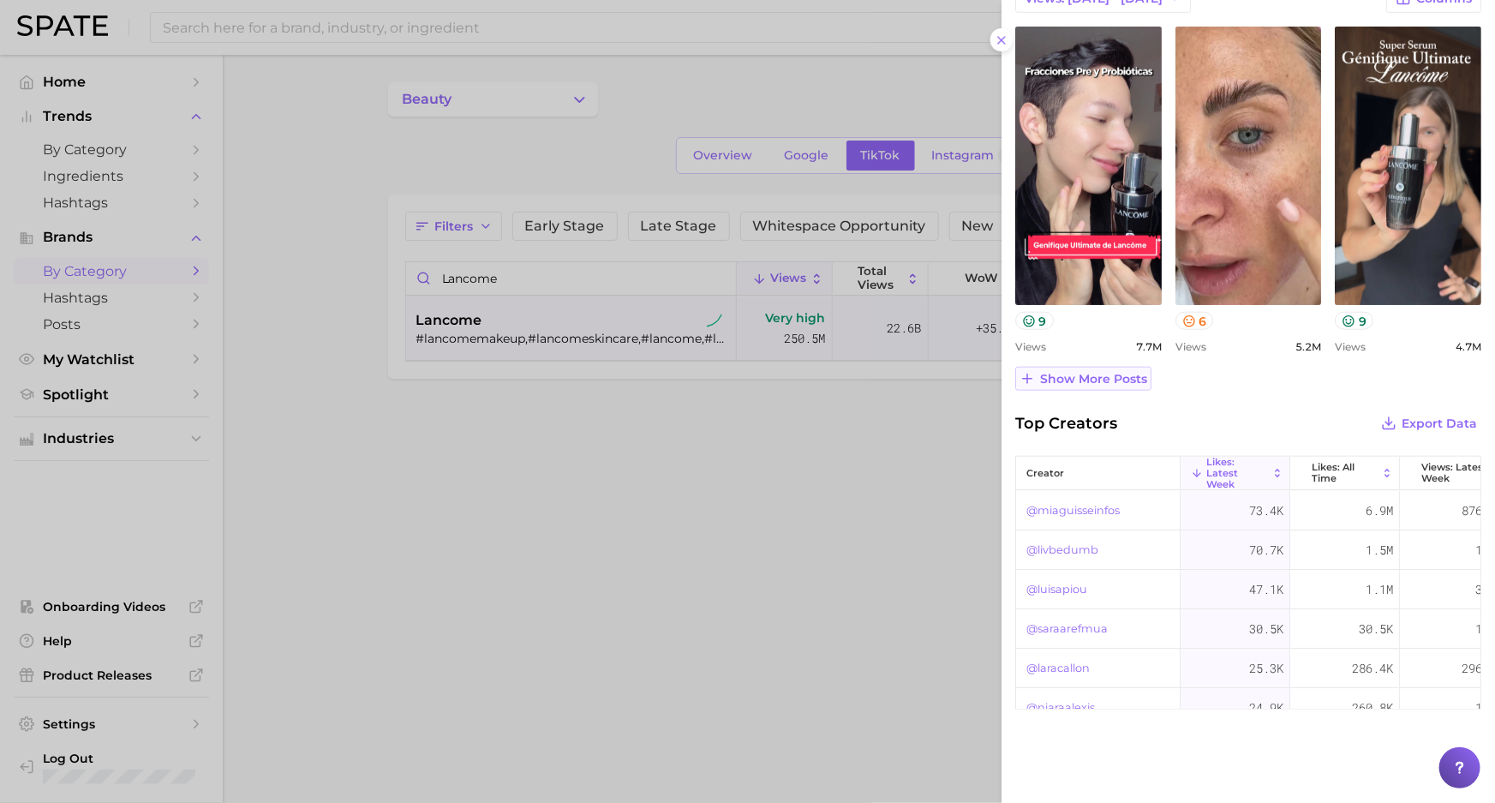
click at [1096, 372] on span "Show more posts" at bounding box center [1093, 379] width 107 height 15
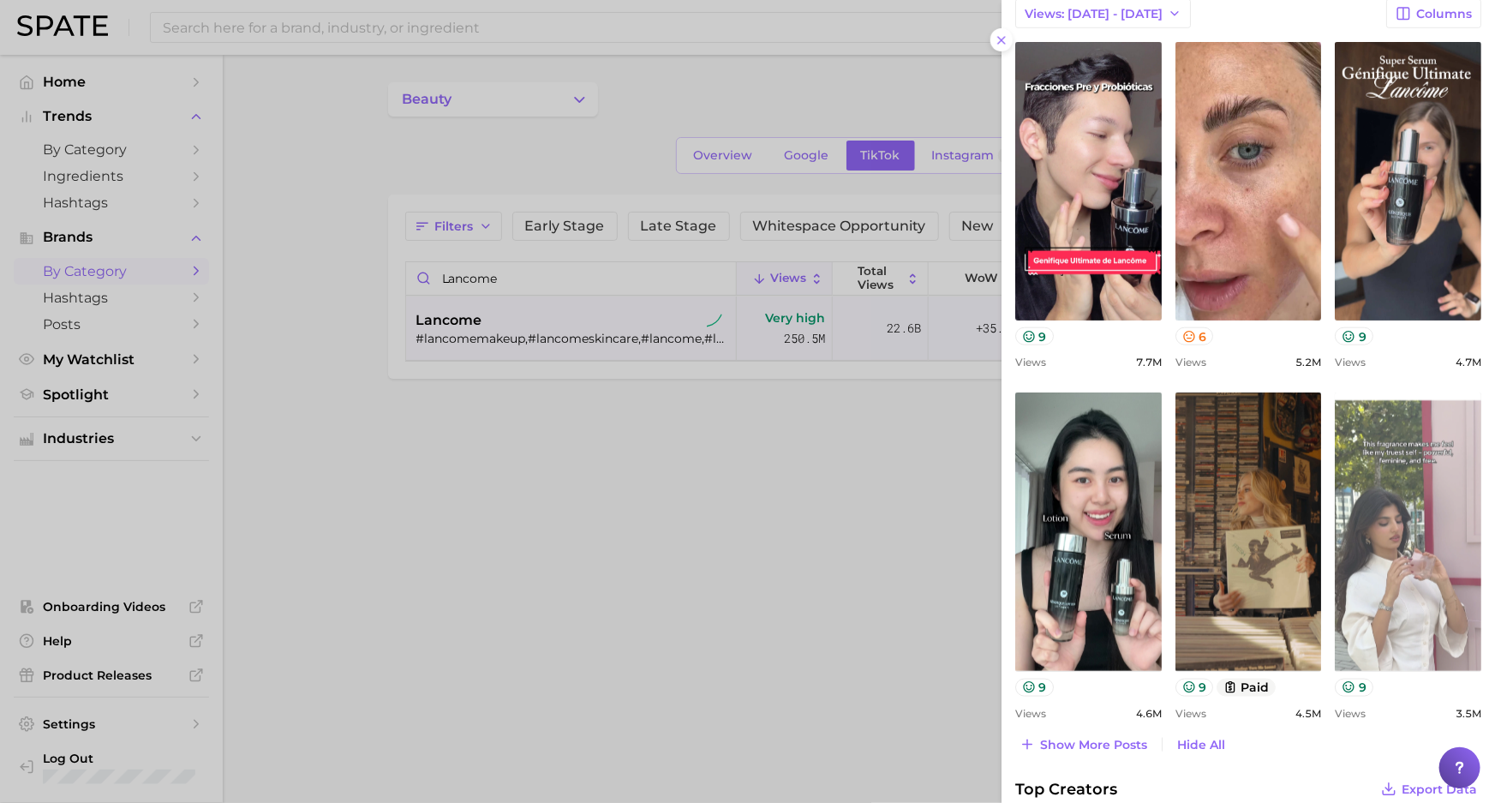
scroll to position [855, 0]
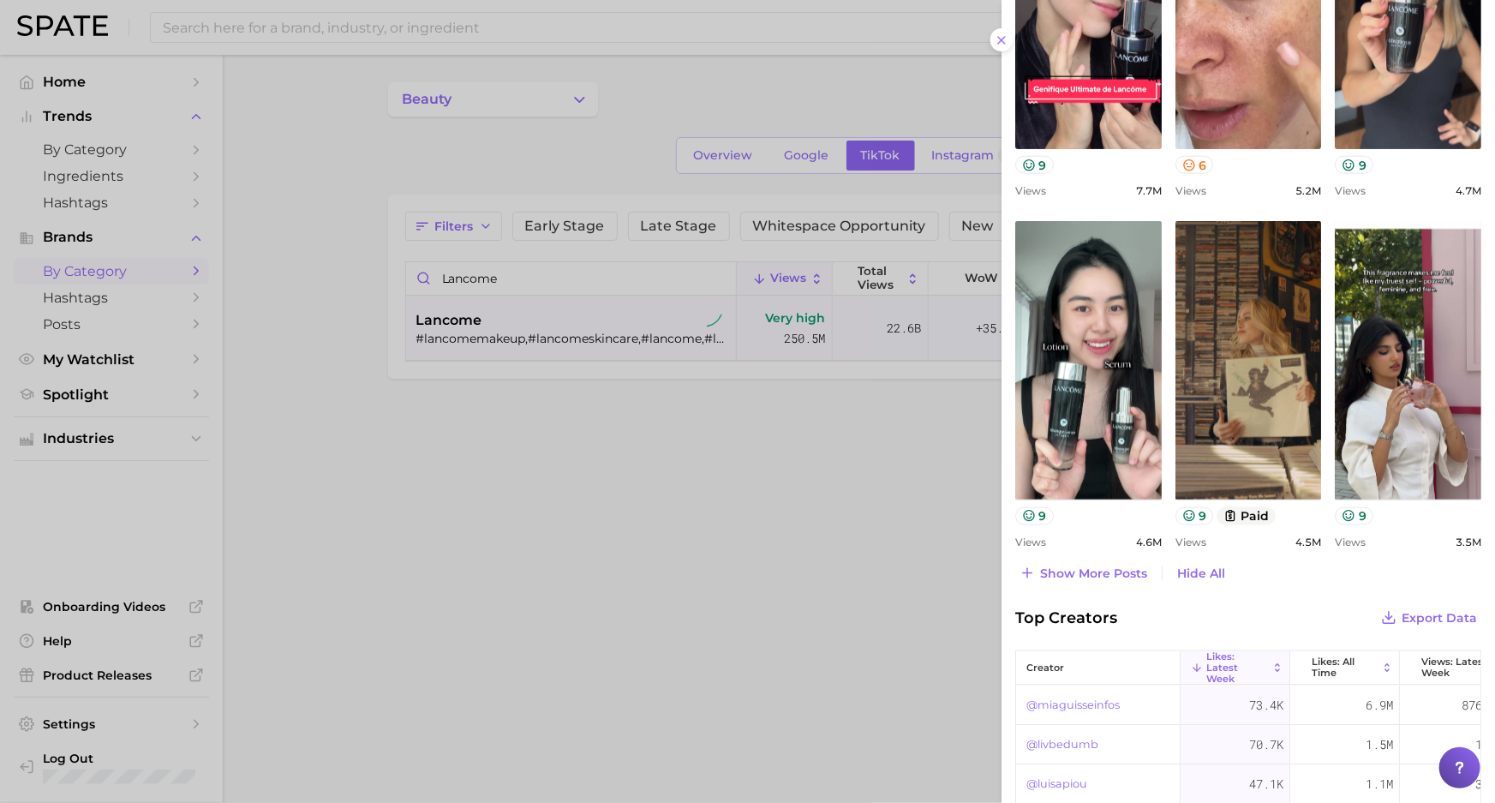
click at [453, 206] on div at bounding box center [747, 401] width 1495 height 803
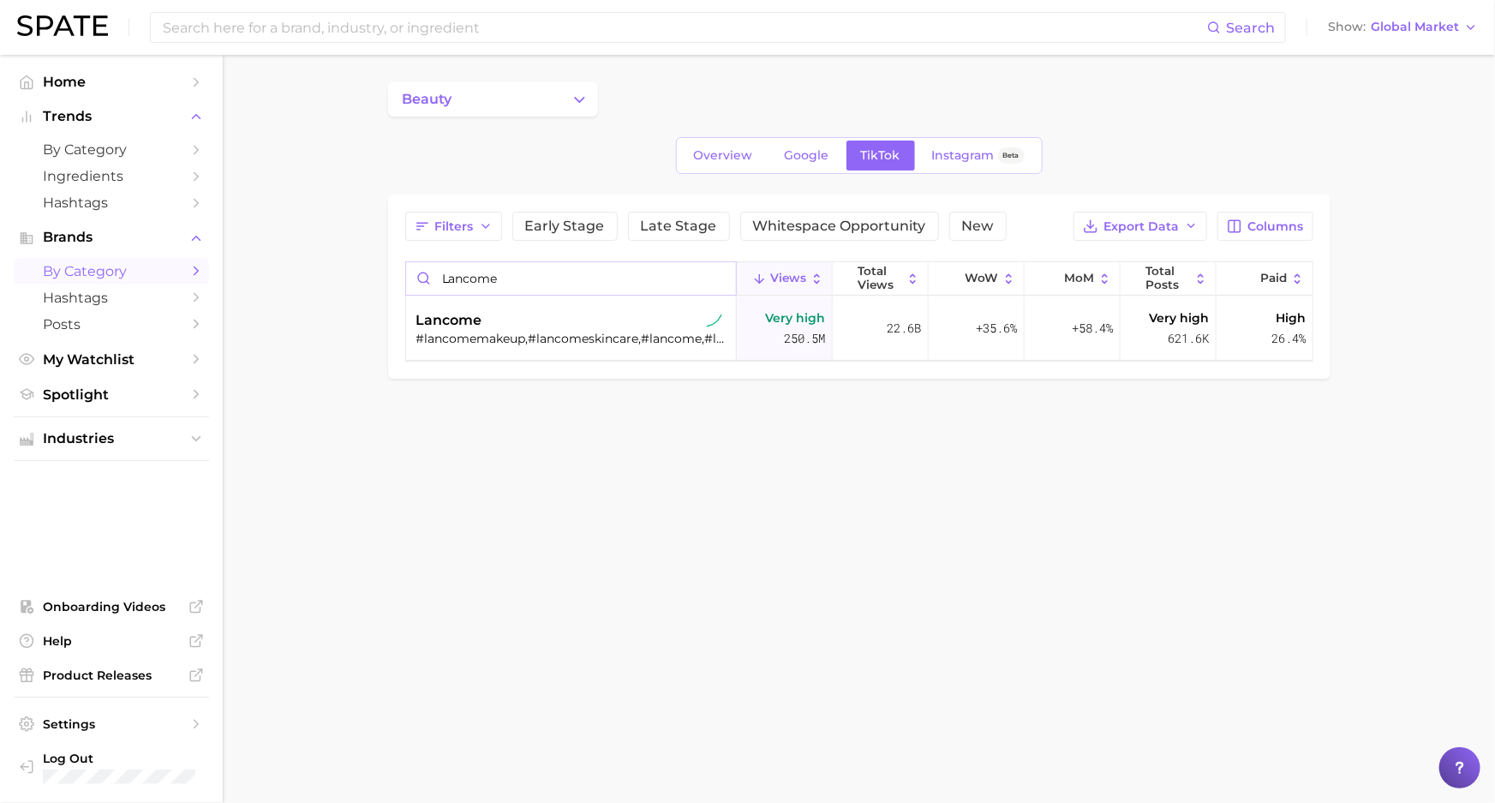
click at [496, 288] on input "lancome" at bounding box center [571, 278] width 330 height 33
type input "anua"
click at [514, 332] on div "#anua,#anuadarkspotserum,#anuaskincare,#anuaambassador,#anuacleansingoil,#anuad…" at bounding box center [573, 338] width 314 height 15
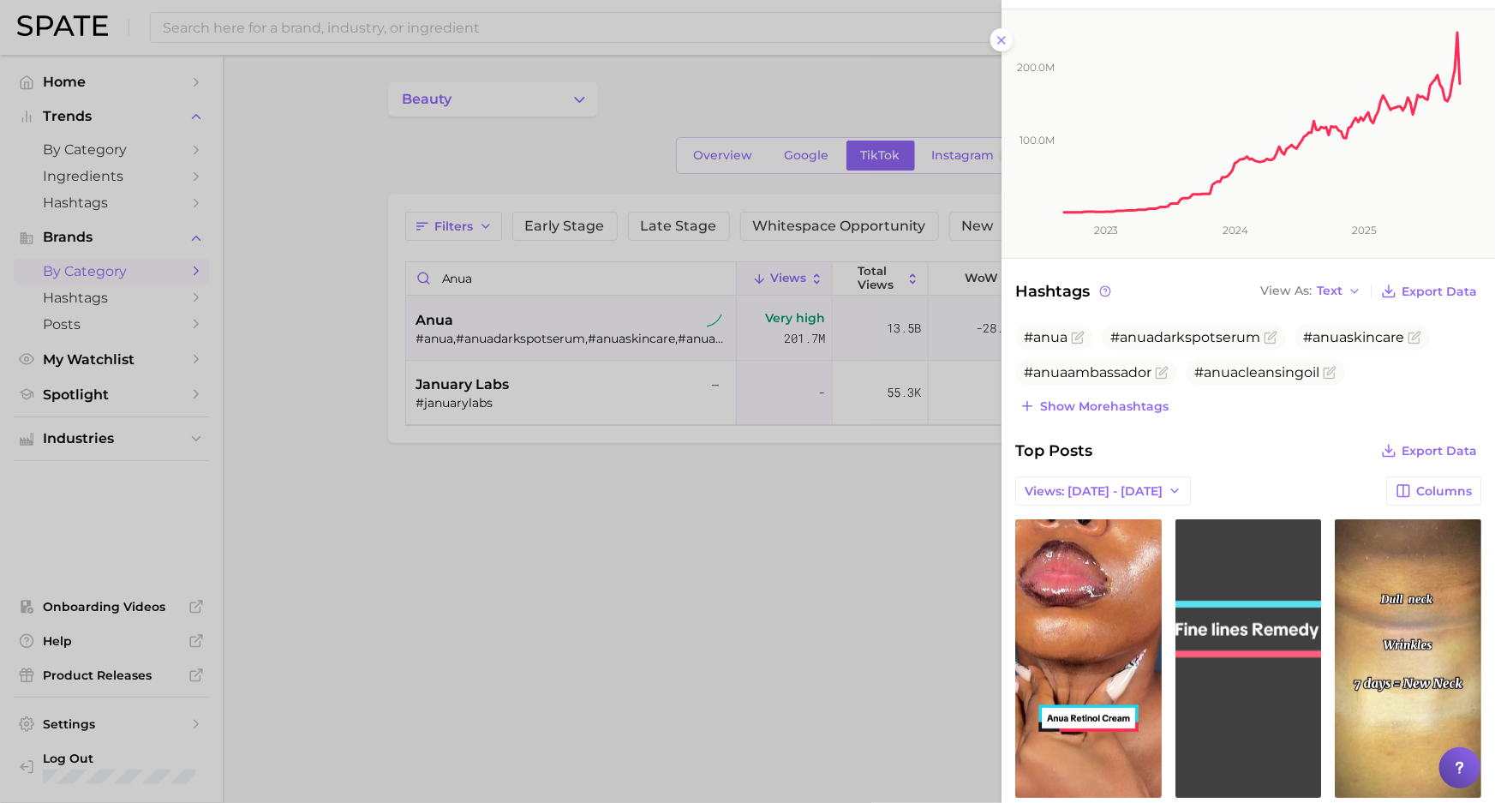
scroll to position [467, 0]
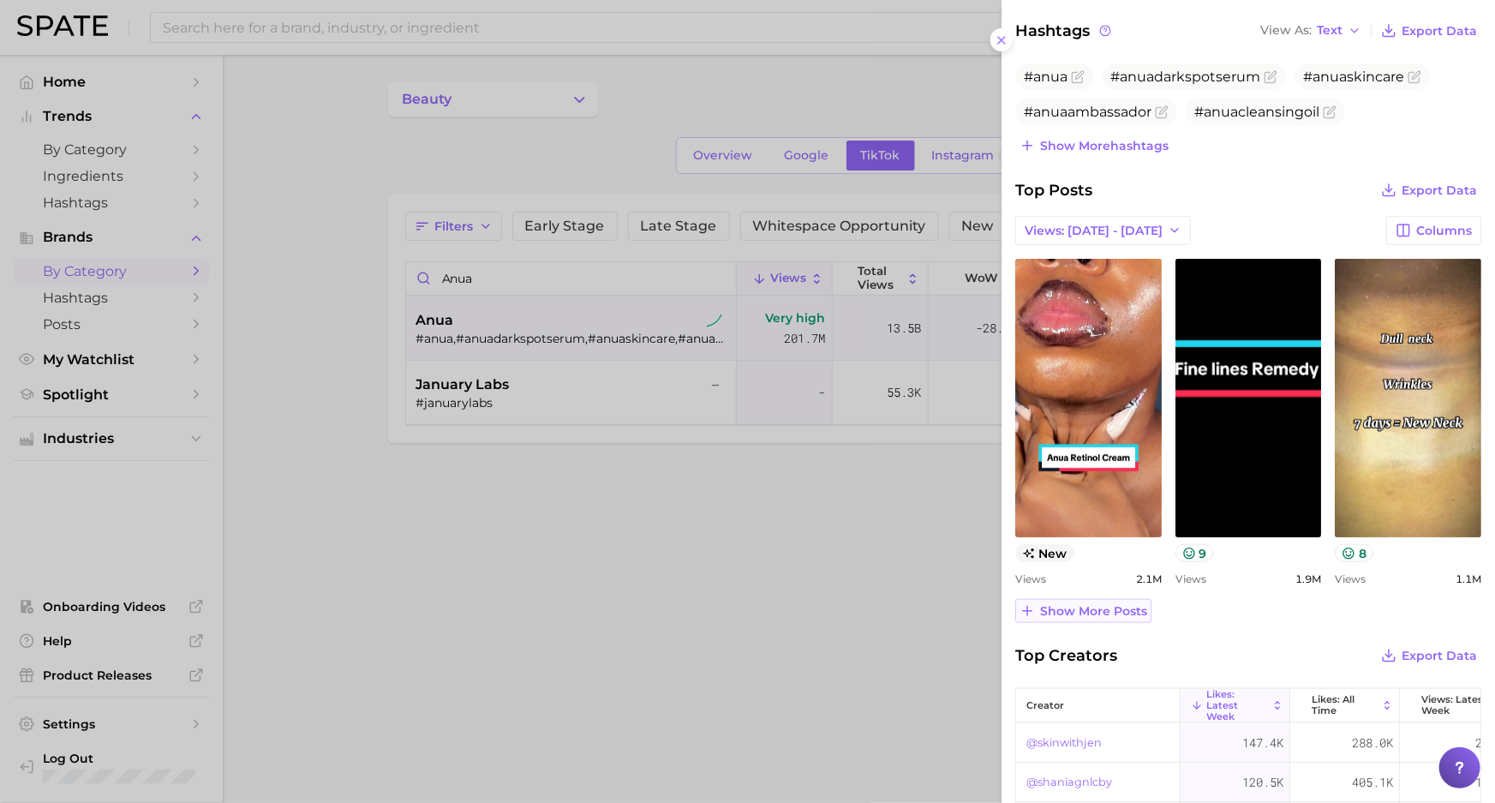
click at [1079, 599] on button "Show more posts" at bounding box center [1083, 611] width 136 height 24
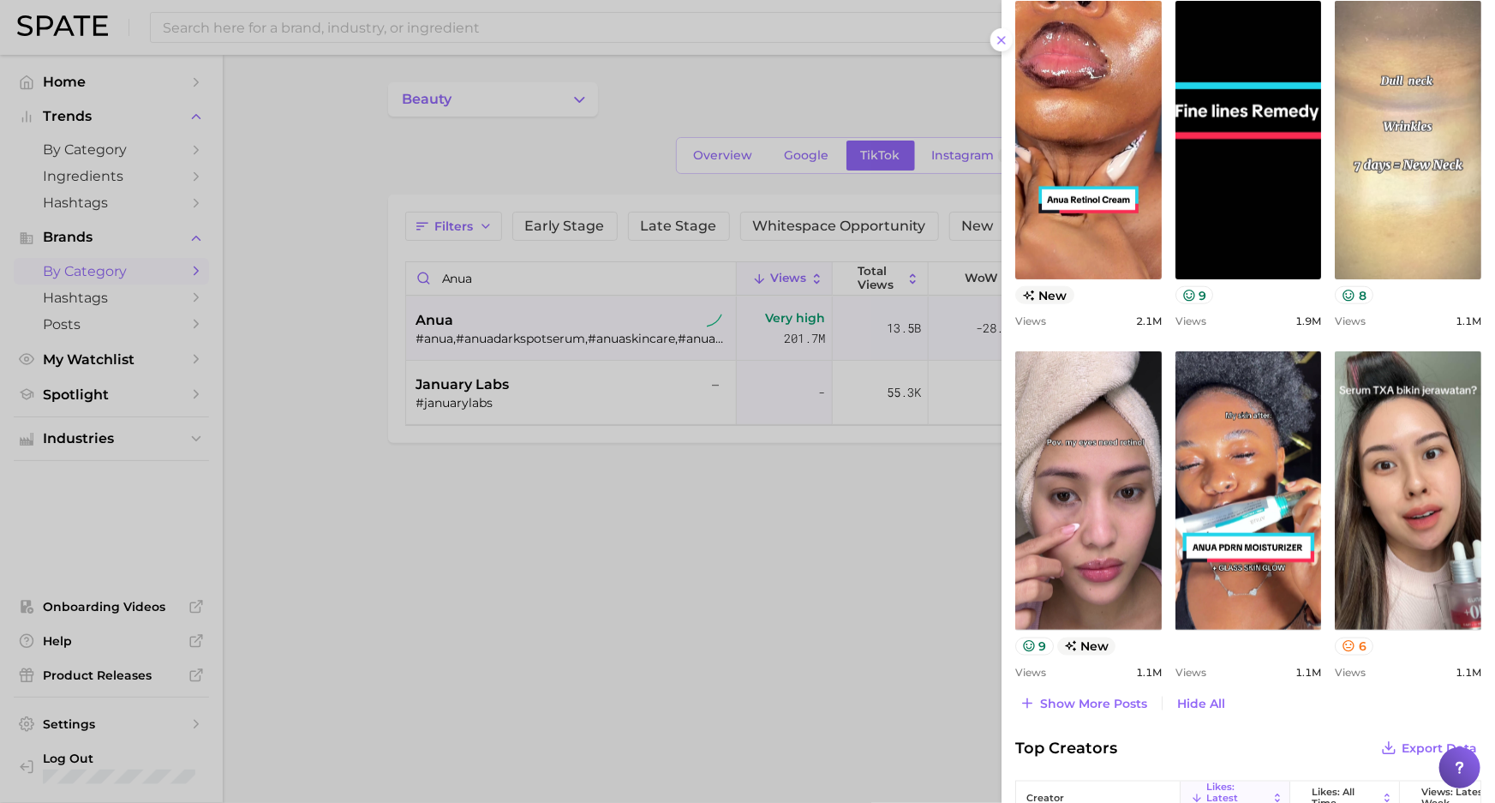
scroll to position [701, 0]
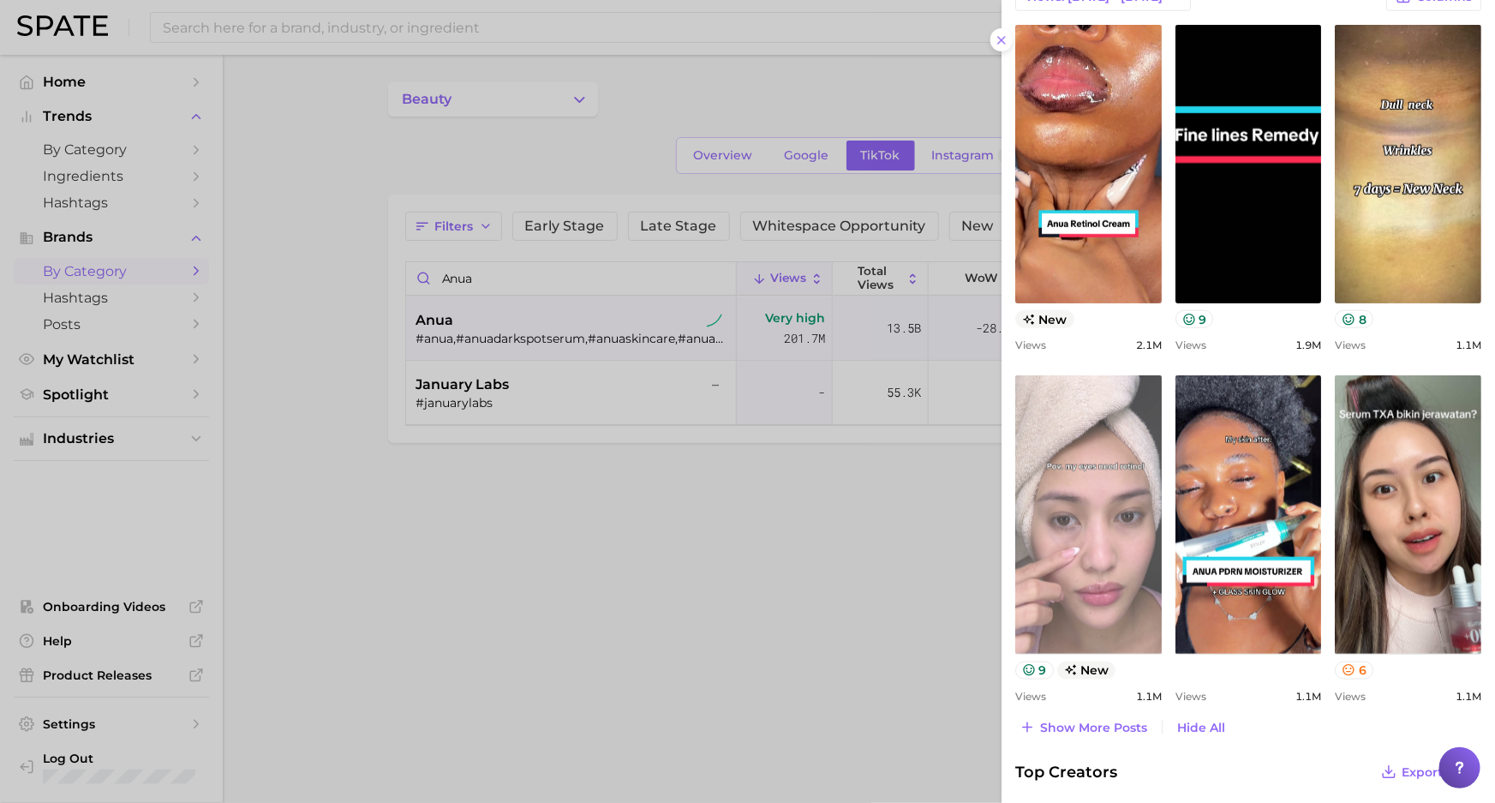
click at [1087, 535] on link "view post on TikTok" at bounding box center [1088, 514] width 146 height 278
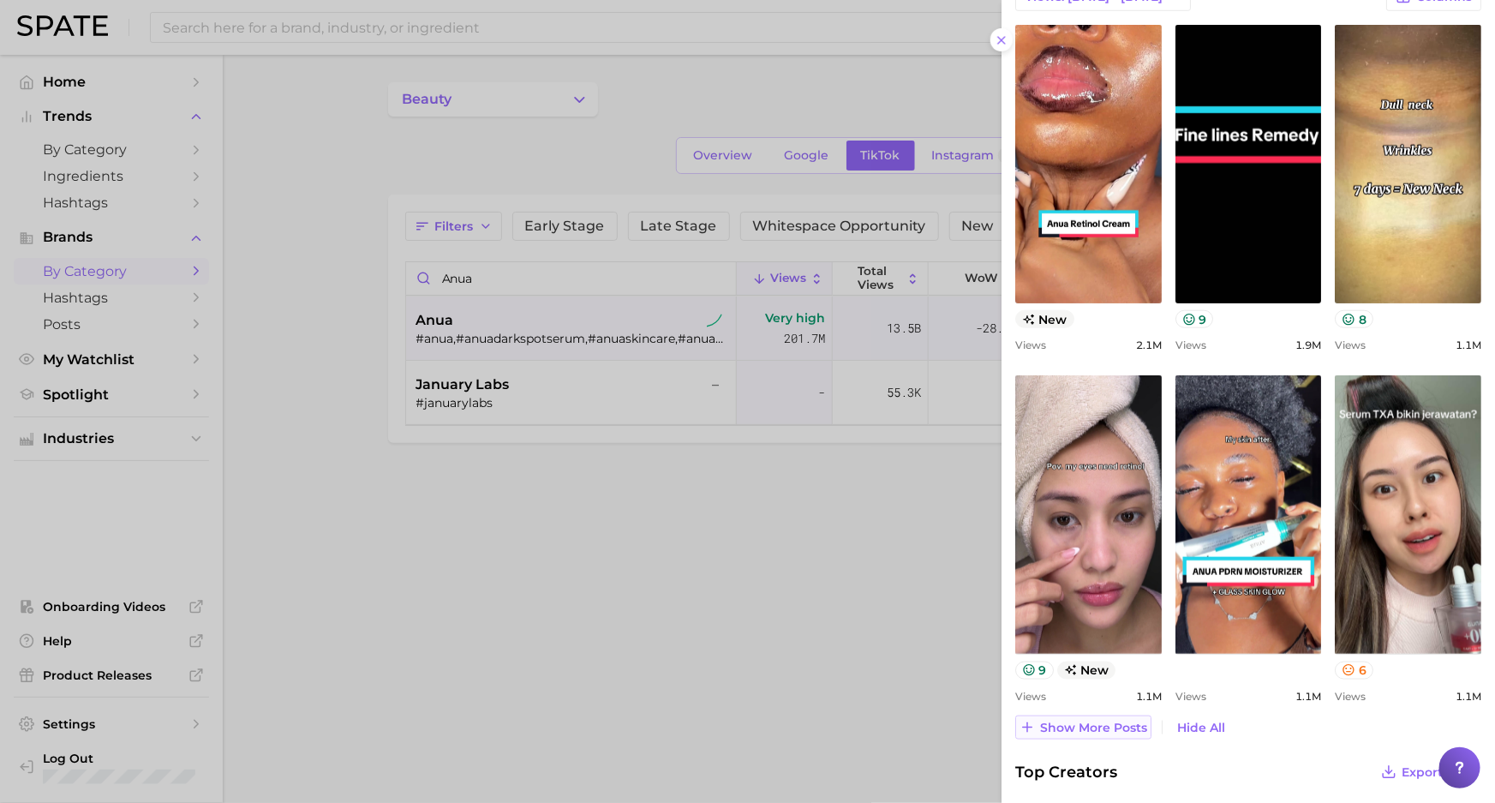
click at [1060, 731] on span "Show more posts" at bounding box center [1093, 727] width 107 height 15
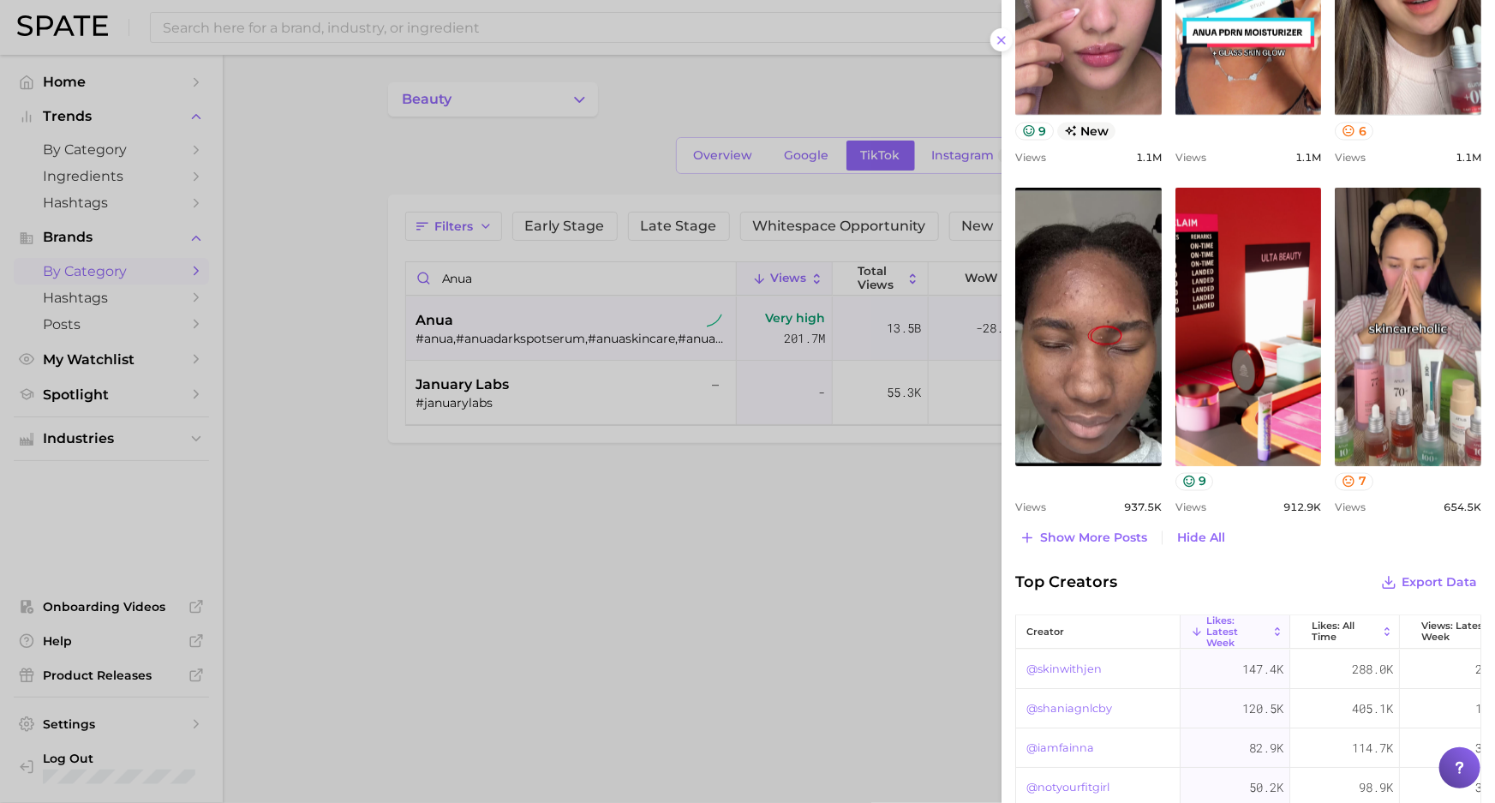
scroll to position [1399, 0]
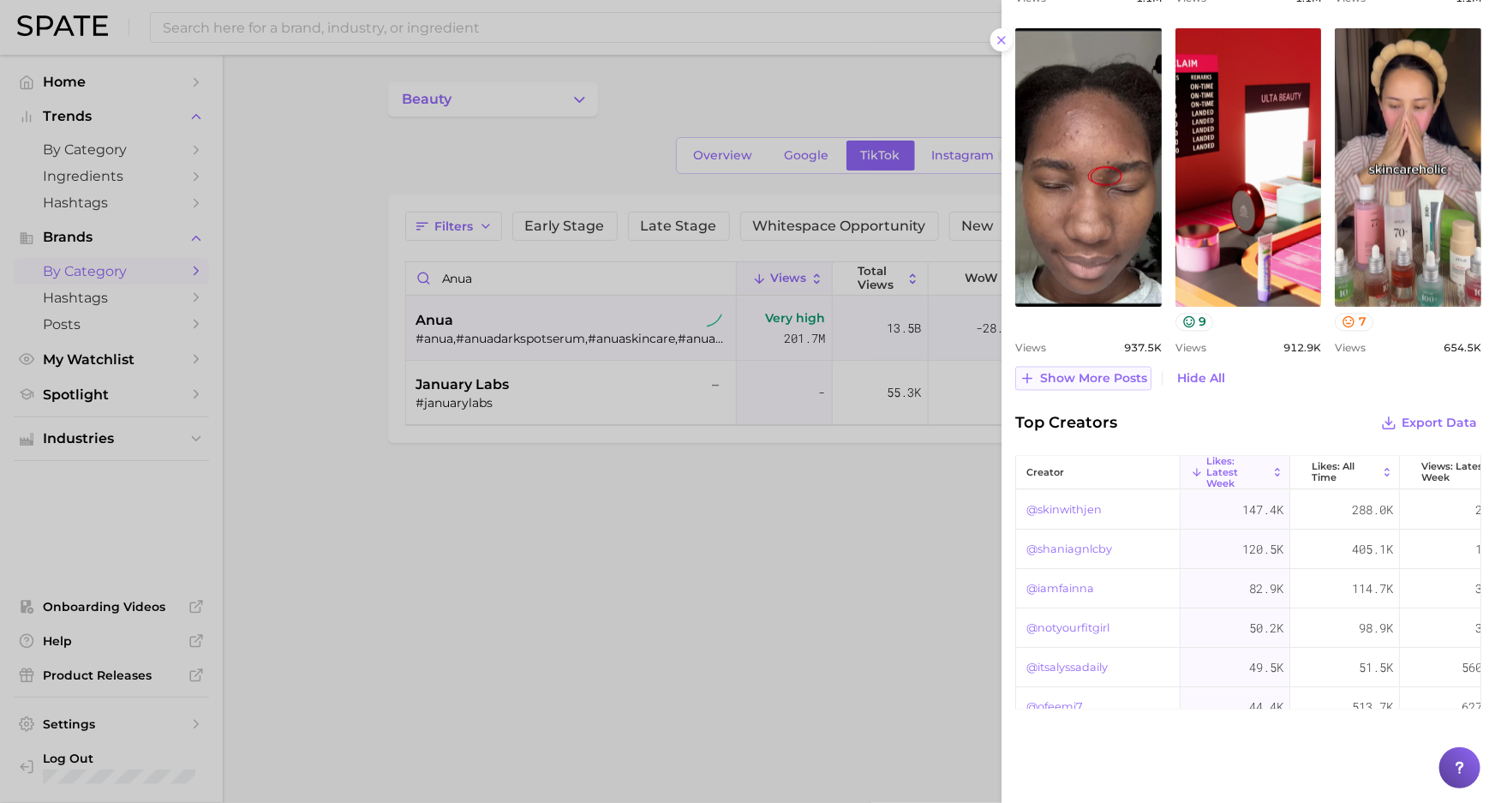
click at [1097, 379] on span "Show more posts" at bounding box center [1093, 379] width 107 height 15
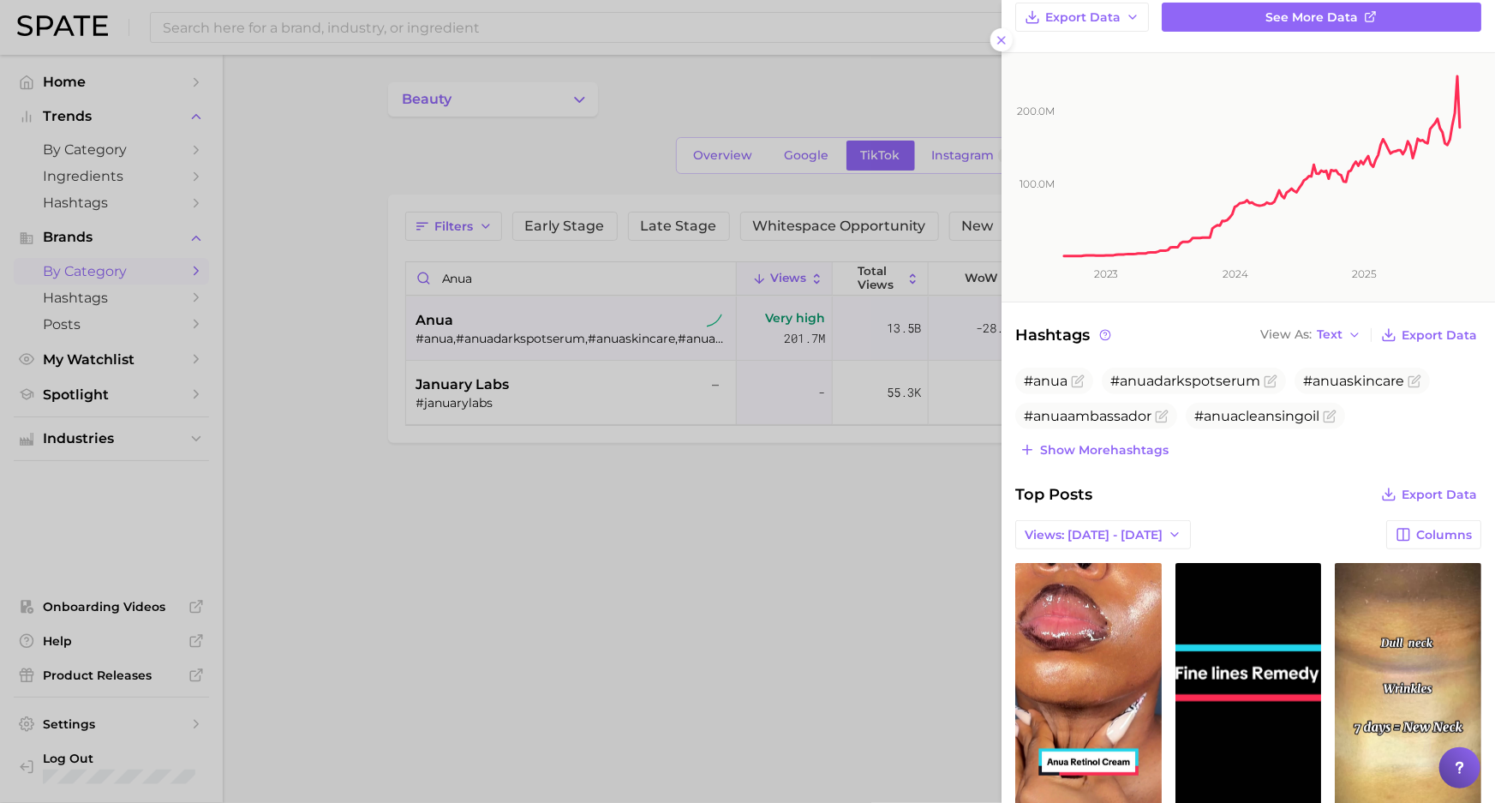
scroll to position [467, 0]
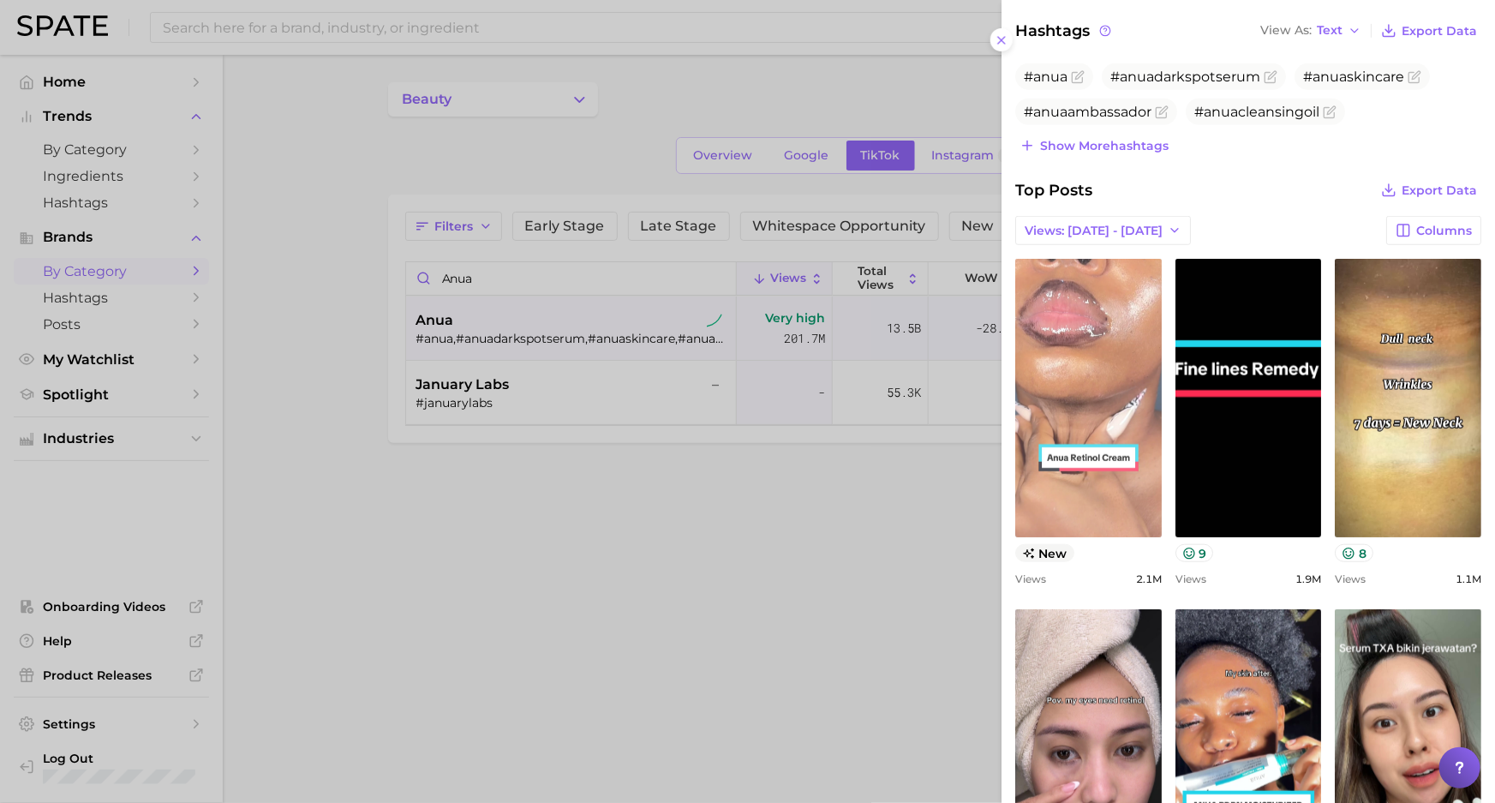
click at [1105, 397] on link "view post on TikTok" at bounding box center [1088, 398] width 146 height 278
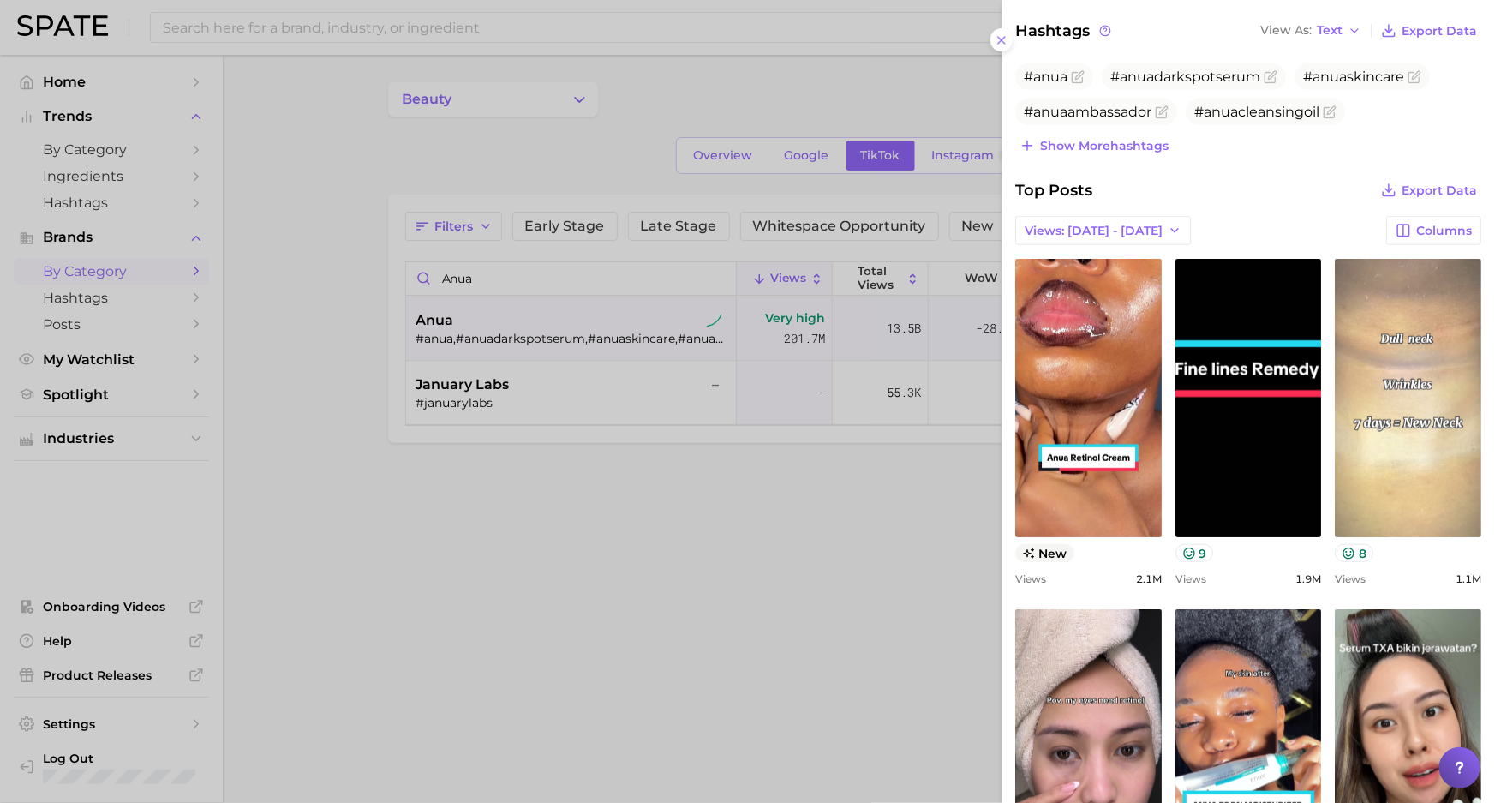
click at [1379, 427] on link "view post on TikTok" at bounding box center [1408, 398] width 146 height 278
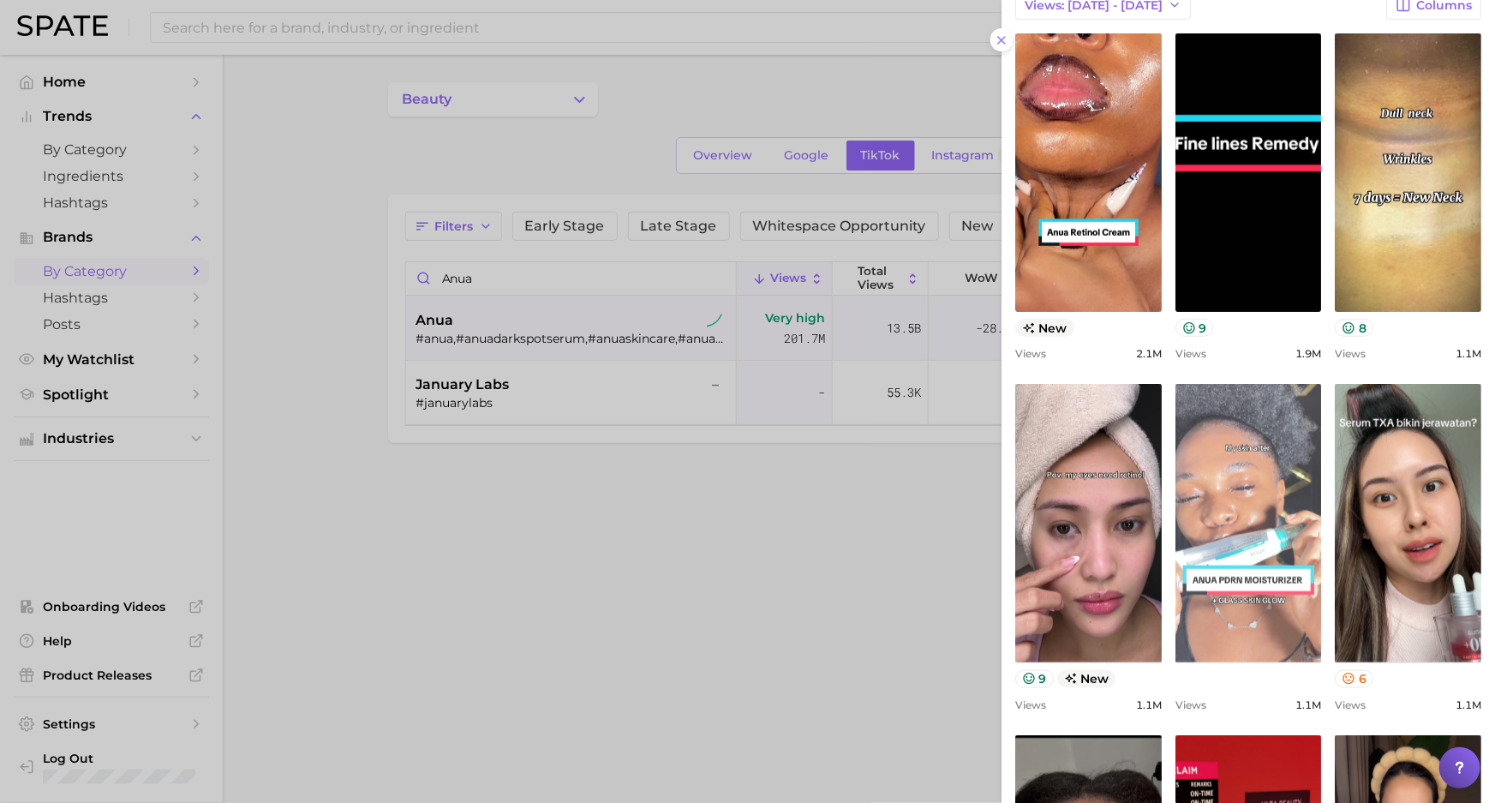
scroll to position [701, 0]
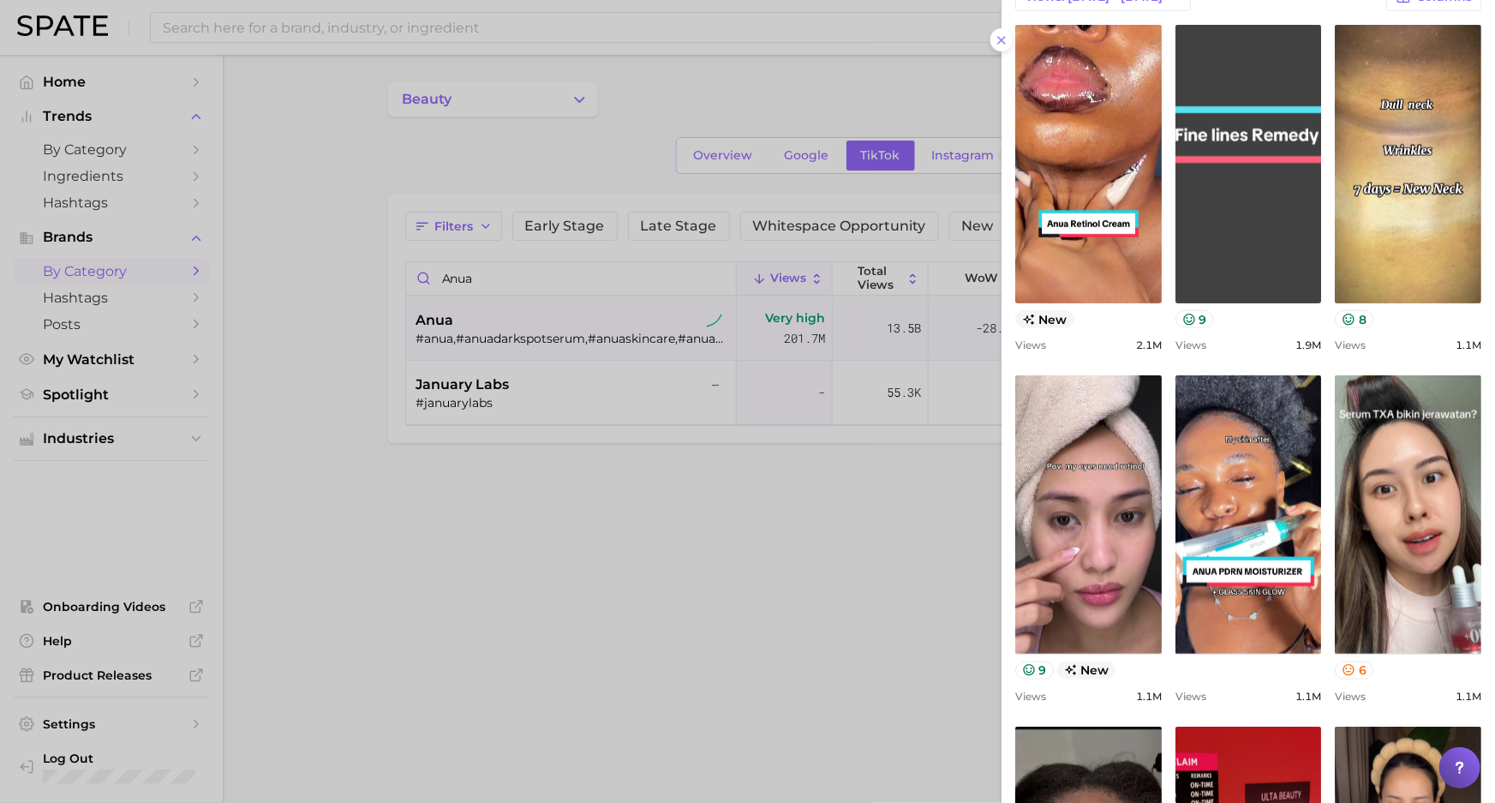
click at [1231, 186] on link "view post on TikTok" at bounding box center [1248, 164] width 146 height 278
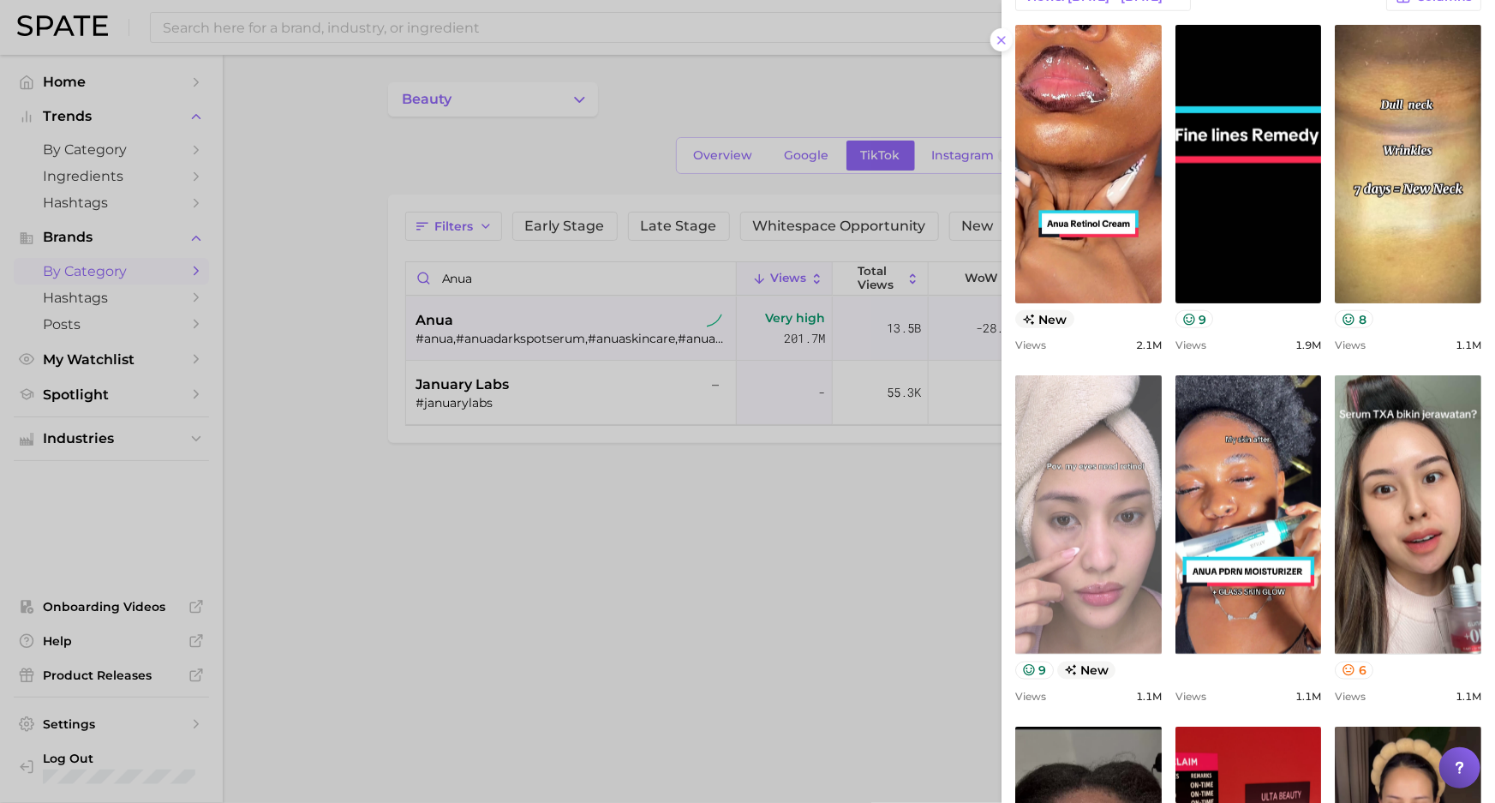
click at [1099, 574] on link "view post on TikTok" at bounding box center [1088, 514] width 146 height 278
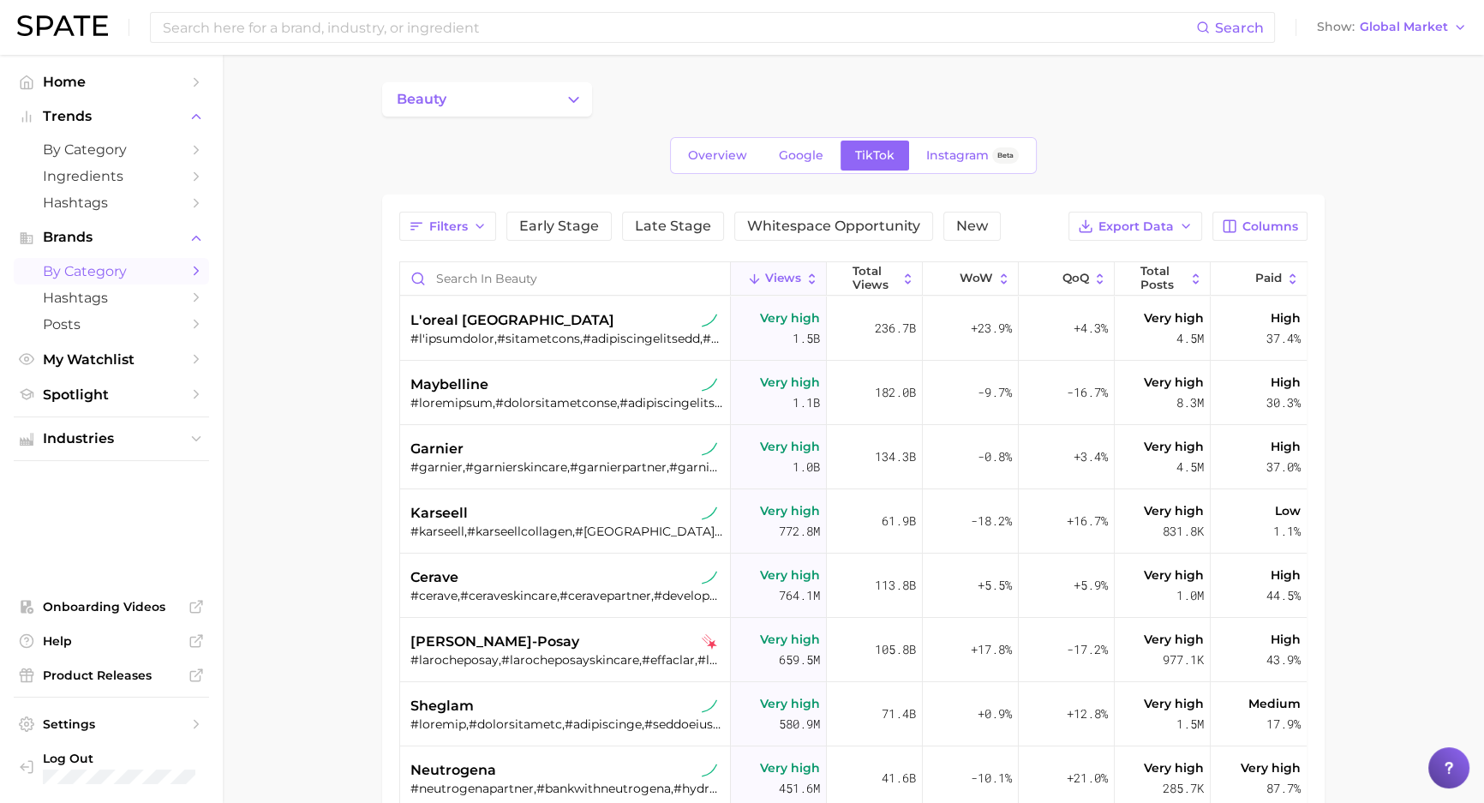
click at [1384, 485] on main "beauty Overview Google TikTok Instagram Beta Filters Early Stage Late Stage Whi…" at bounding box center [853, 611] width 1261 height 1112
